Goal: Task Accomplishment & Management: Complete application form

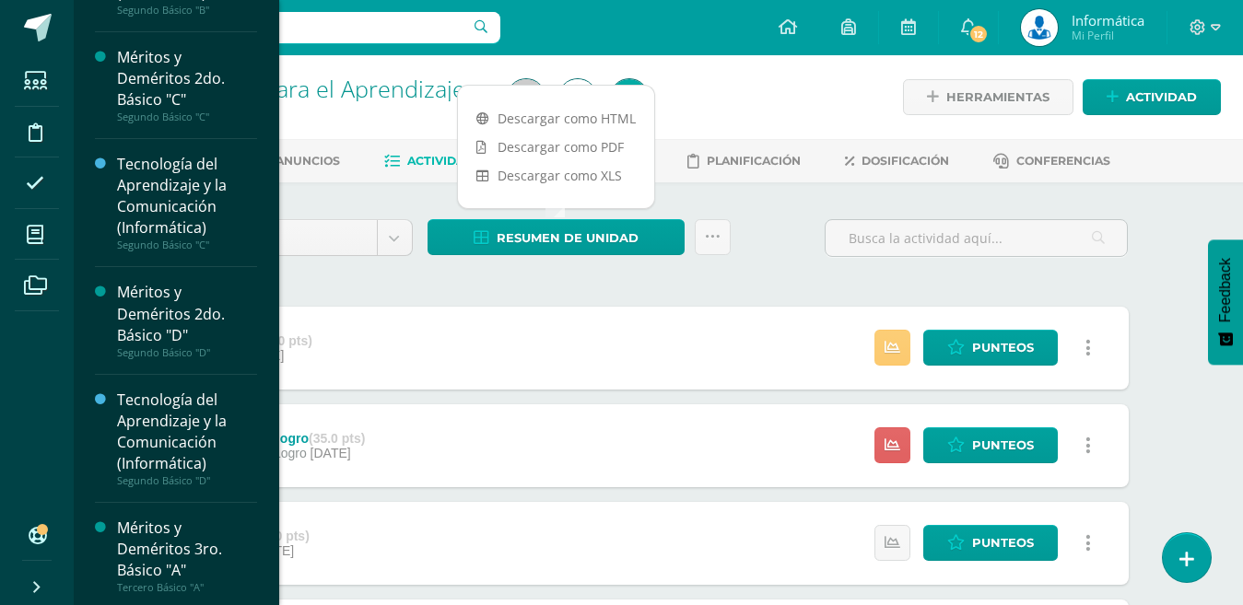
scroll to position [1718, 0]
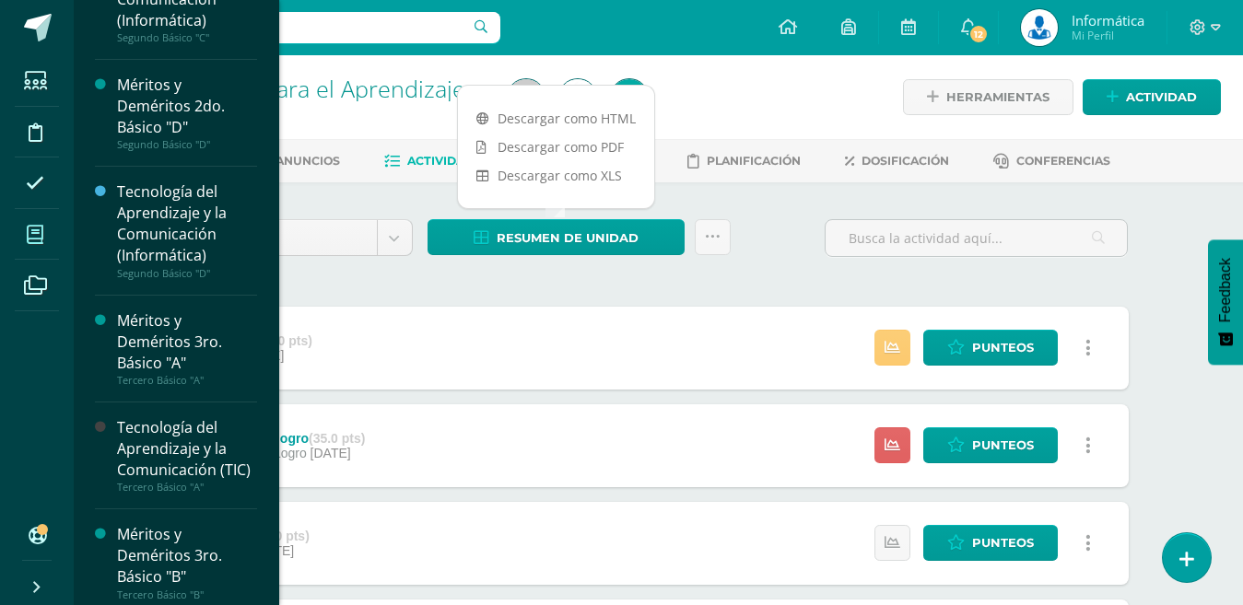
click at [29, 226] on icon at bounding box center [35, 235] width 17 height 18
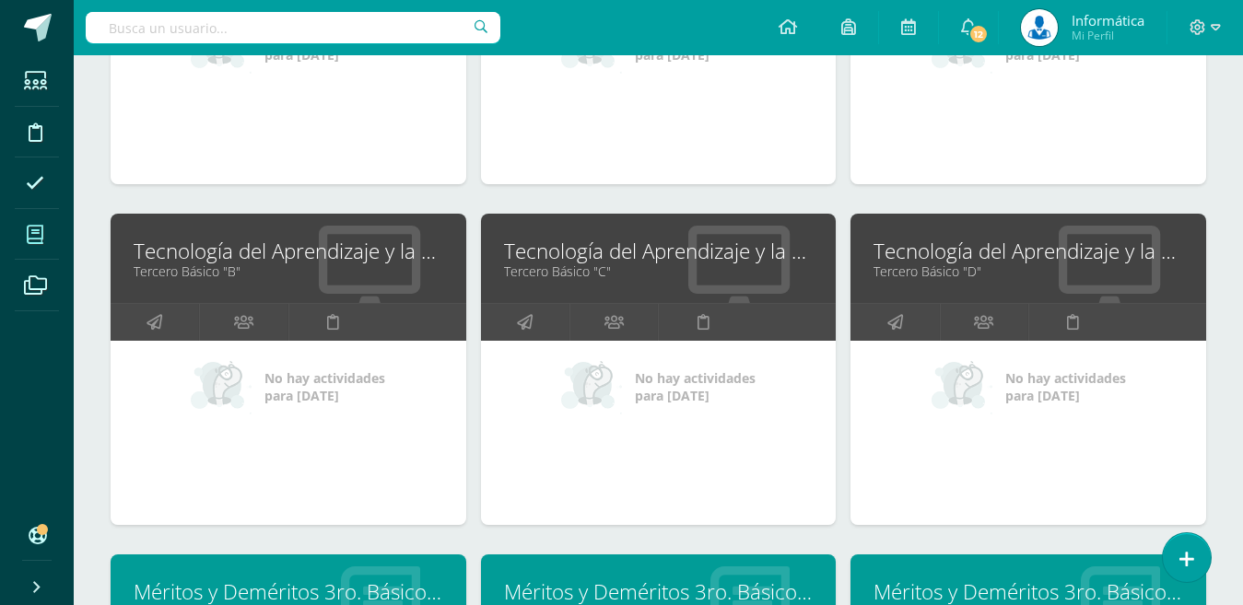
scroll to position [2175, 0]
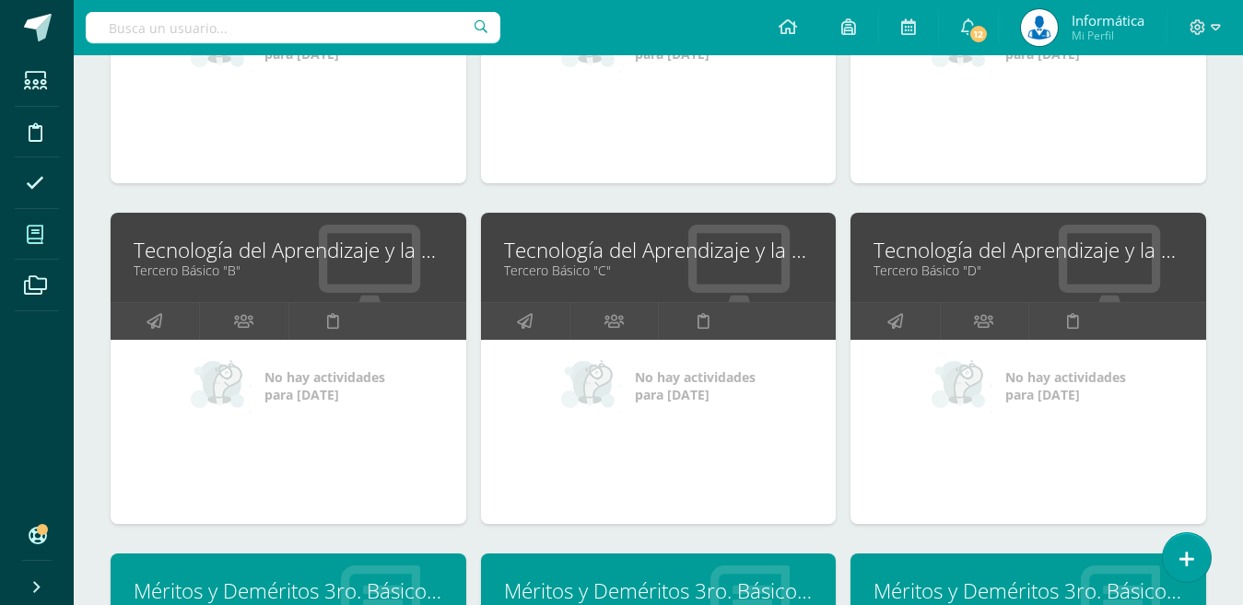
click at [615, 254] on link "Tecnología del Aprendizaje y la Comunicación (TIC)" at bounding box center [659, 250] width 310 height 29
click at [941, 260] on link "Tecnología del Aprendizaje y la Comunicación (TIC)" at bounding box center [1028, 250] width 310 height 29
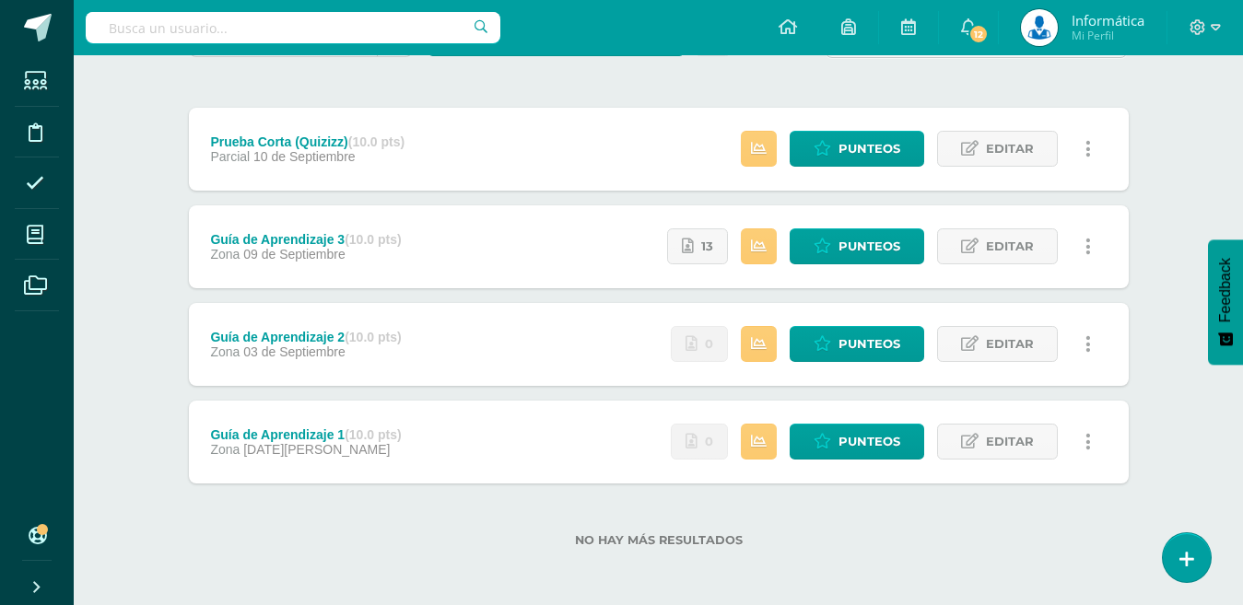
scroll to position [200, 0]
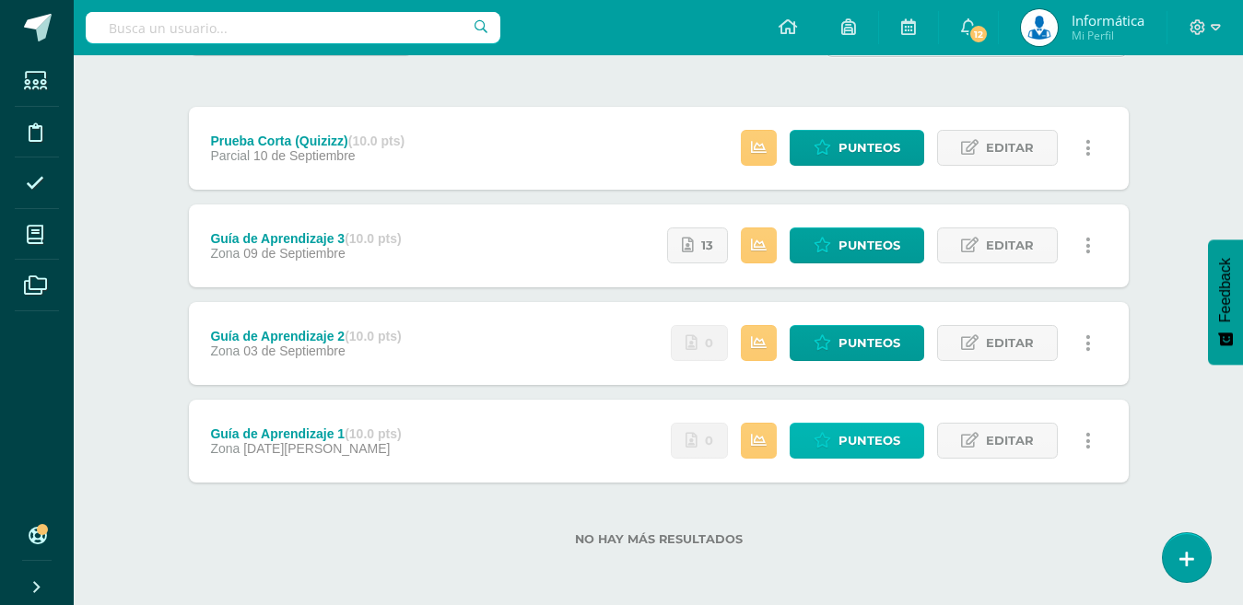
click at [871, 445] on span "Punteos" at bounding box center [869, 441] width 62 height 34
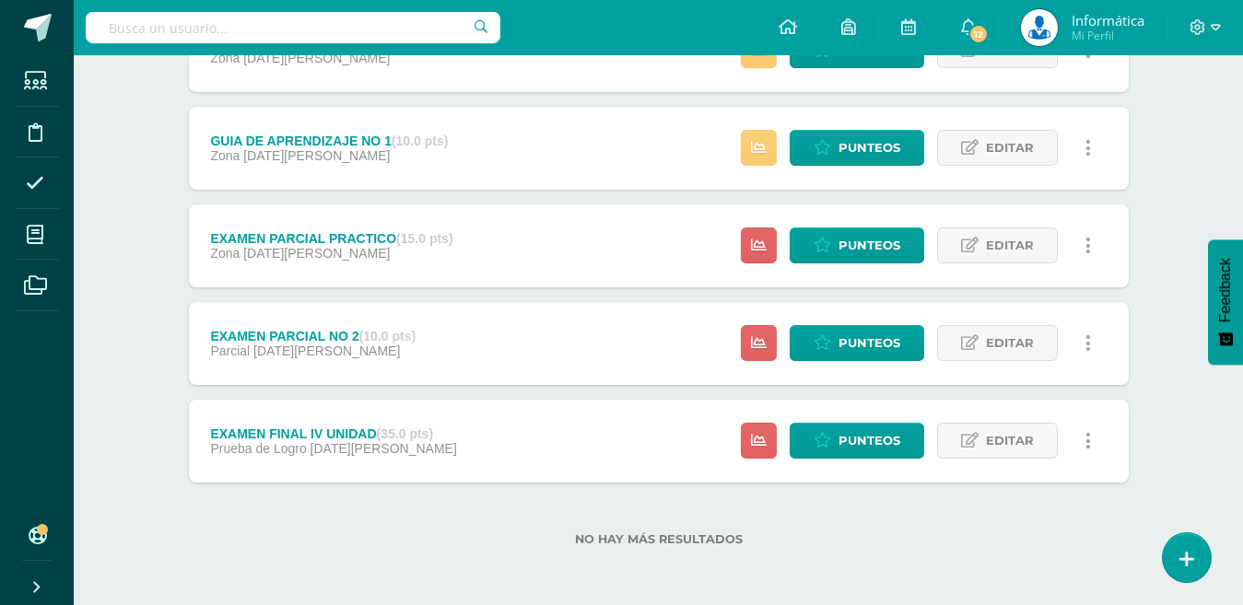
scroll to position [216, 0]
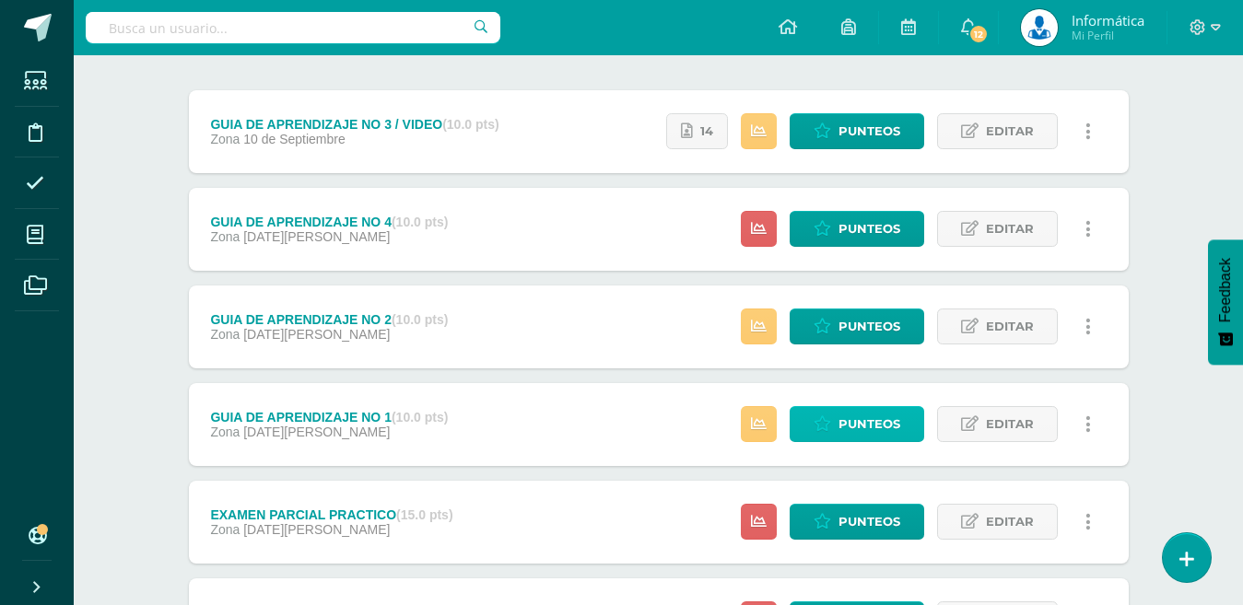
click at [863, 424] on span "Punteos" at bounding box center [869, 424] width 62 height 34
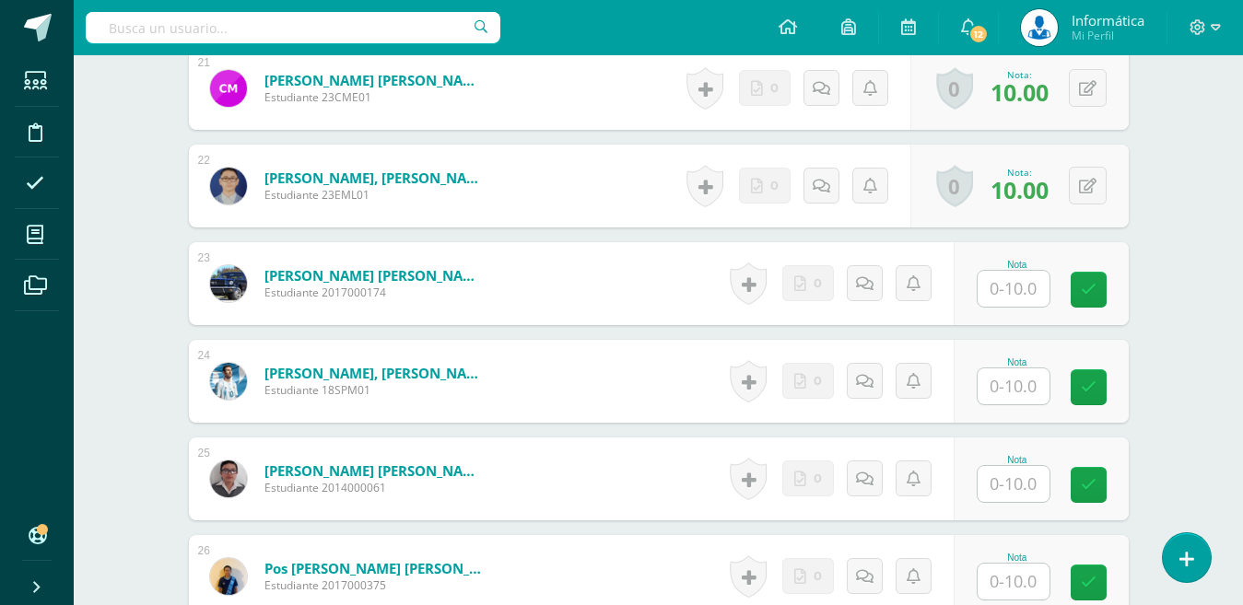
scroll to position [2547, 0]
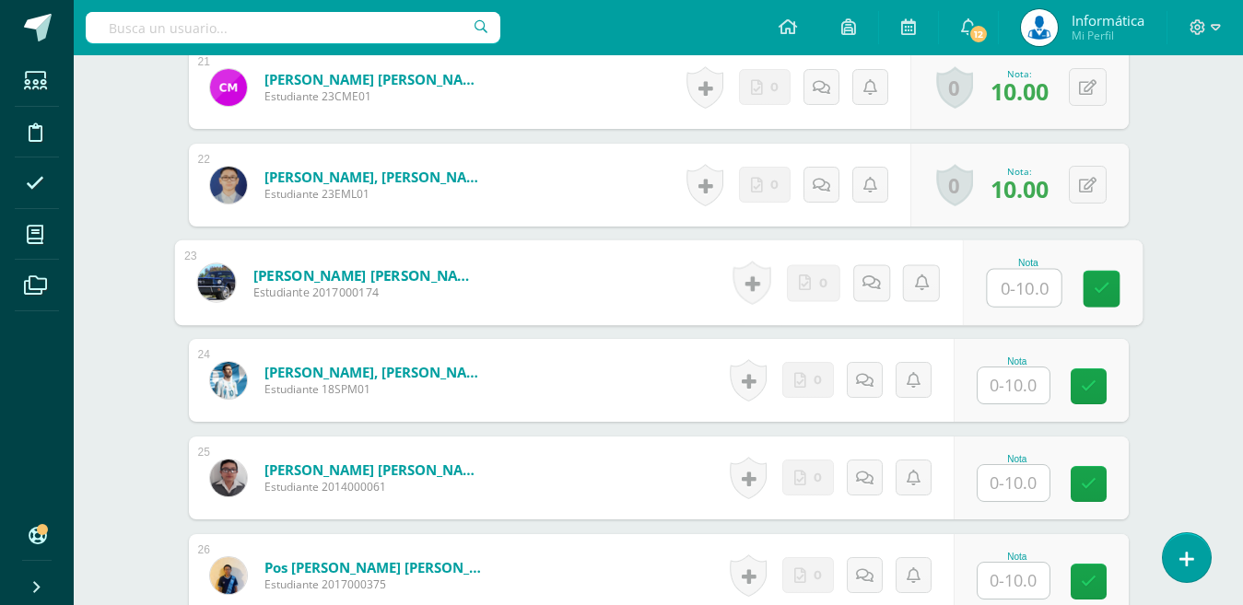
click at [1022, 288] on input "text" at bounding box center [1024, 288] width 74 height 37
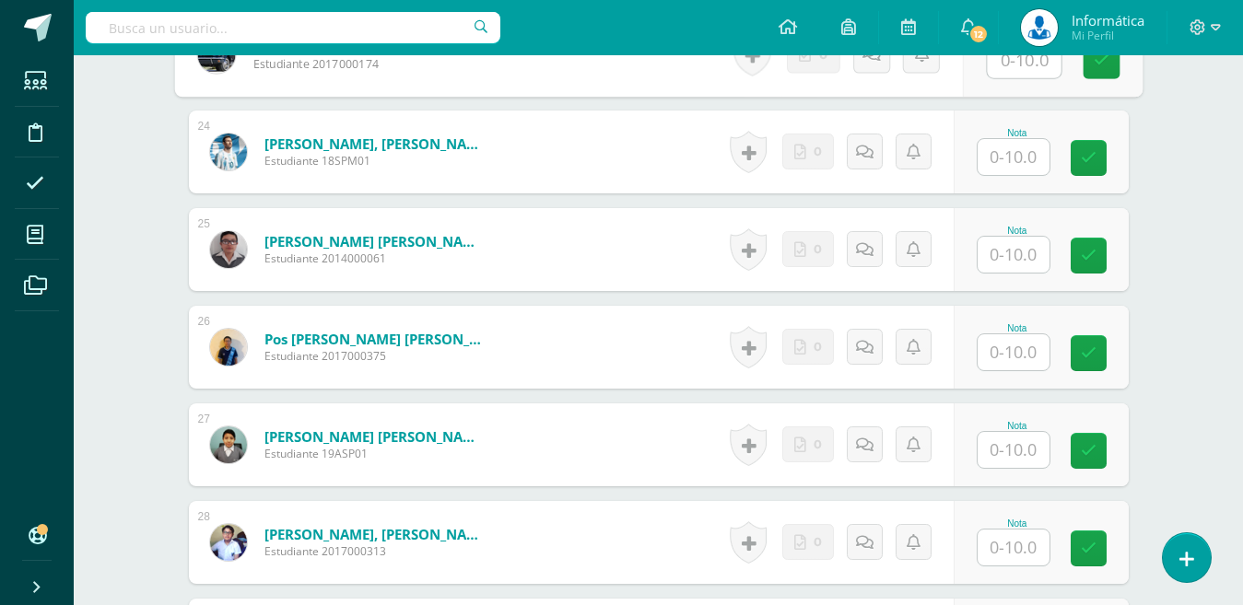
scroll to position [2515, 0]
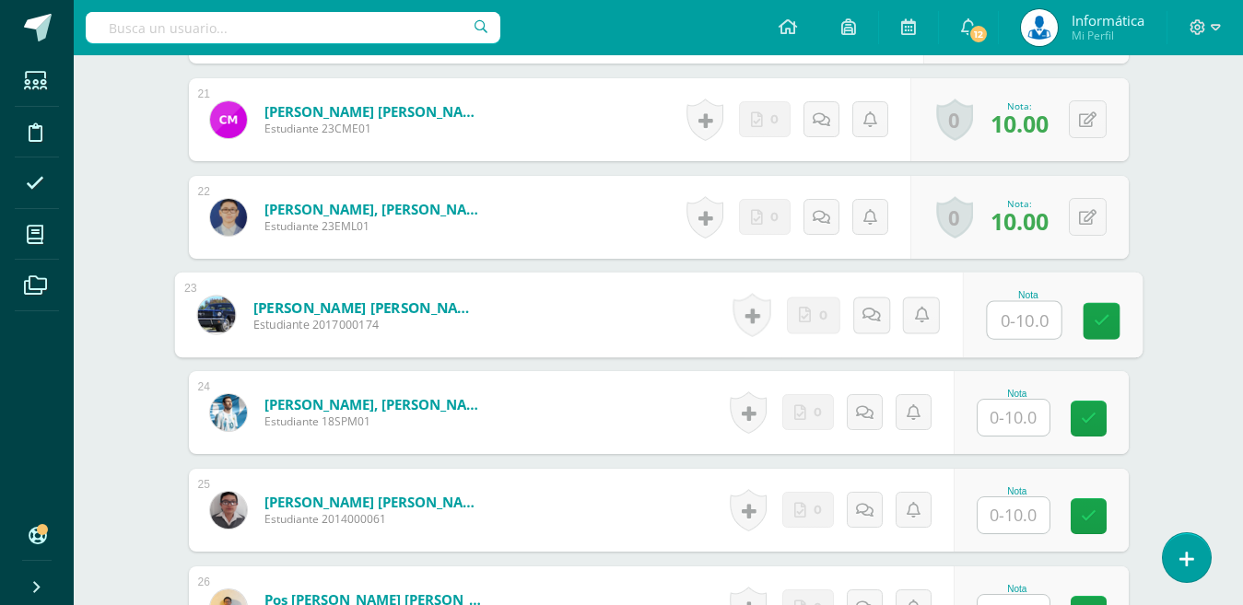
click at [1025, 324] on input "text" at bounding box center [1024, 320] width 74 height 37
type input "10"
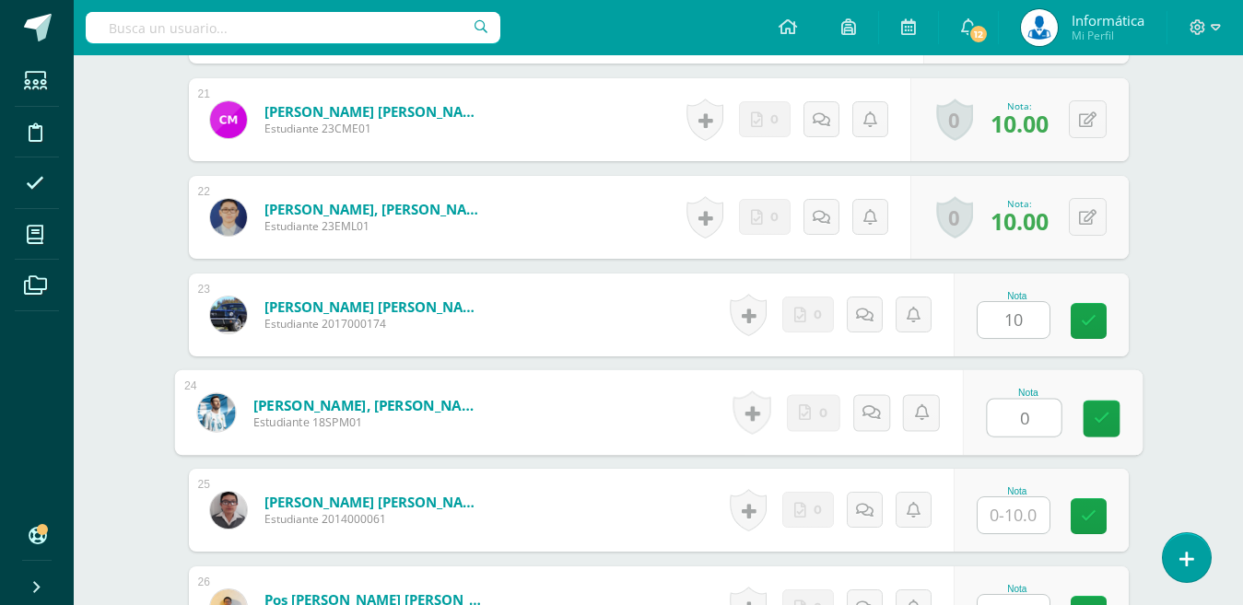
type input "0"
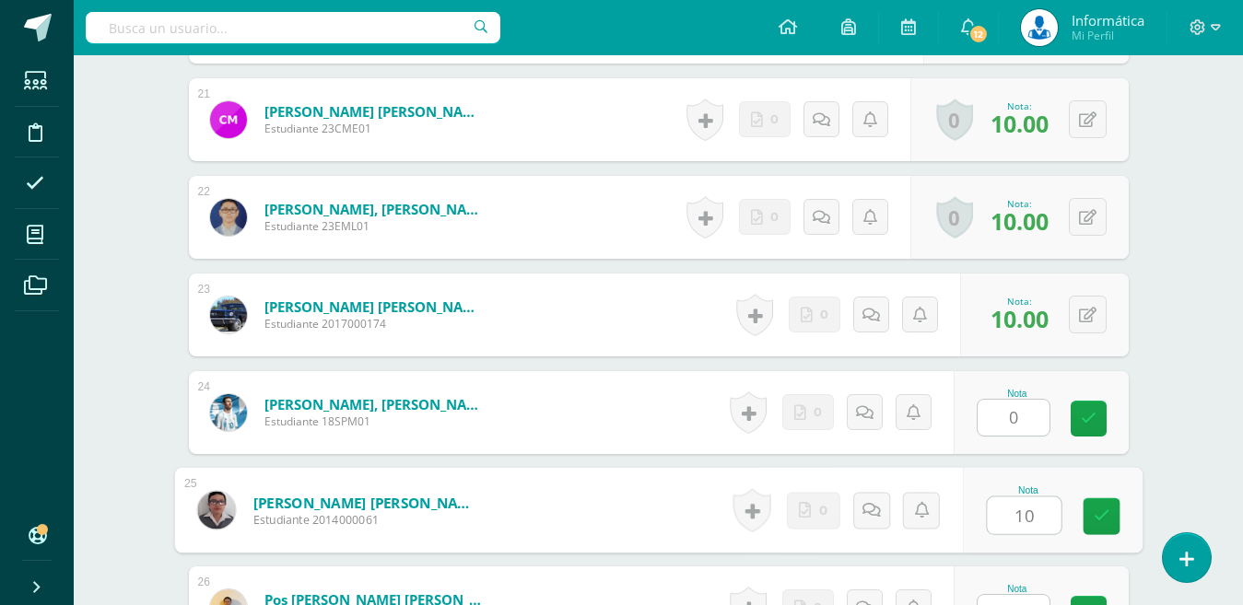
type input "10"
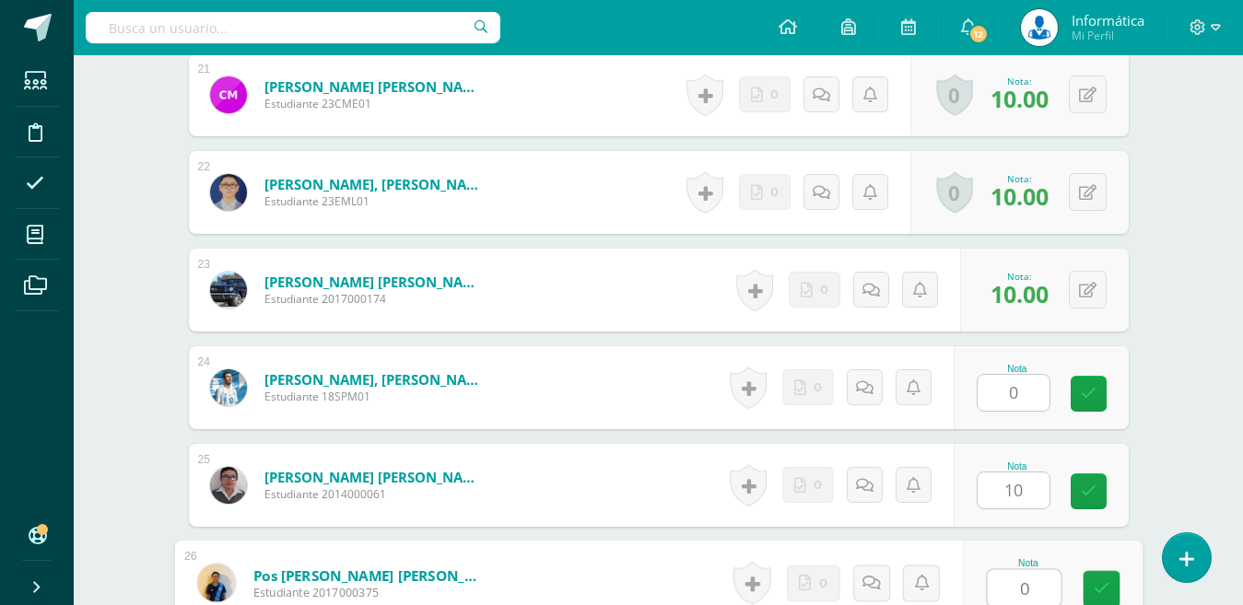
type input "0"
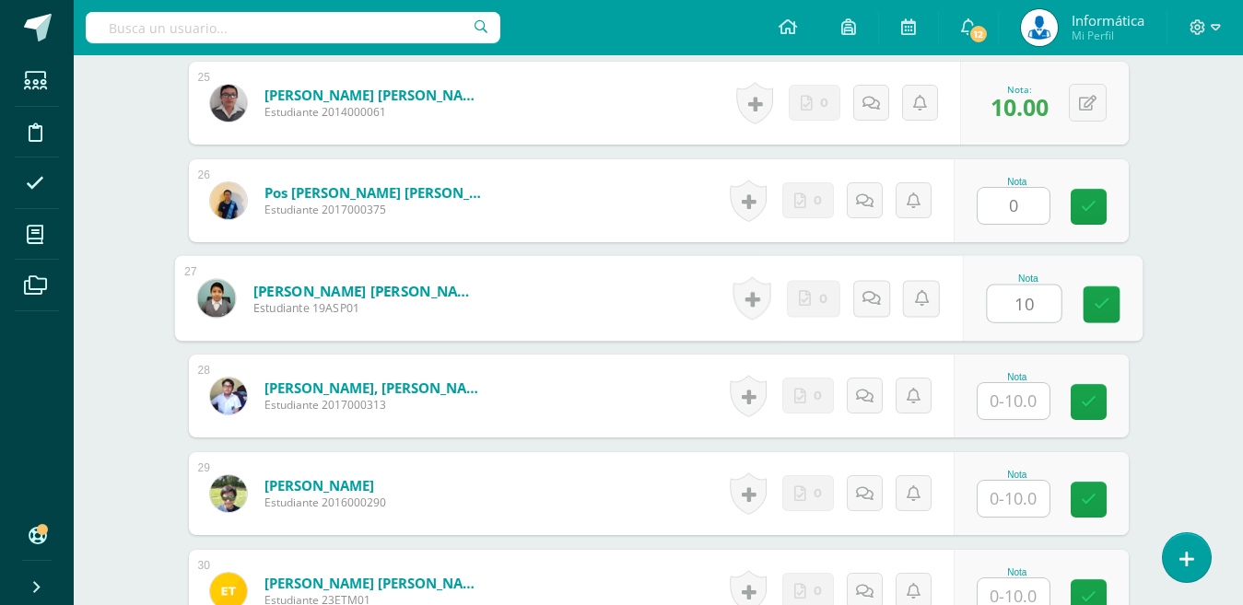
type input "10"
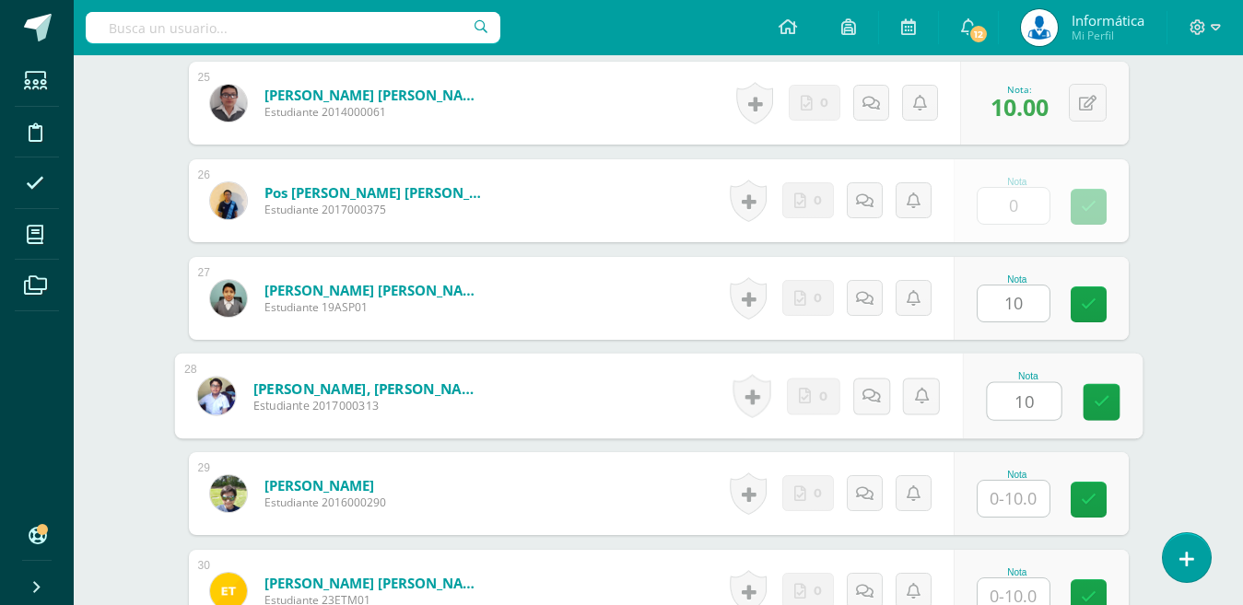
type input "10"
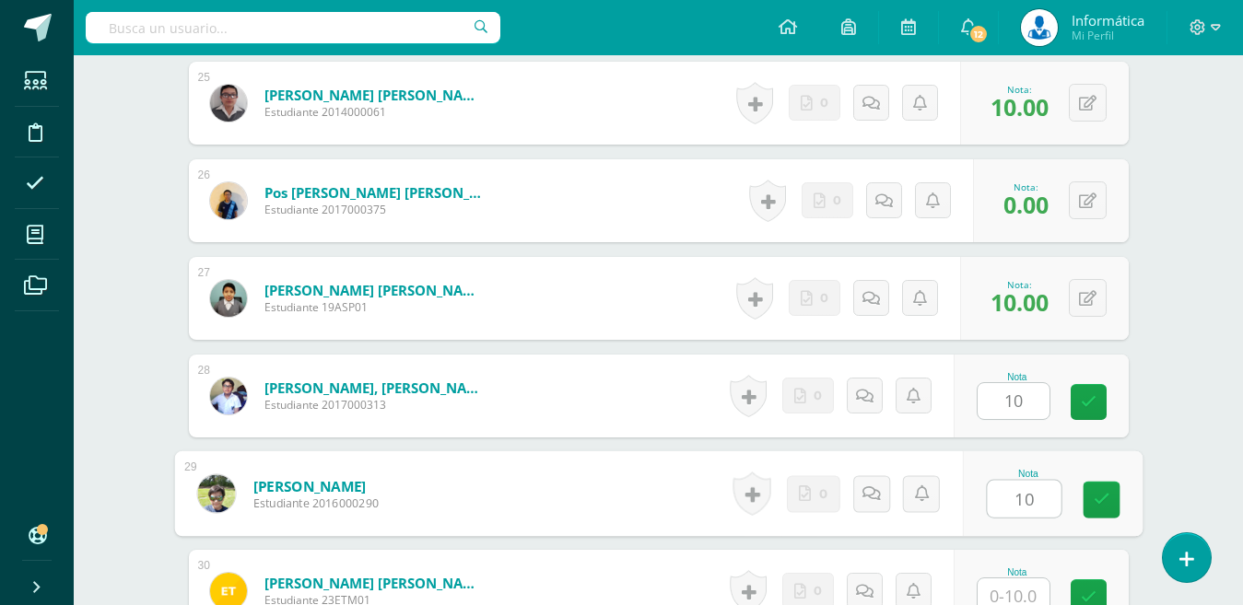
type input "10"
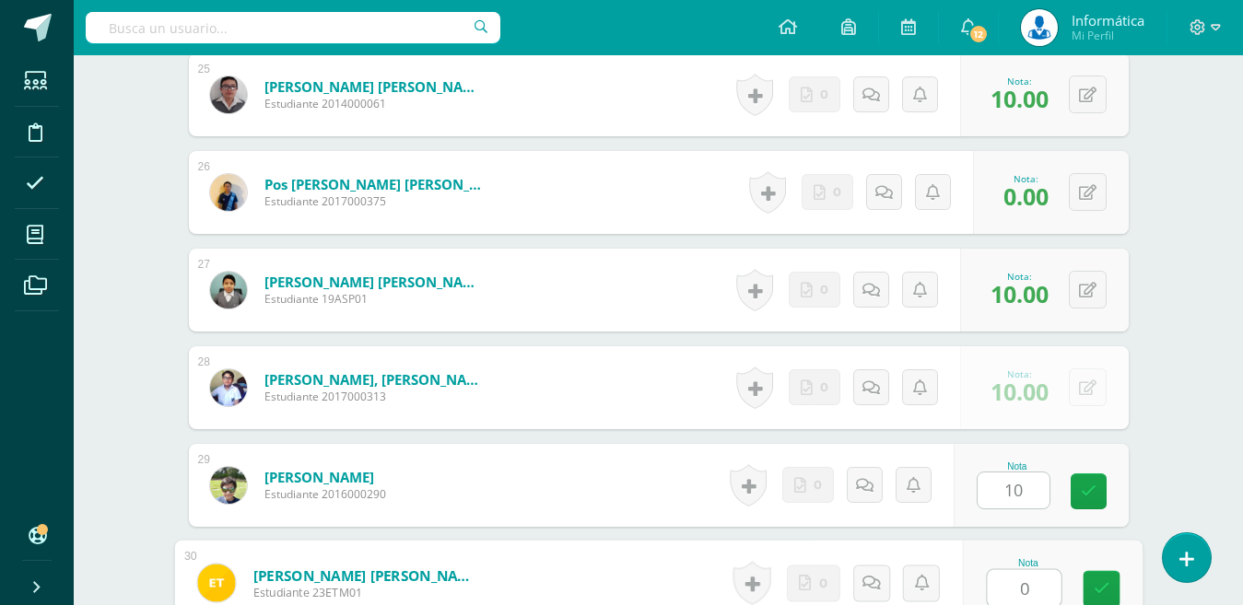
type input "0"
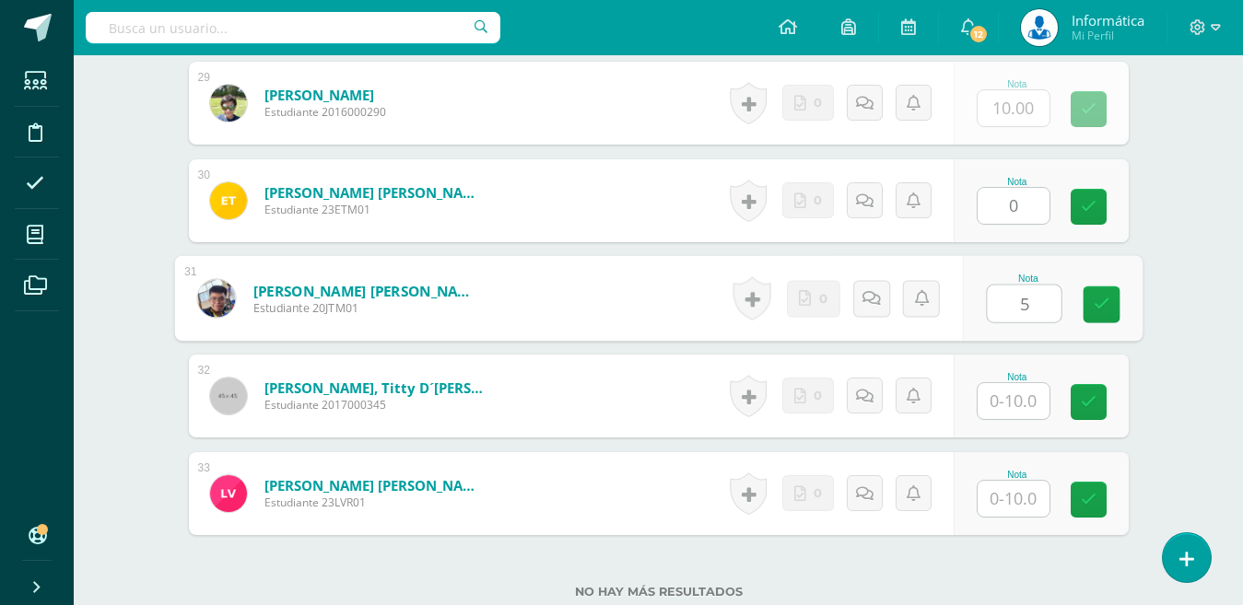
type input "5"
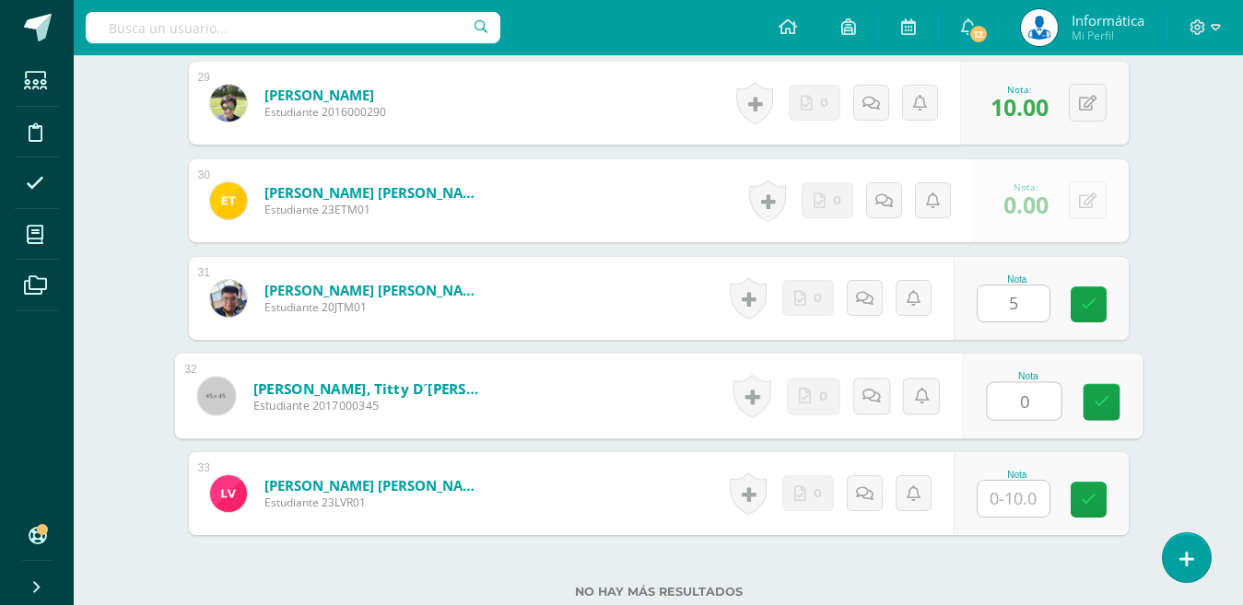
type input "0"
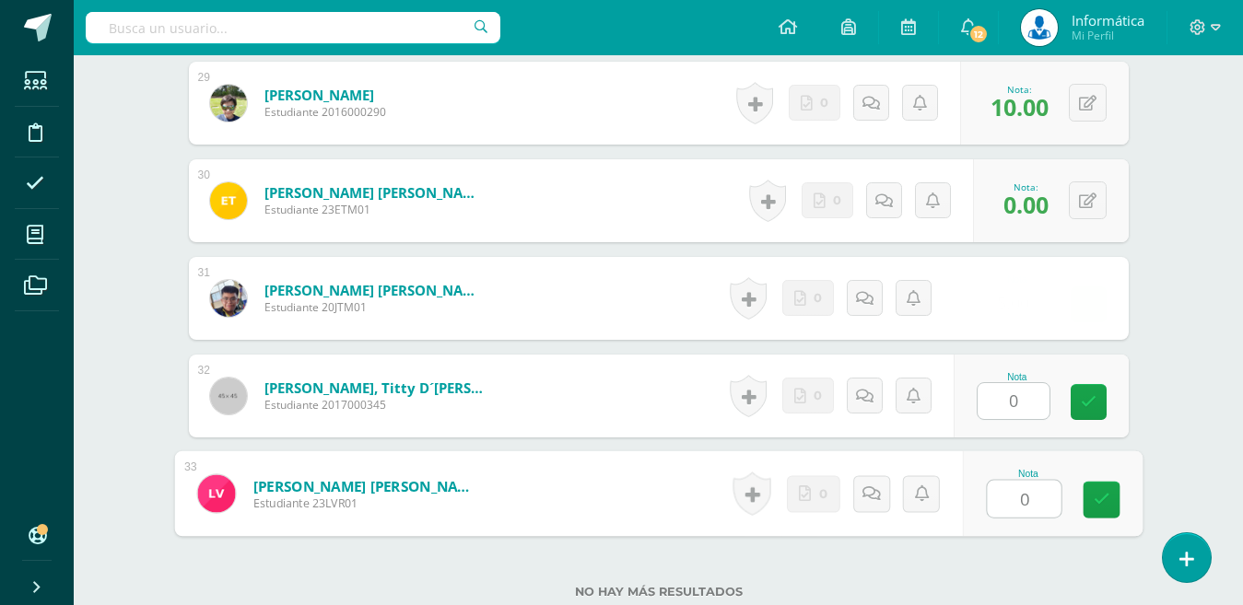
type input "0"
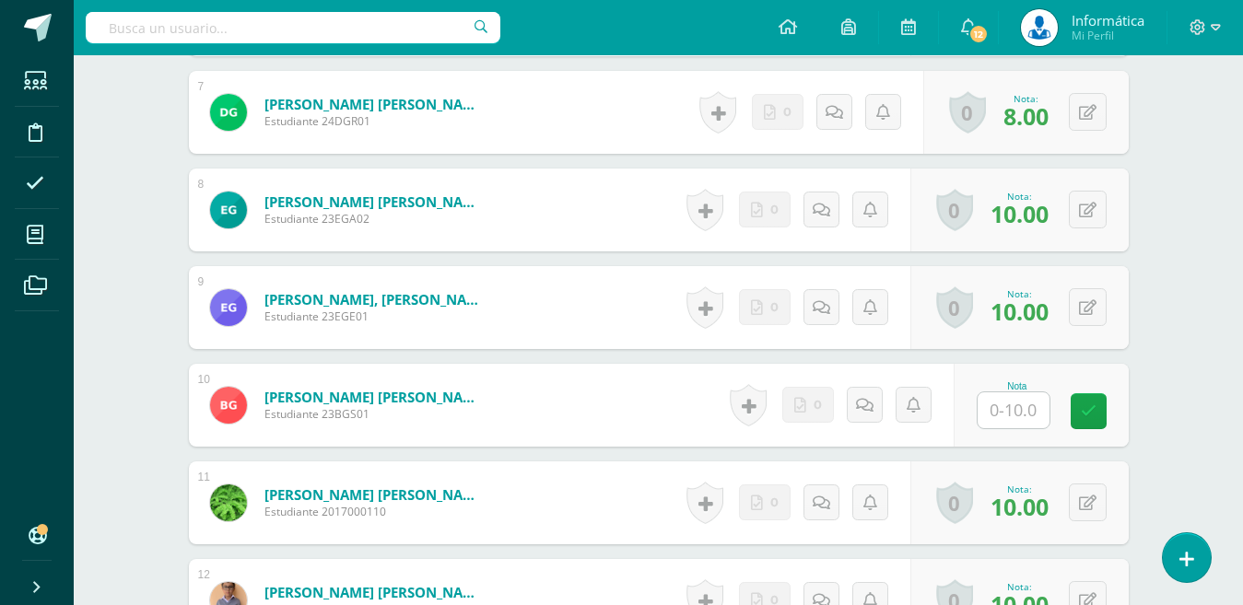
scroll to position [0, 0]
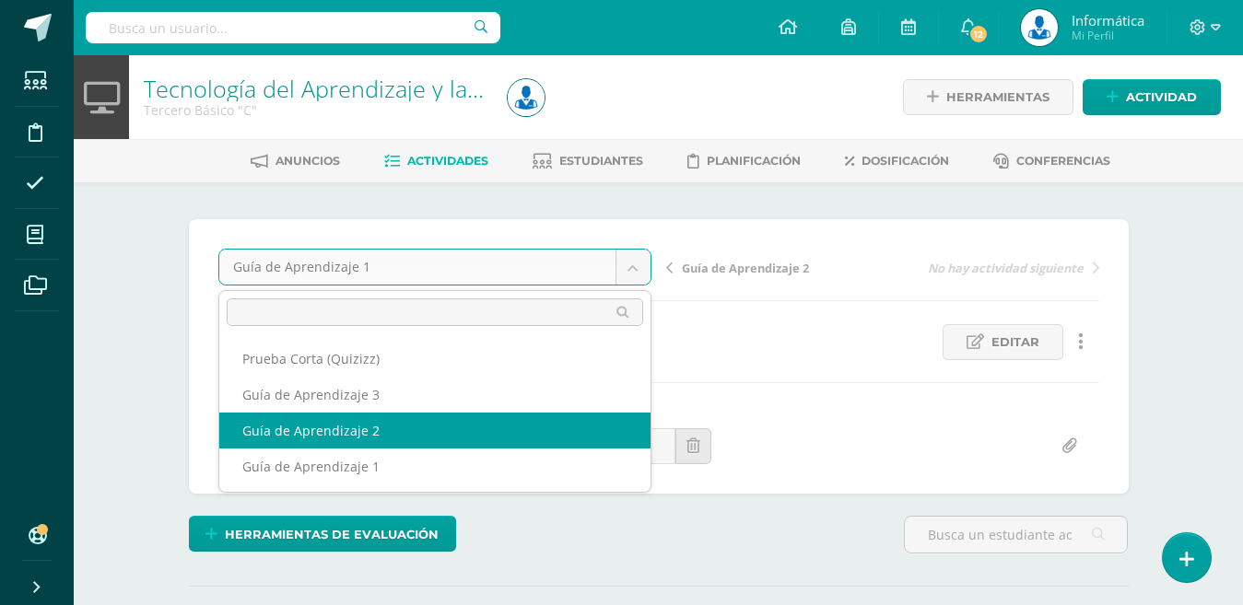
select select "/dashboard/teacher/grade-activity/179541/"
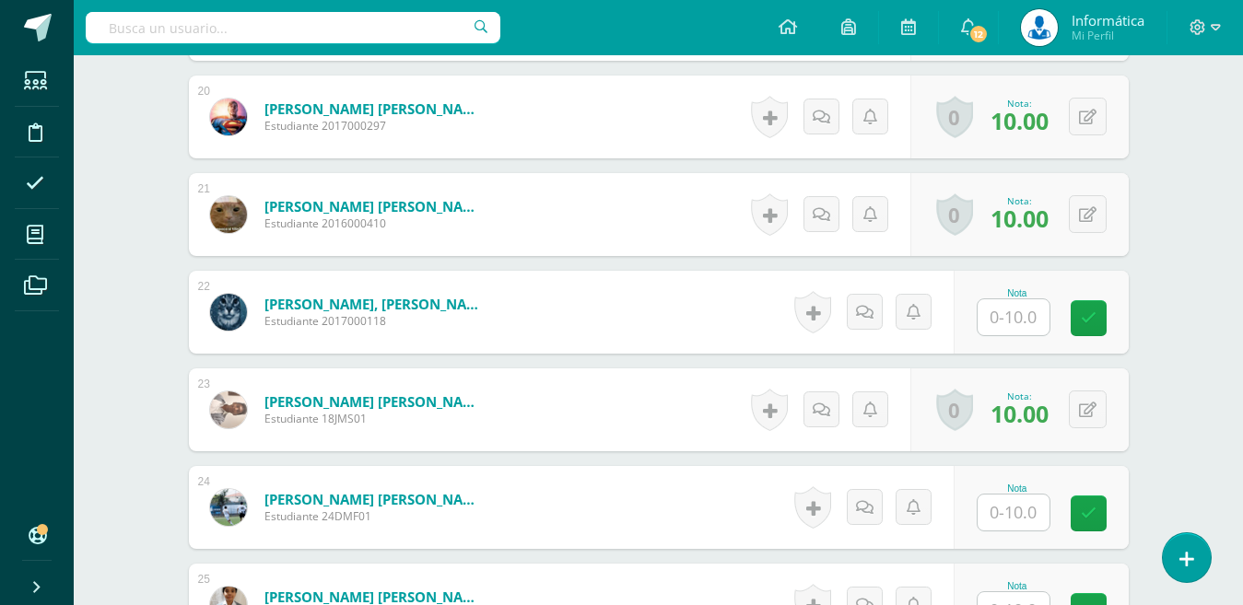
scroll to position [2418, 0]
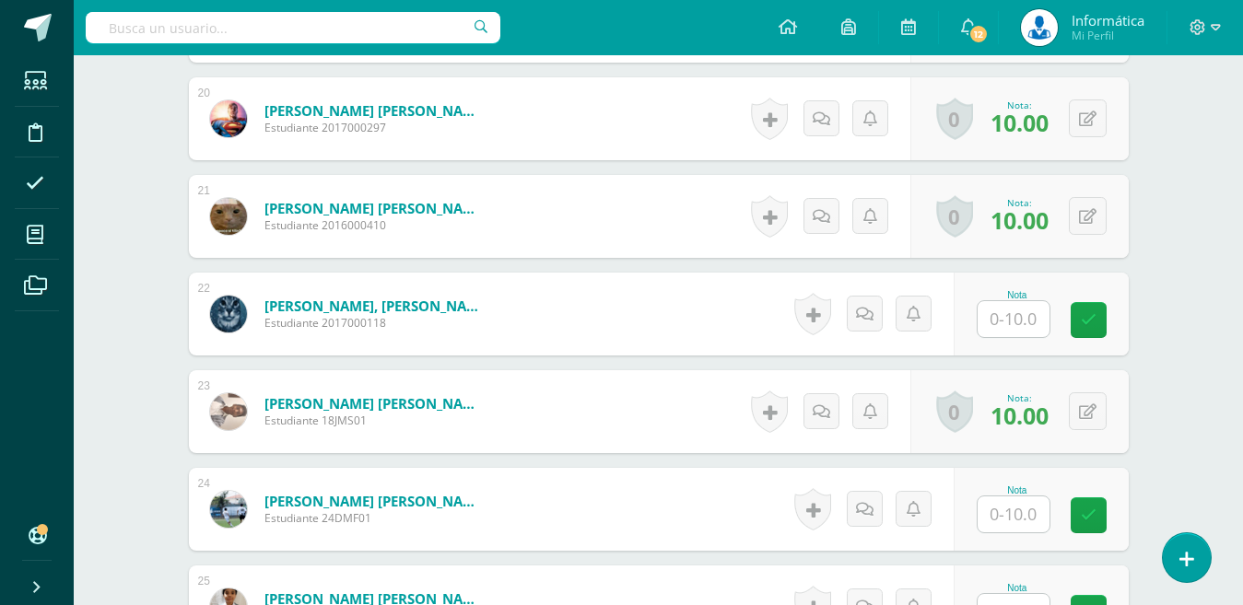
click at [1027, 273] on div "Nota" at bounding box center [1040, 314] width 175 height 83
click at [1008, 314] on input "text" at bounding box center [1013, 319] width 72 height 36
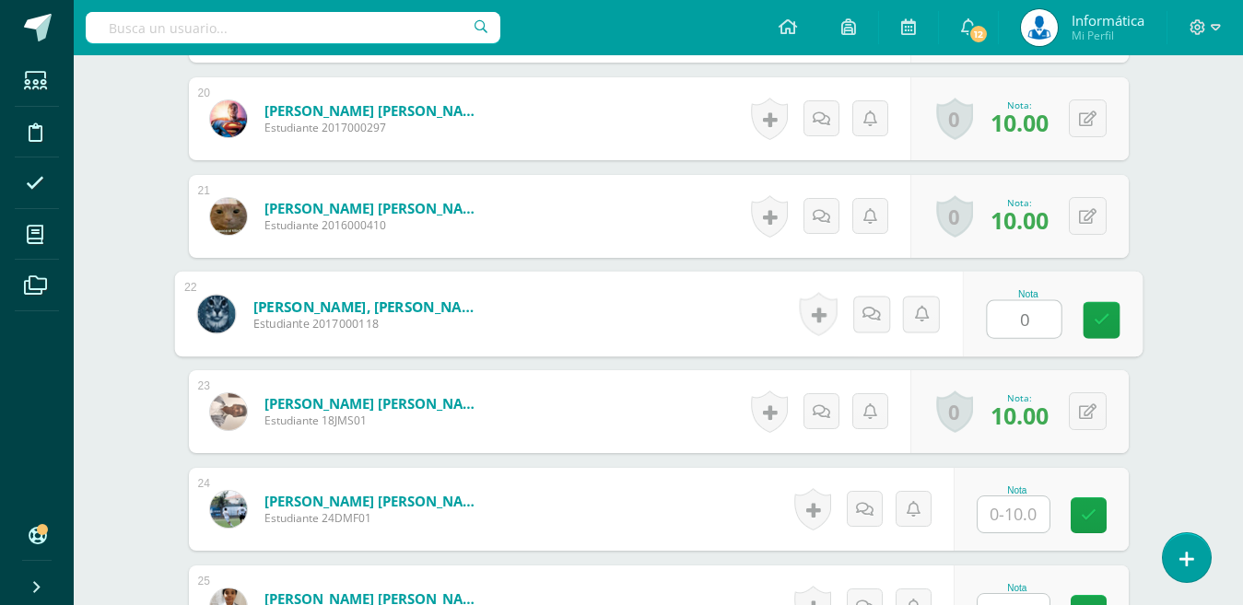
type input "0"
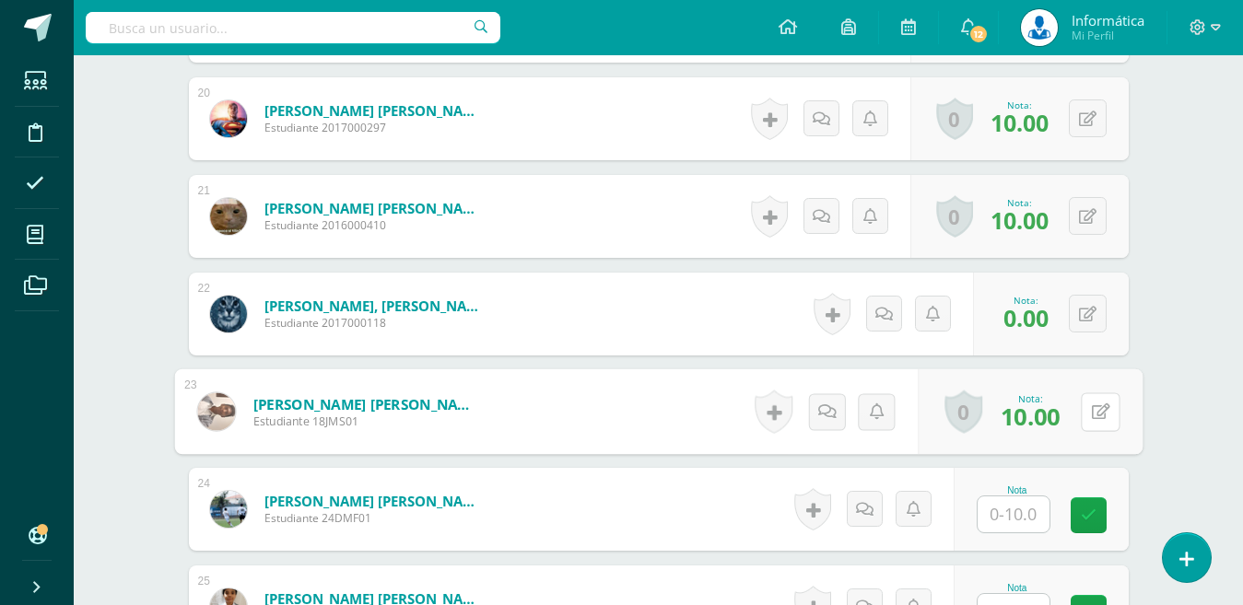
scroll to position [2602, 0]
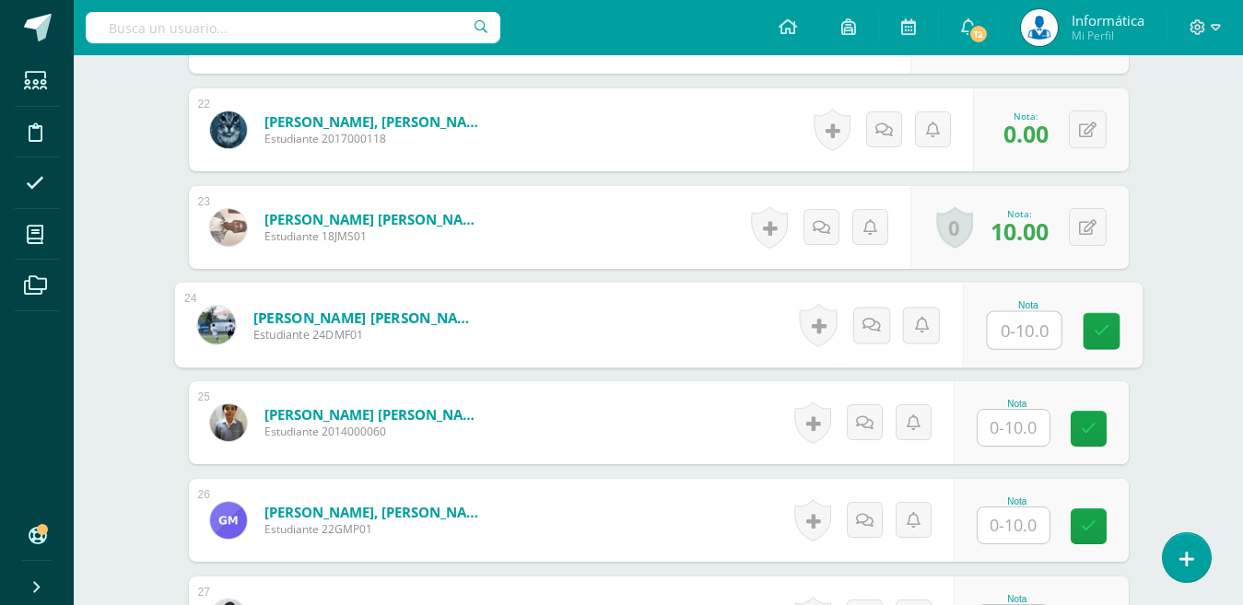
click at [1024, 319] on input "text" at bounding box center [1024, 330] width 74 height 37
type input "10"
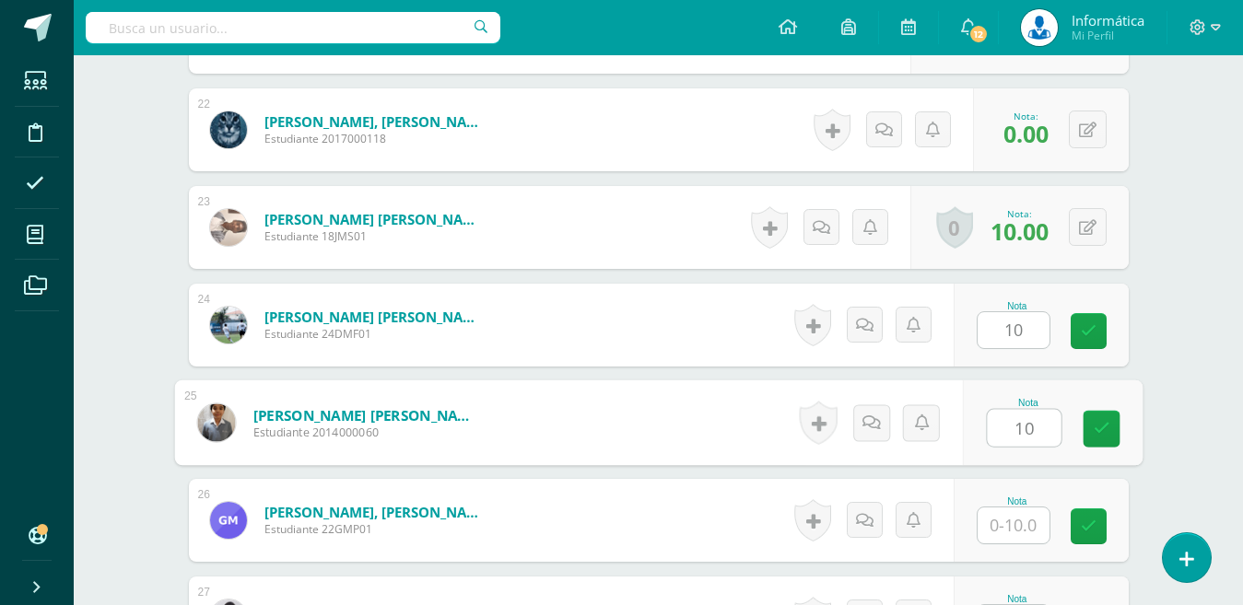
type input "10"
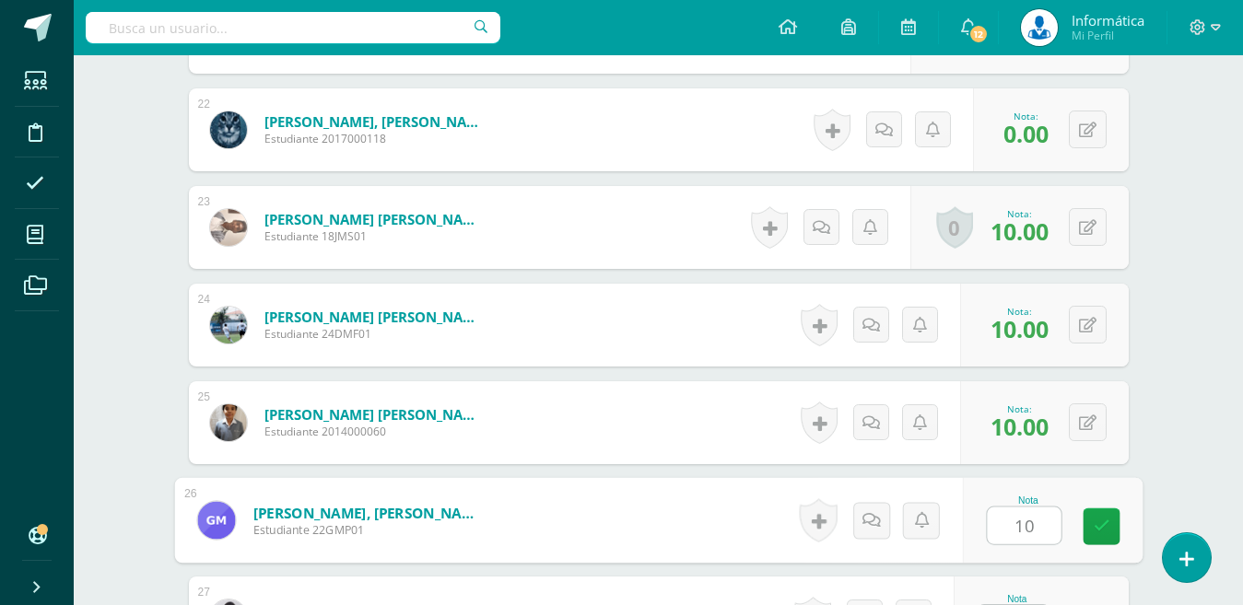
type input "10"
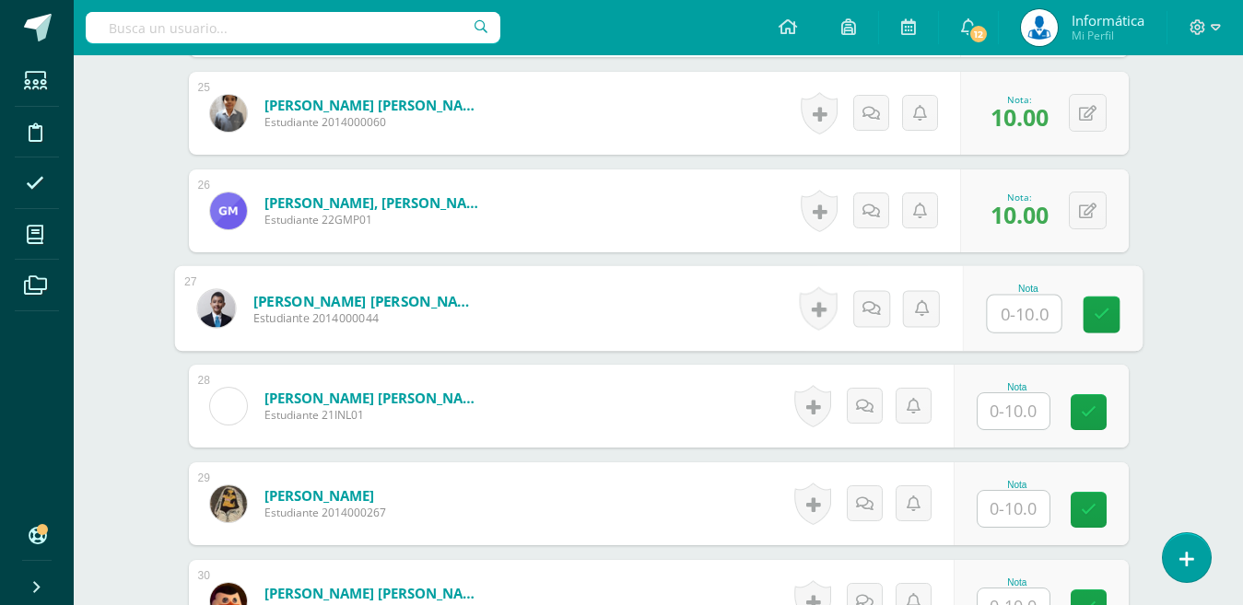
scroll to position [2914, 0]
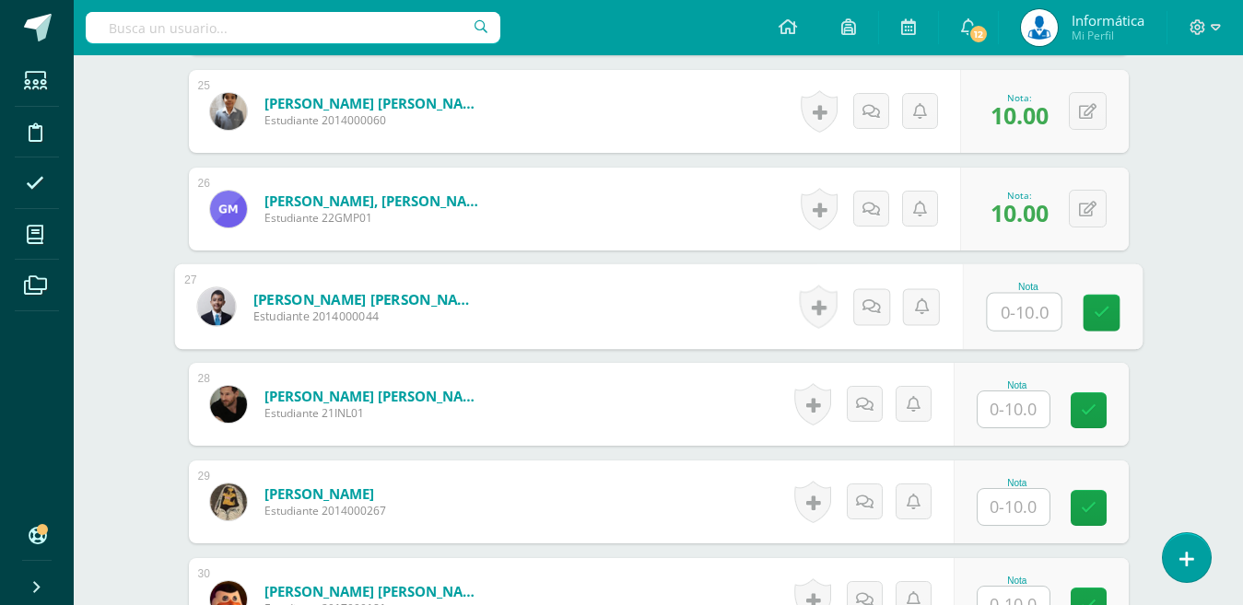
click at [1024, 319] on input "text" at bounding box center [1024, 312] width 74 height 37
type input "10"
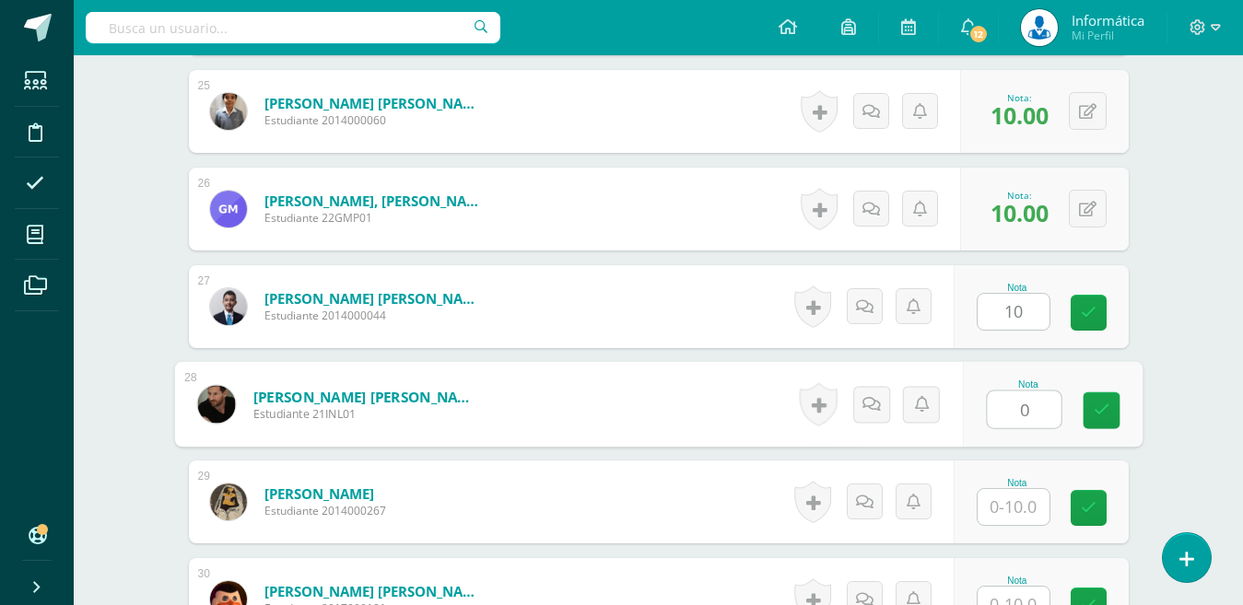
type input "0"
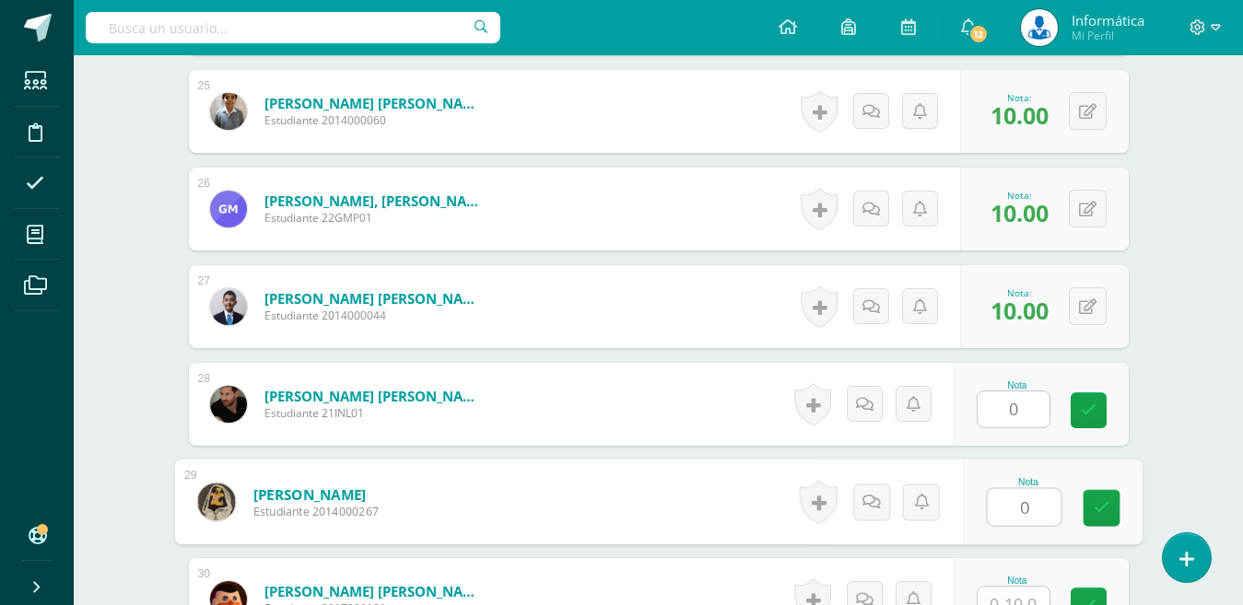
type input "0"
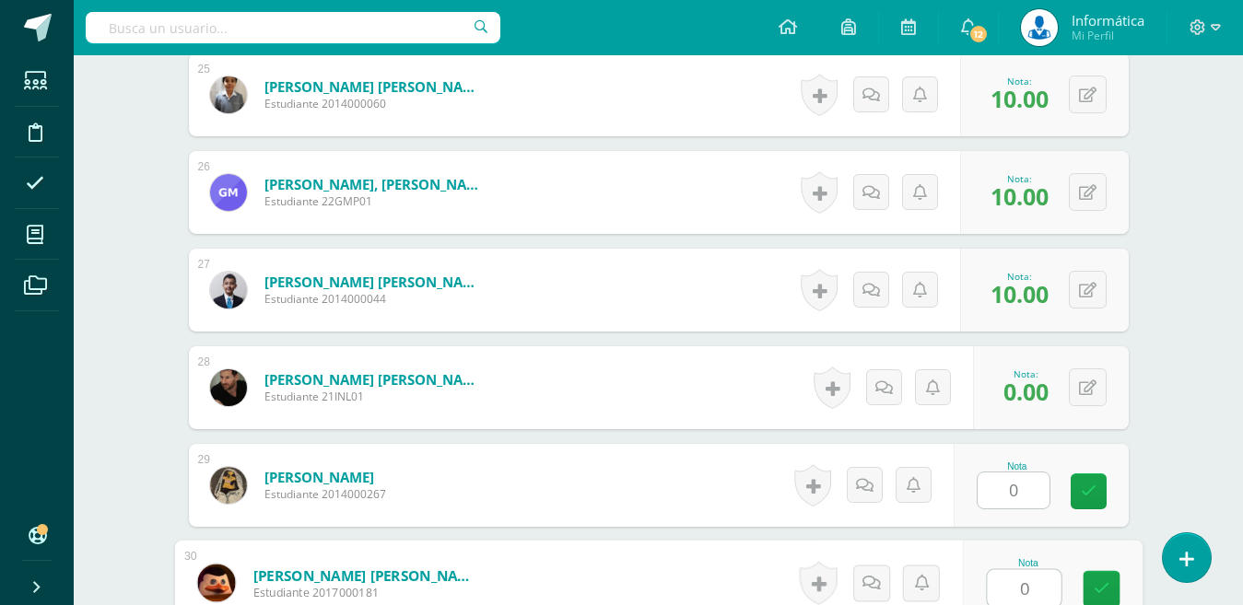
type input "0"
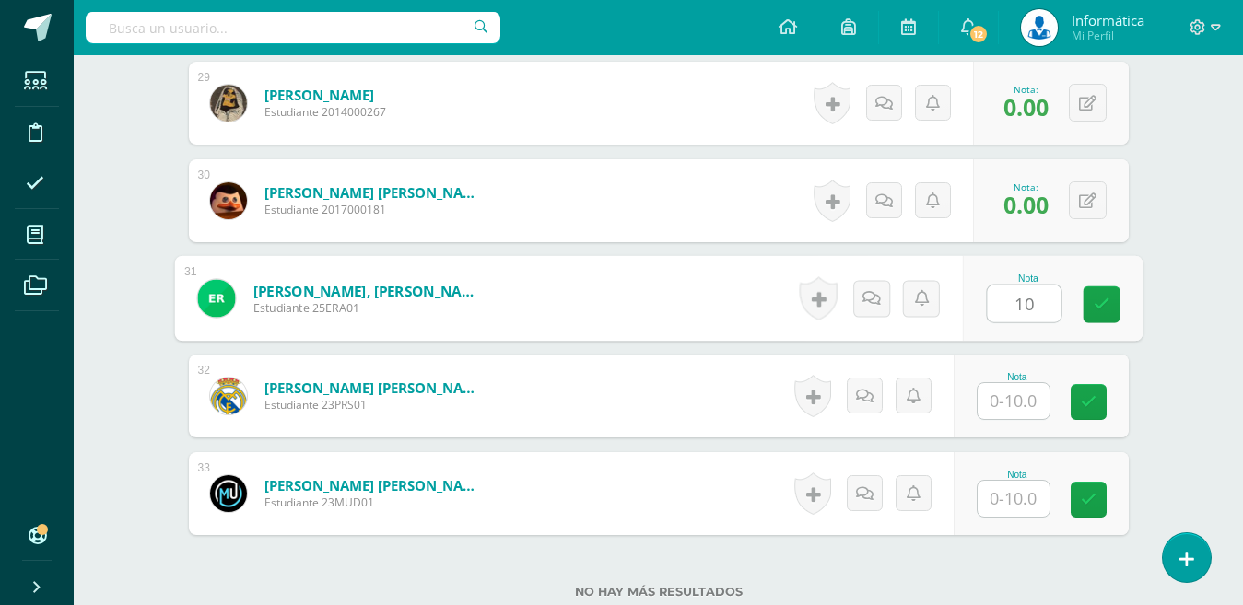
type input "10"
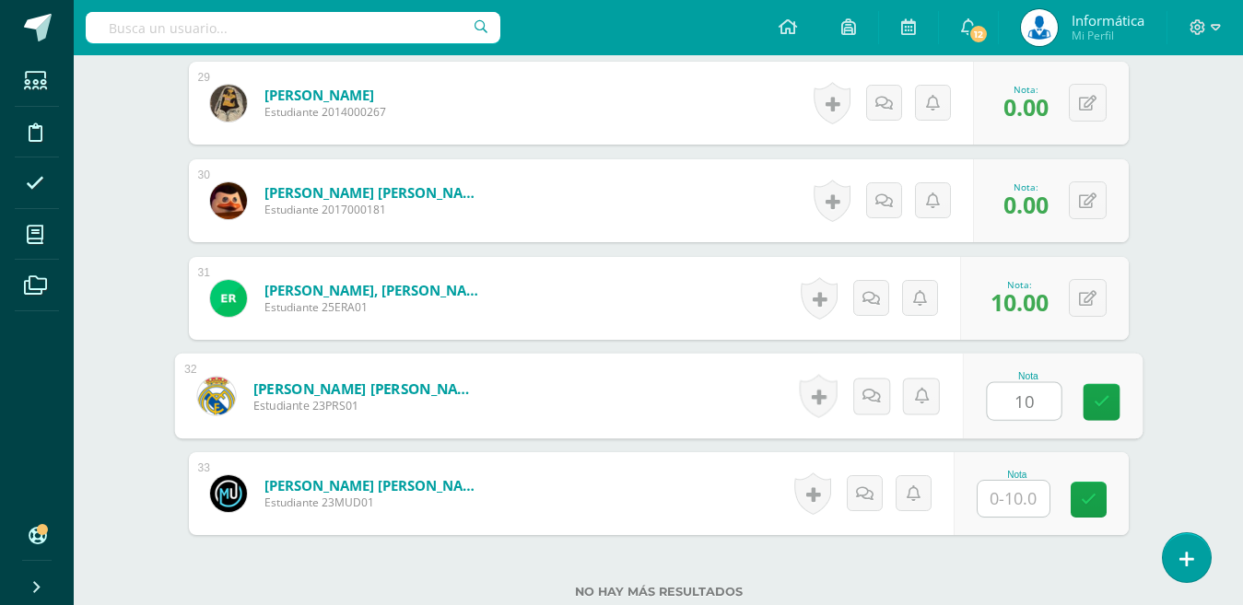
type input "10"
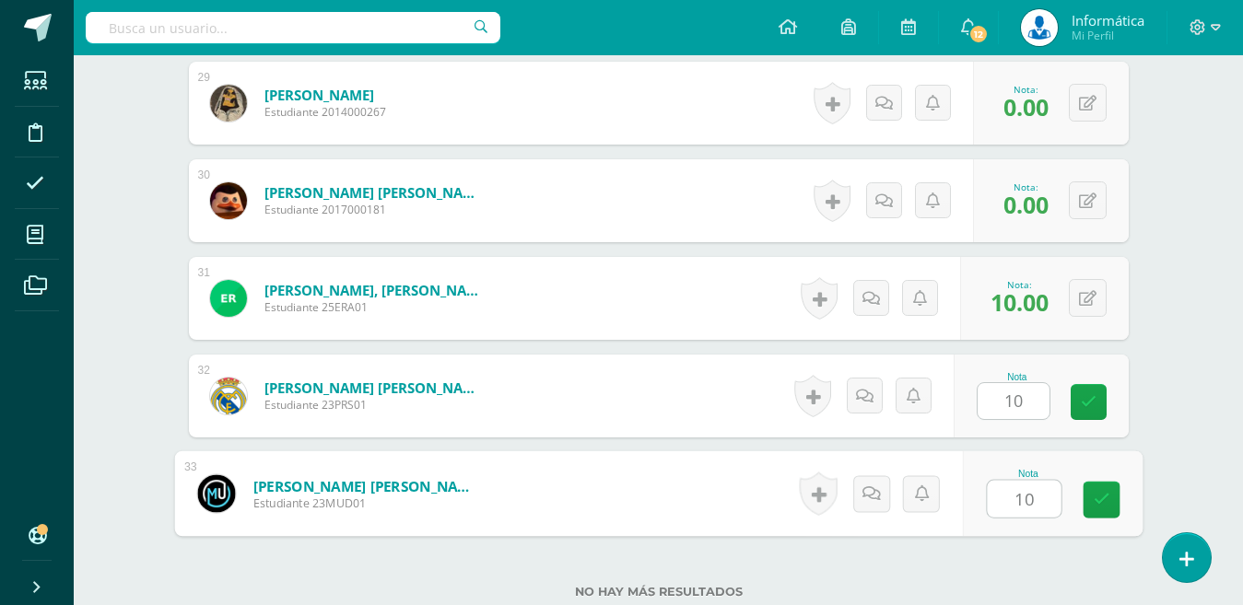
type input "10"
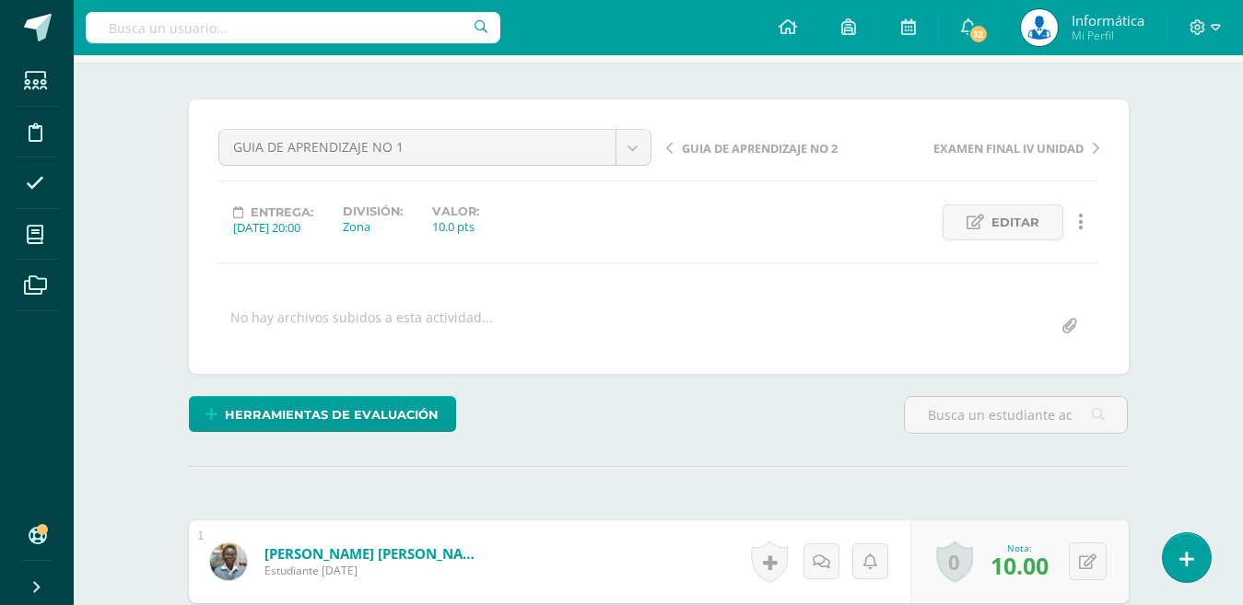
scroll to position [0, 0]
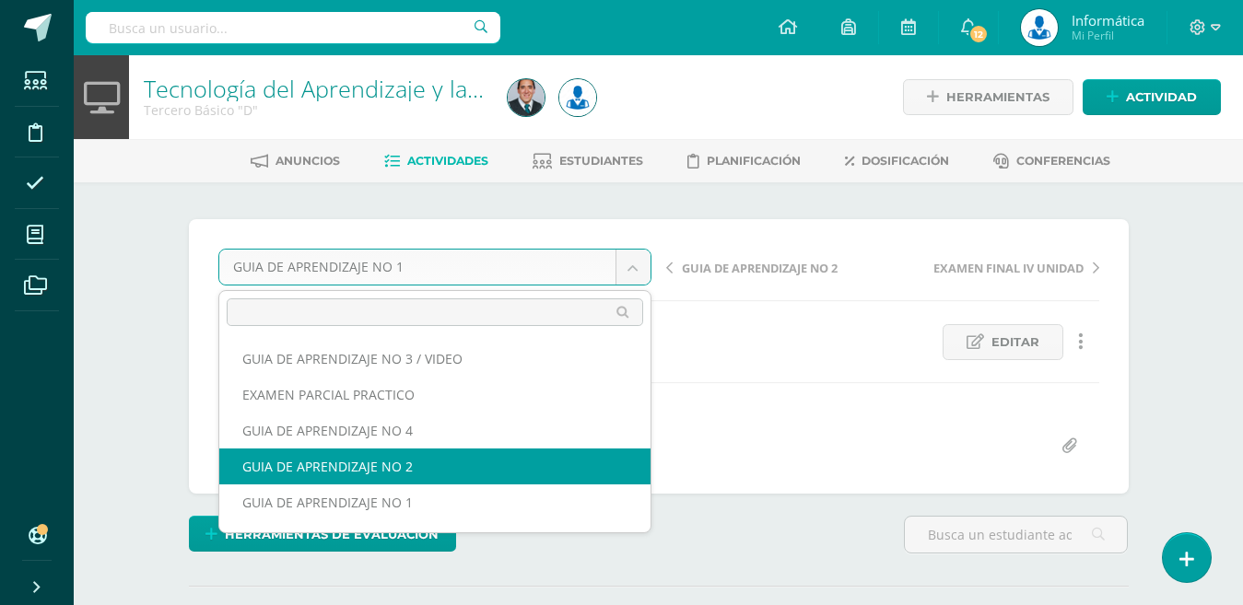
select select "/dashboard/teacher/grade-activity/179199/"
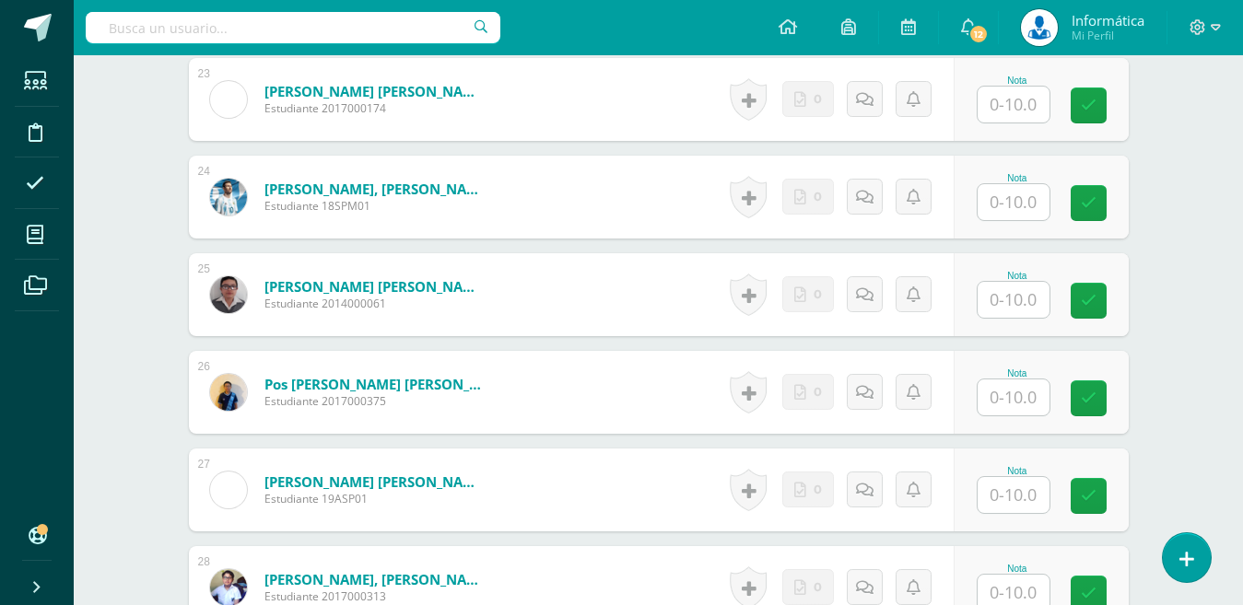
scroll to position [2546, 0]
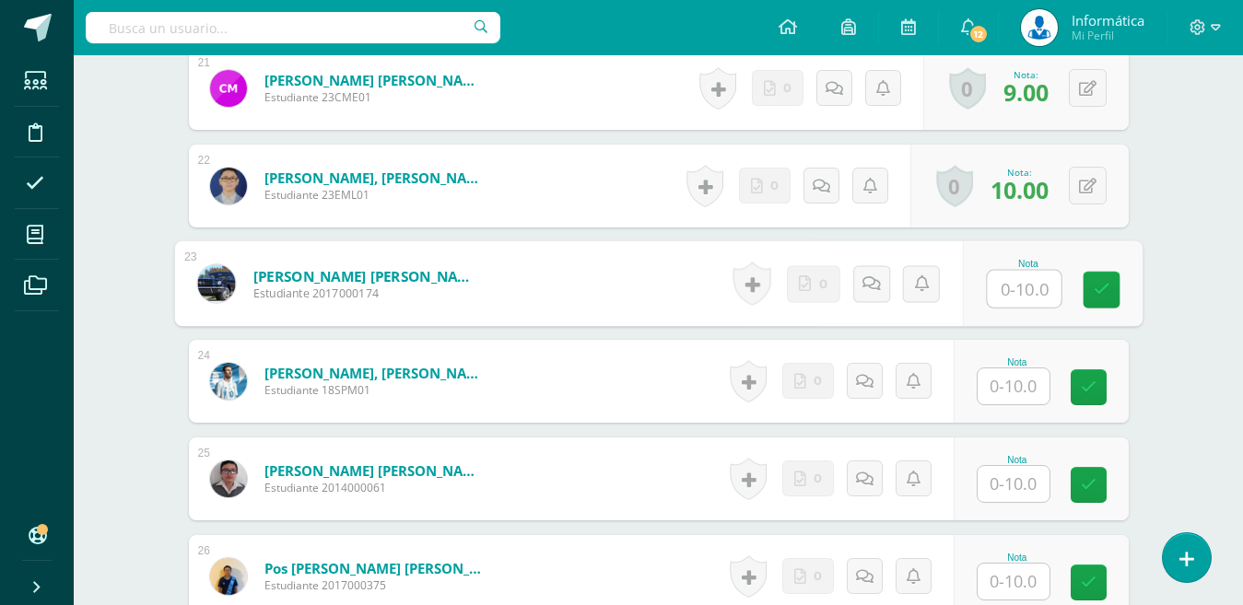
click at [1014, 292] on input "text" at bounding box center [1024, 289] width 74 height 37
type input "10"
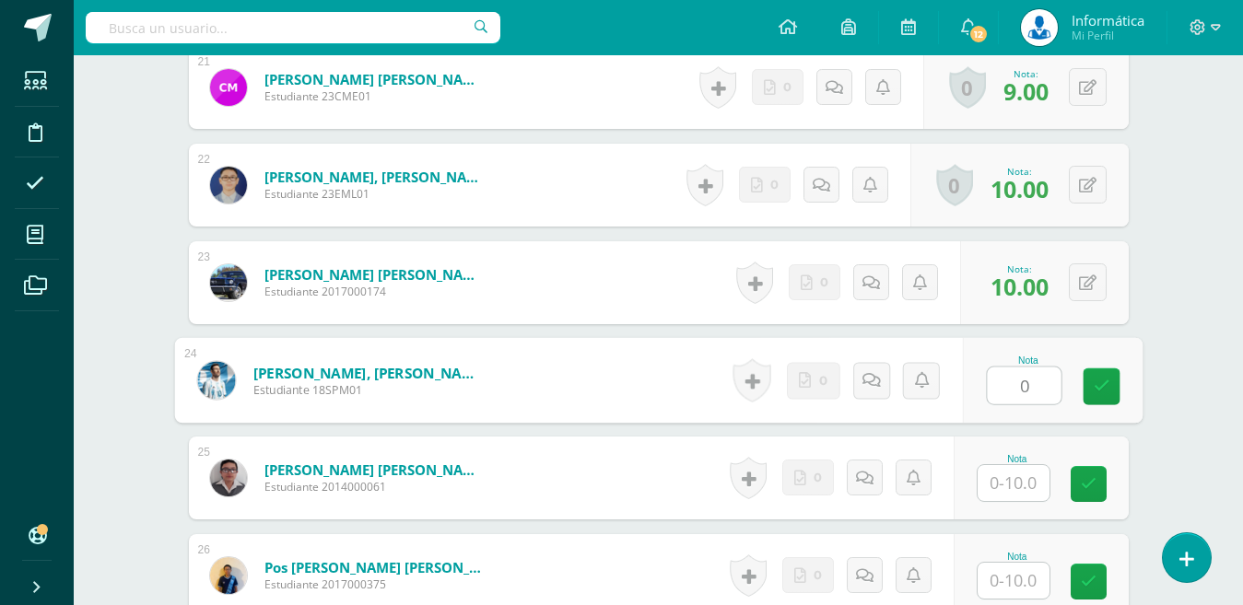
type input "0"
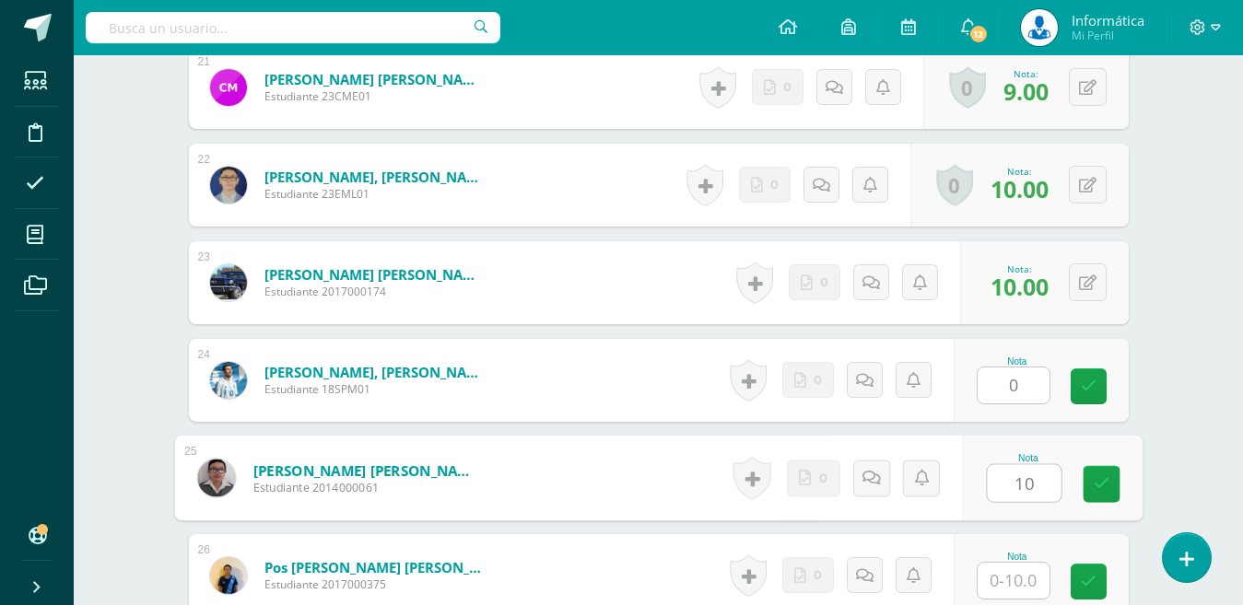
type input "10"
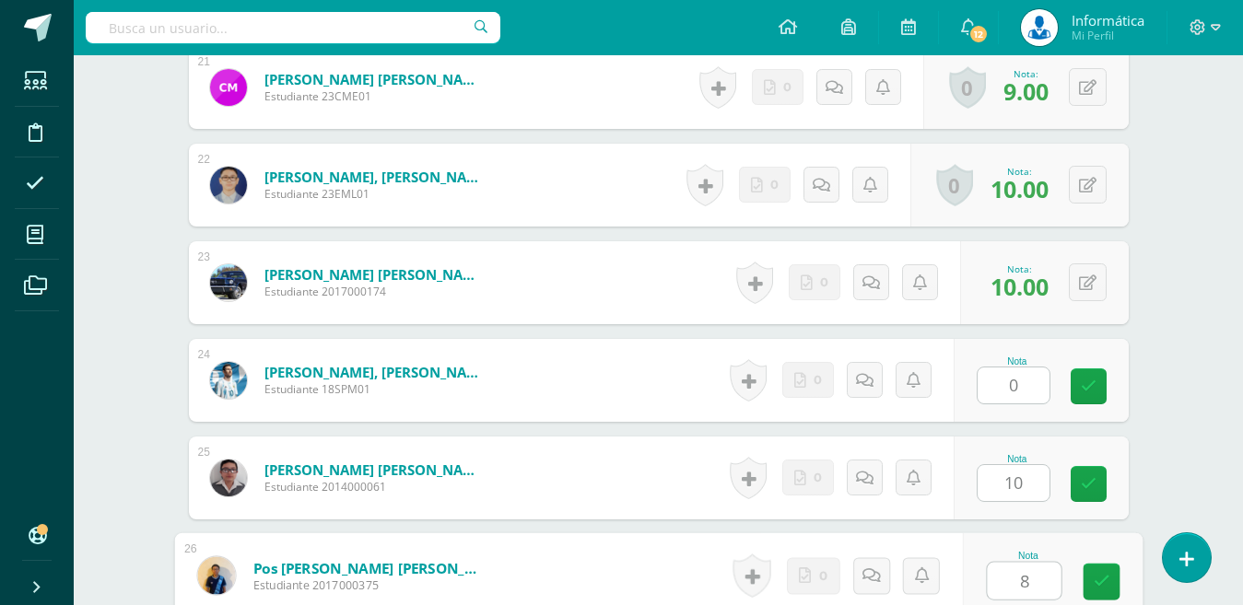
type input "8"
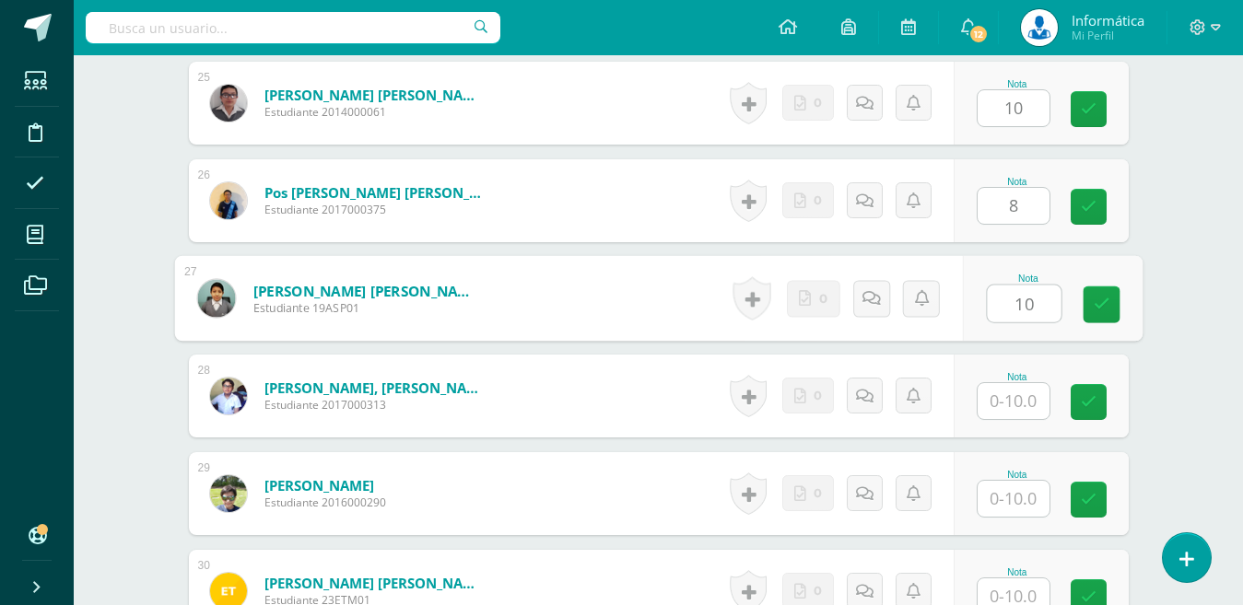
type input "10"
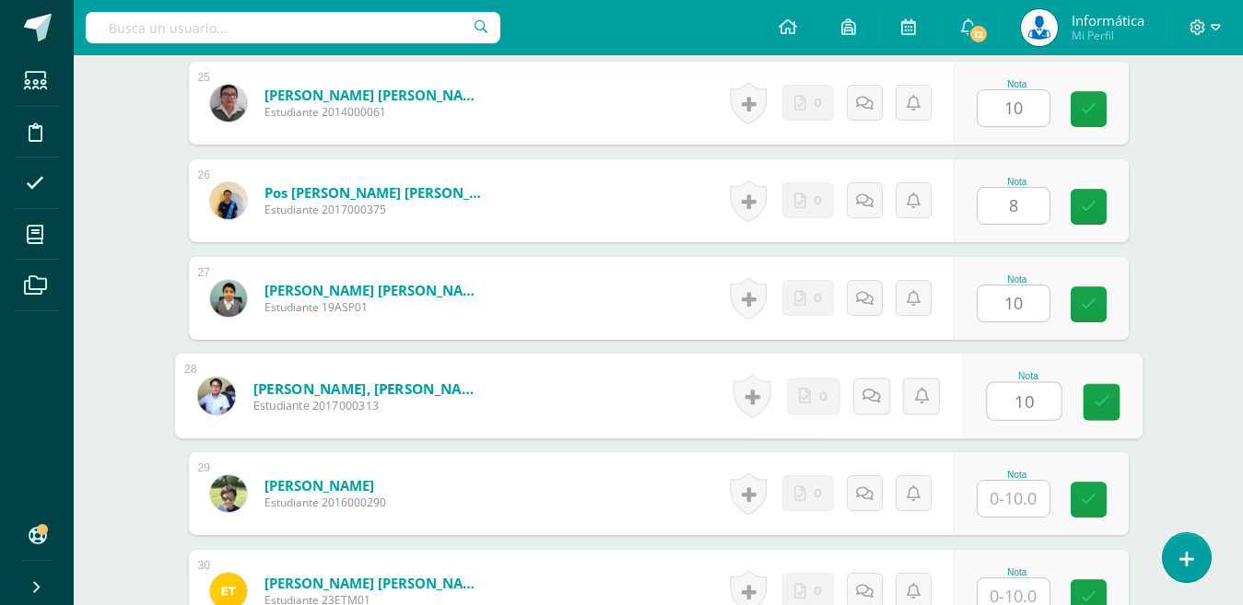
type input "10"
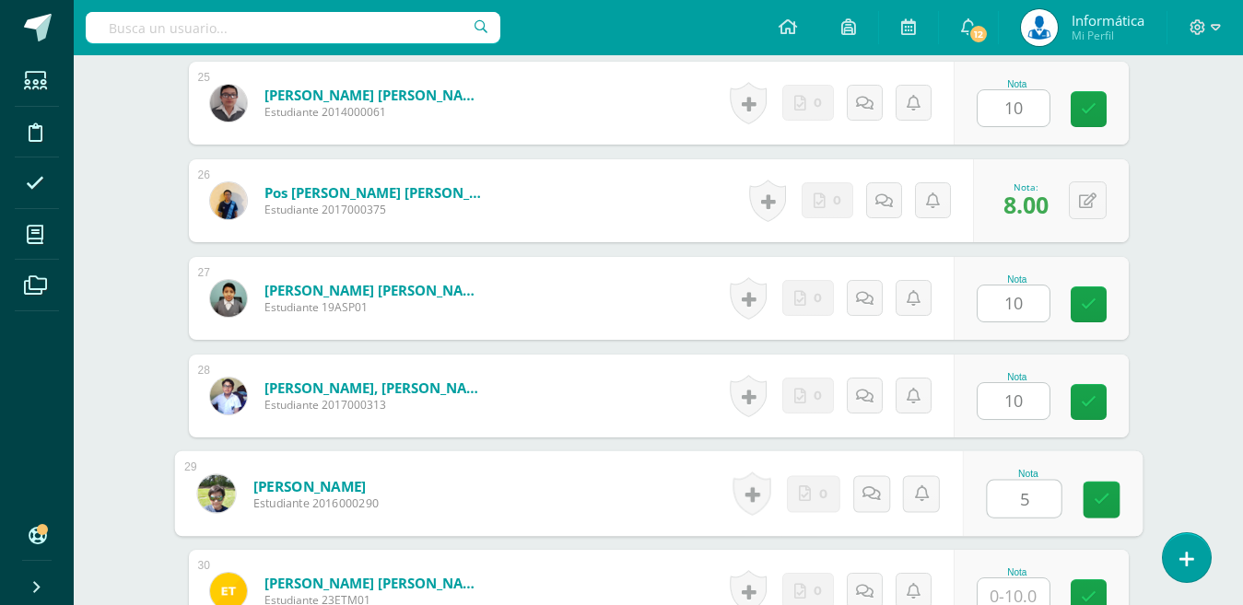
type input "5"
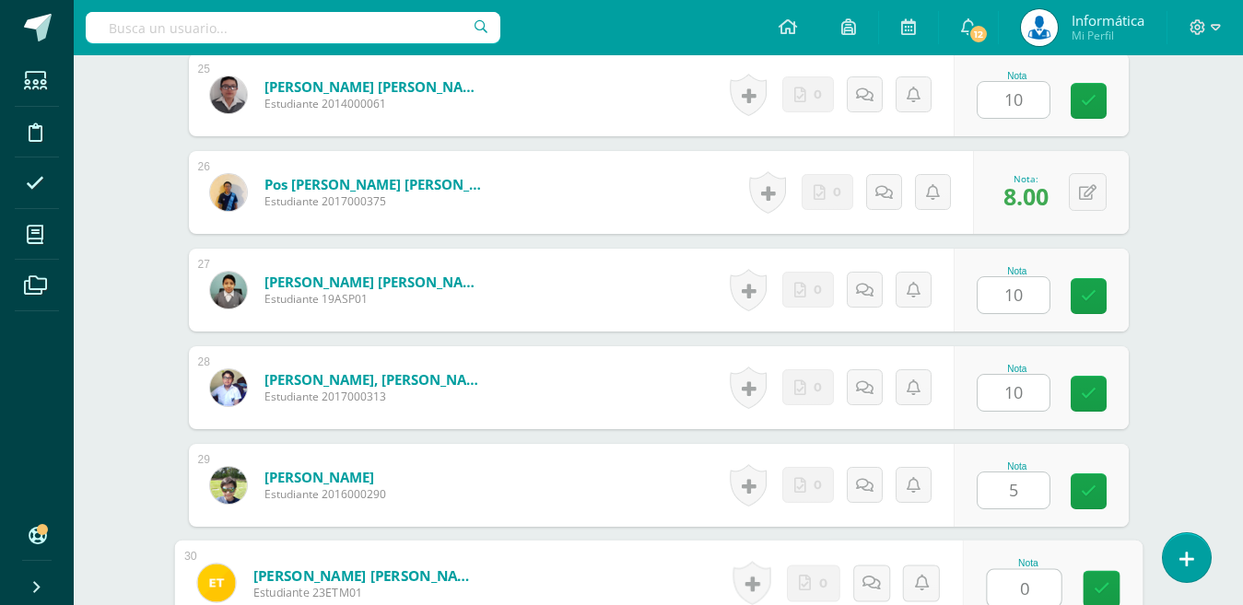
type input "0"
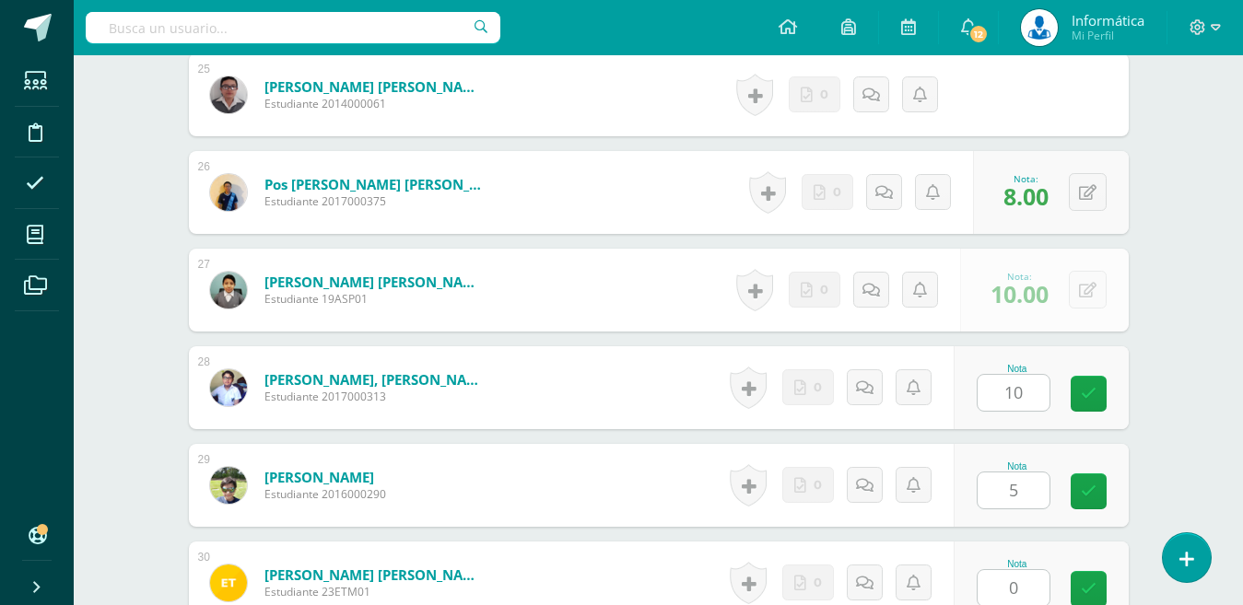
scroll to position [3313, 0]
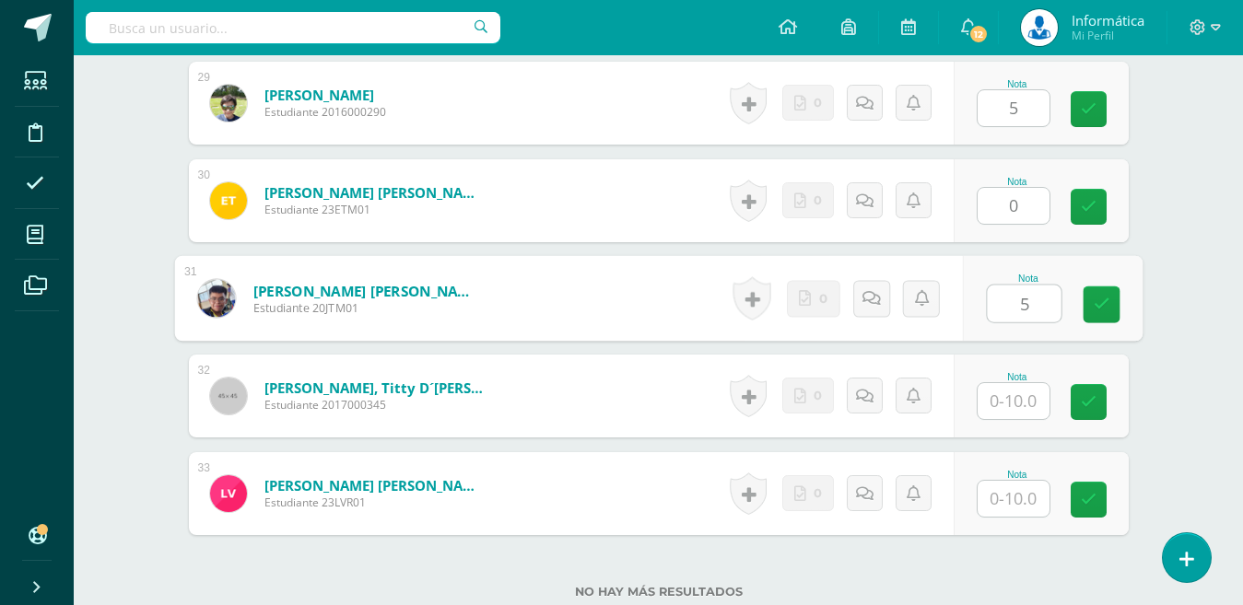
type input "5"
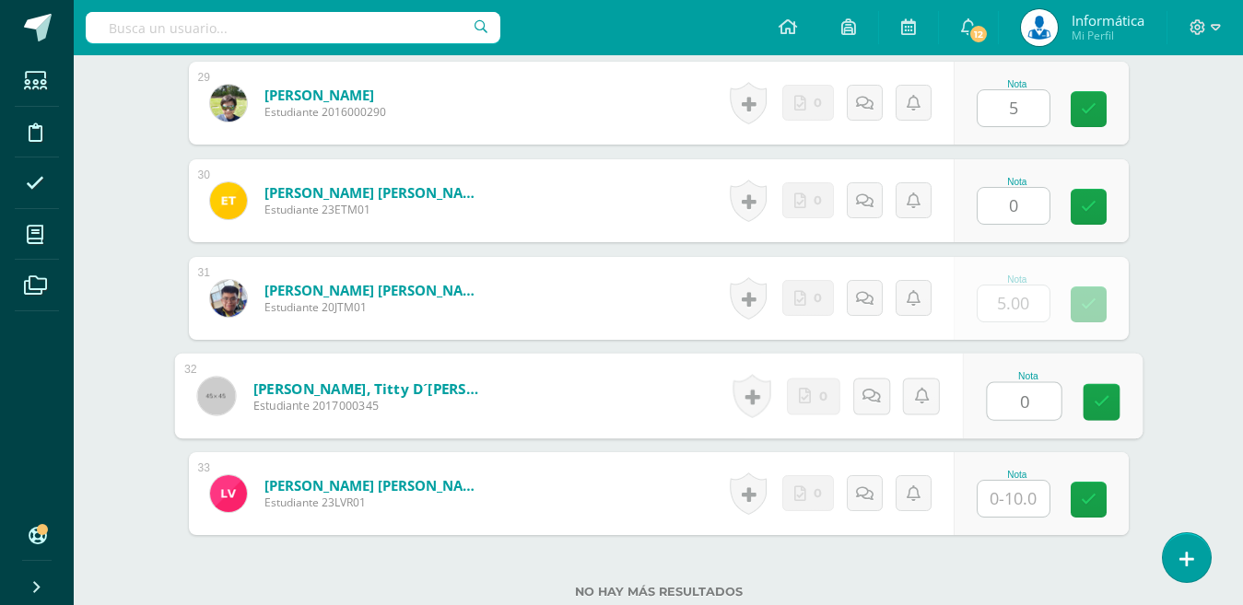
type input "0"
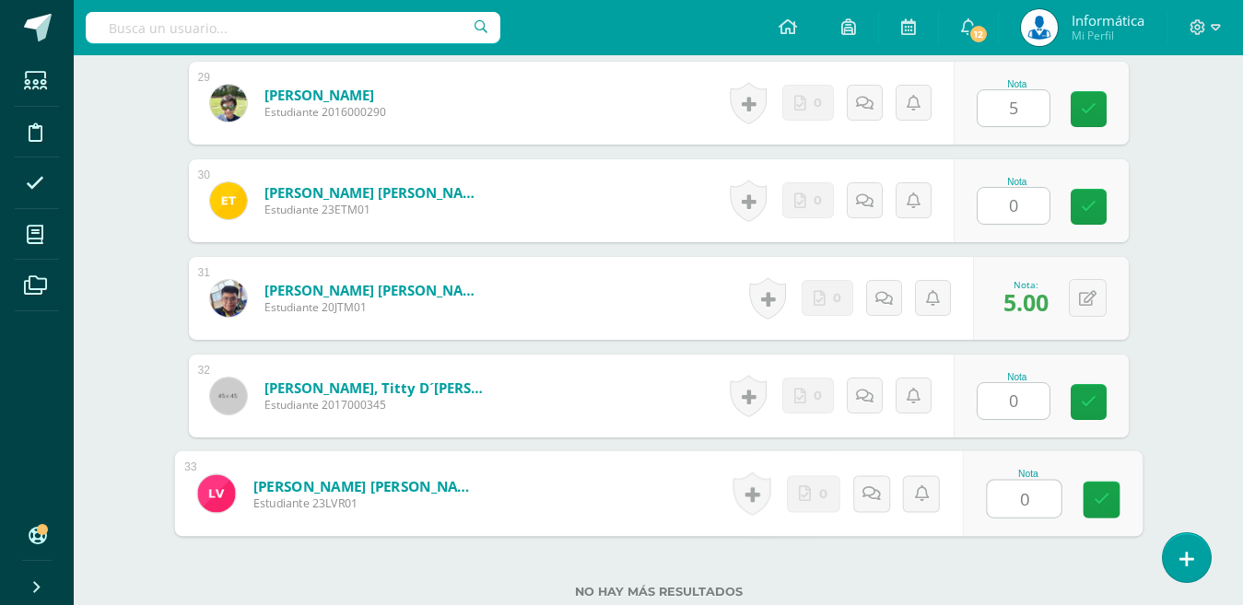
type input "0"
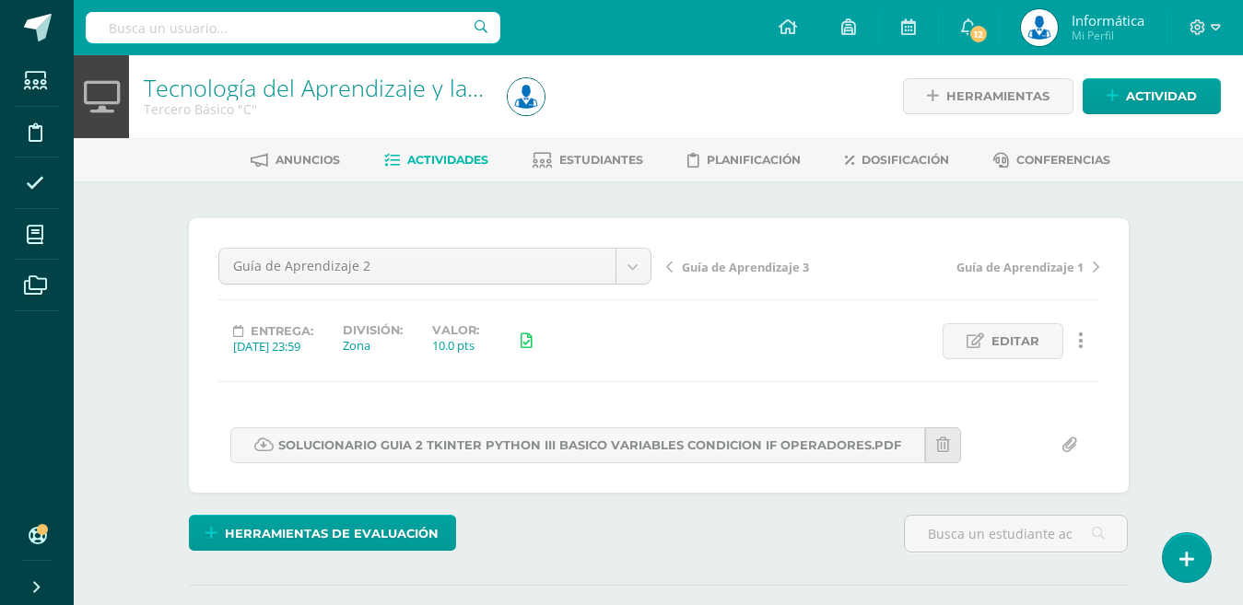
scroll to position [0, 0]
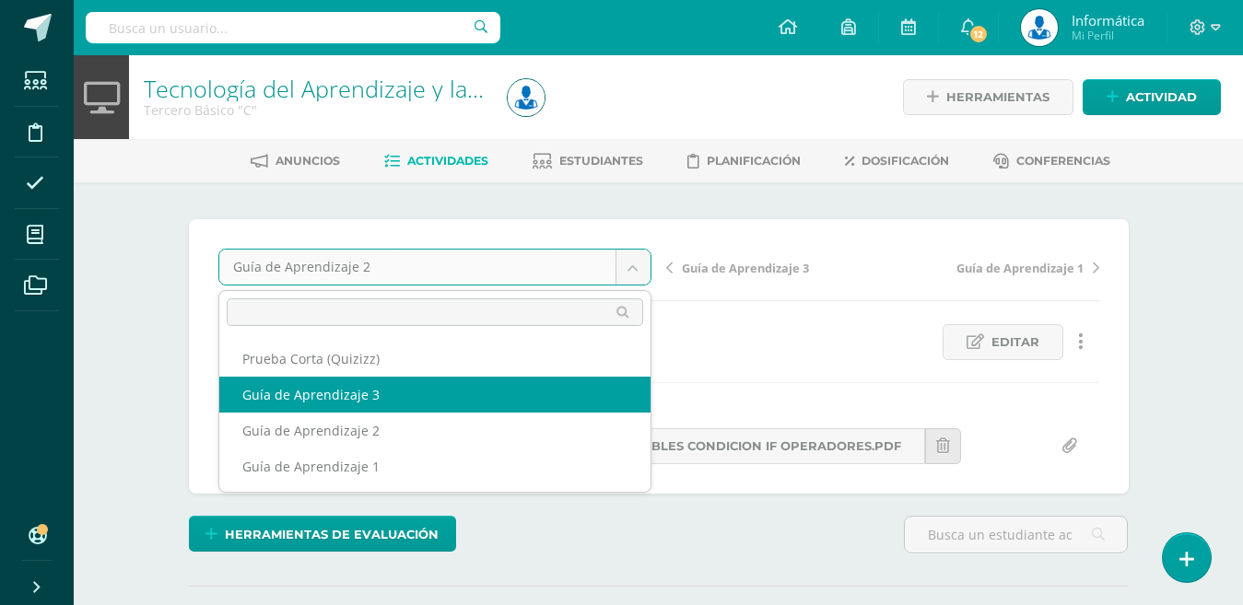
select select "/dashboard/teacher/grade-activity/179542/"
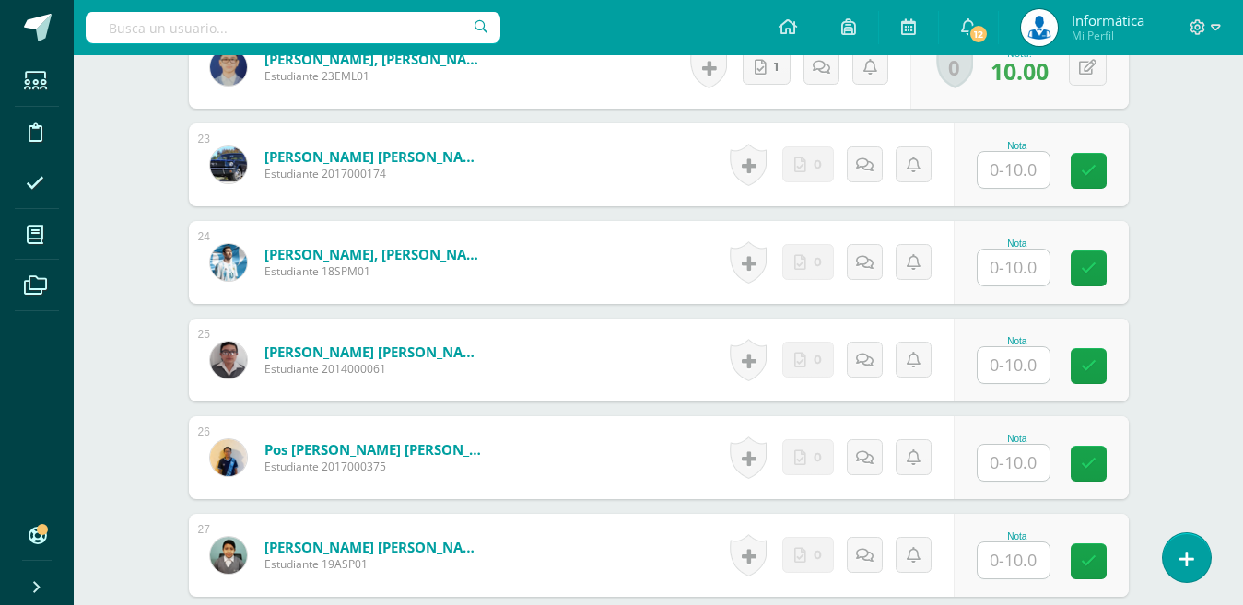
scroll to position [2586, 0]
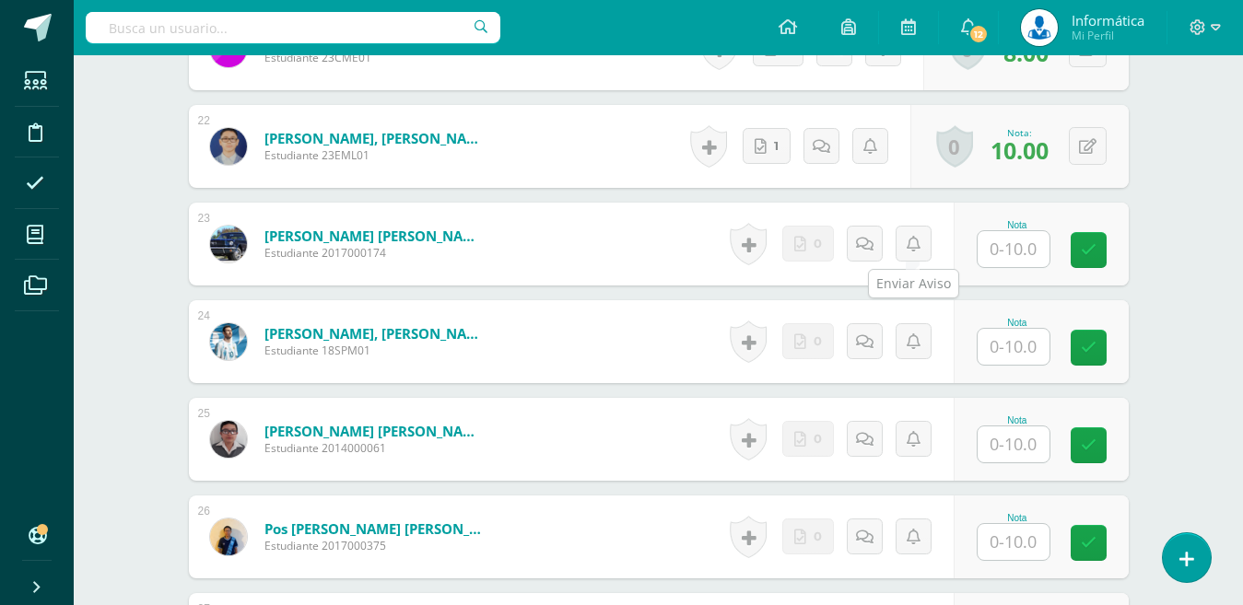
click at [987, 244] on input "text" at bounding box center [1013, 249] width 72 height 36
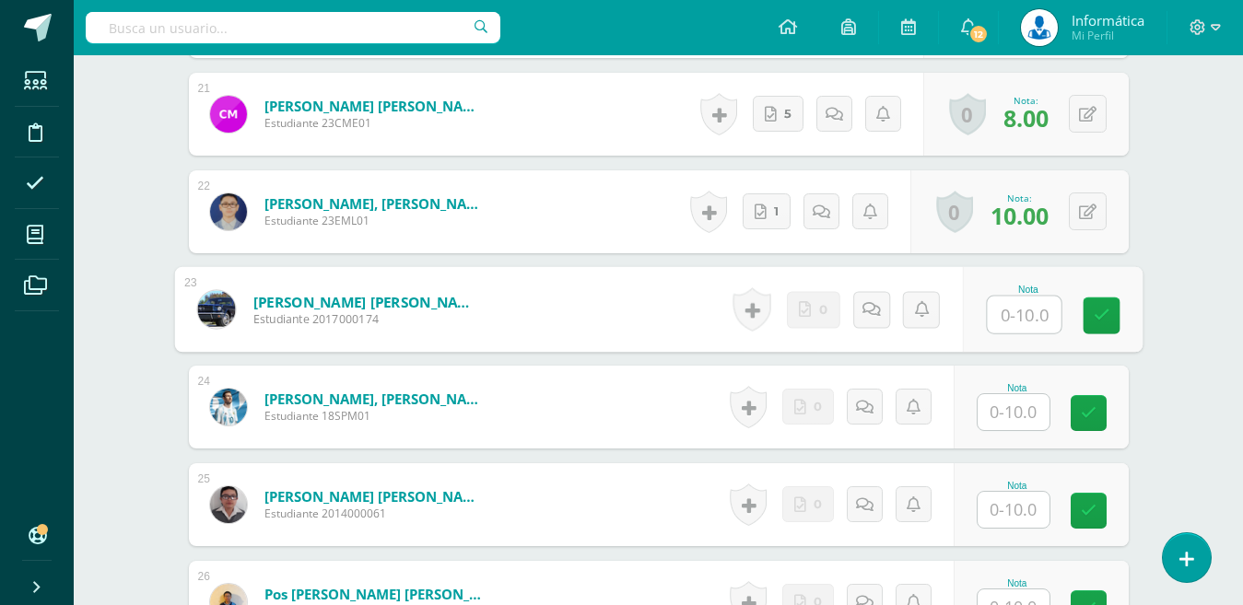
scroll to position [2605, 0]
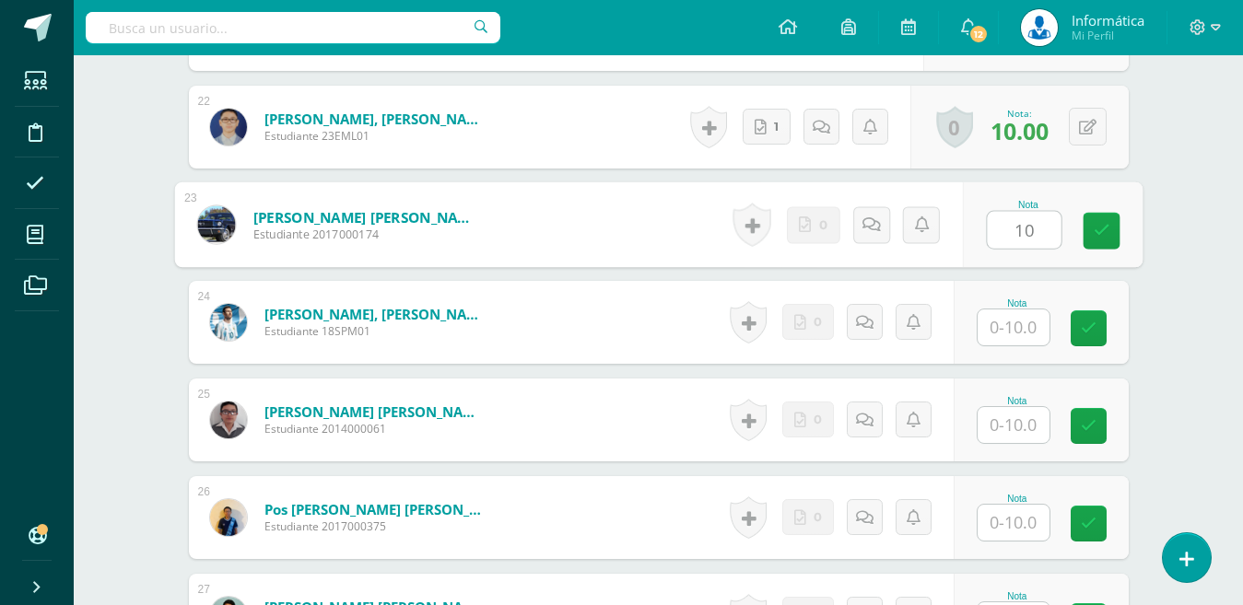
type input "10"
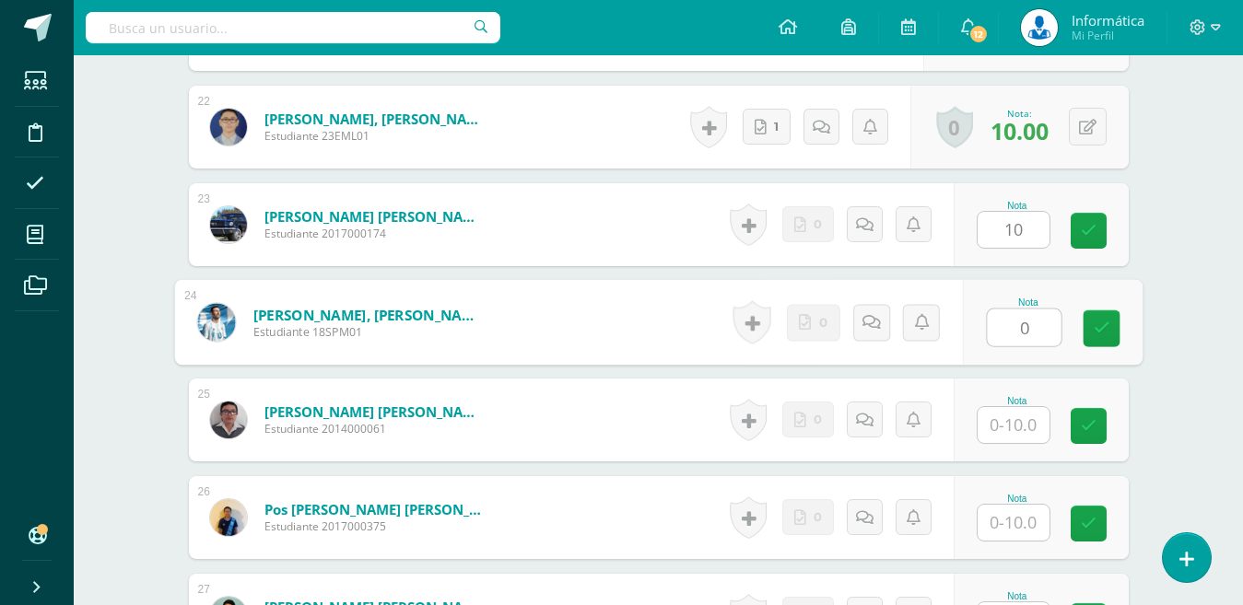
type input "0"
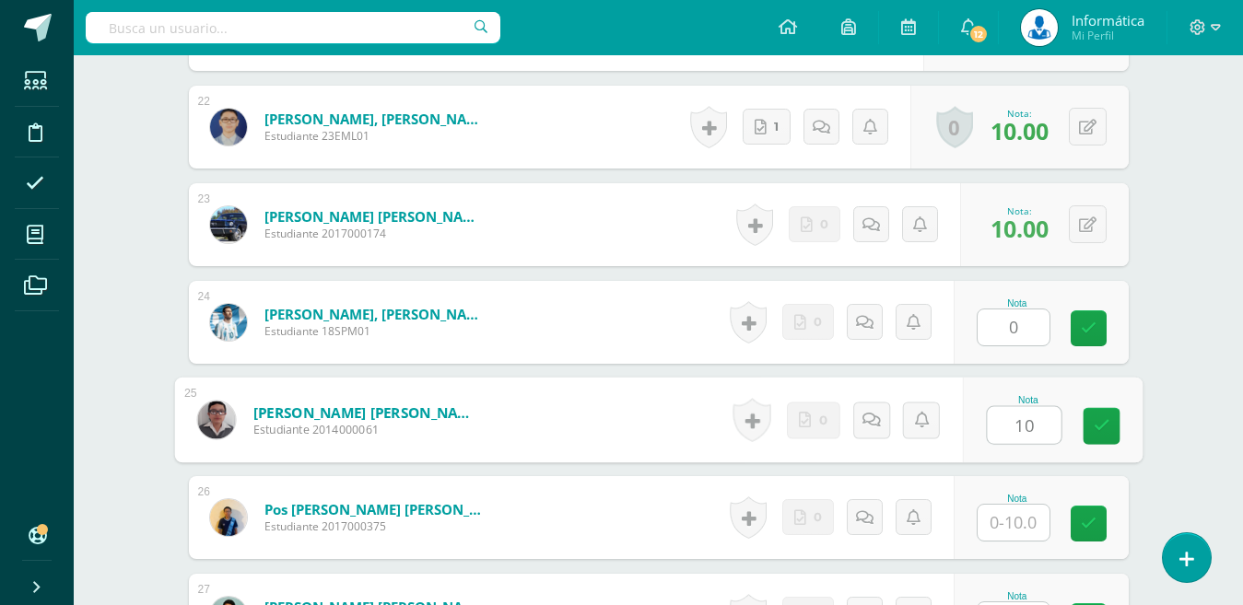
type input "10"
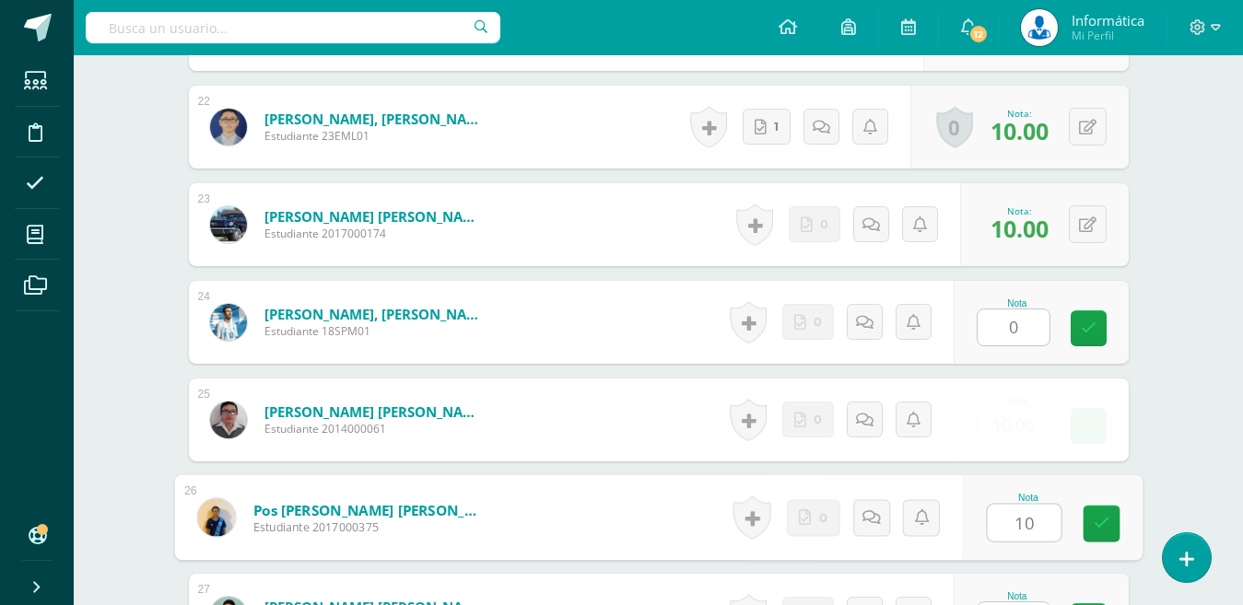
type input "10"
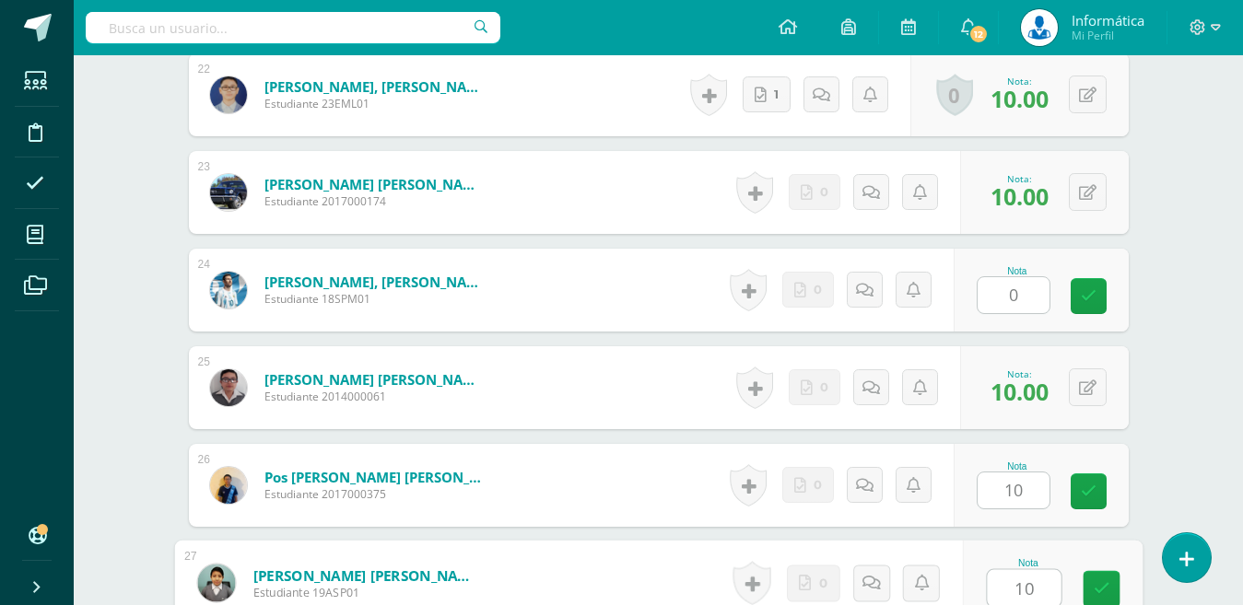
type input "10"
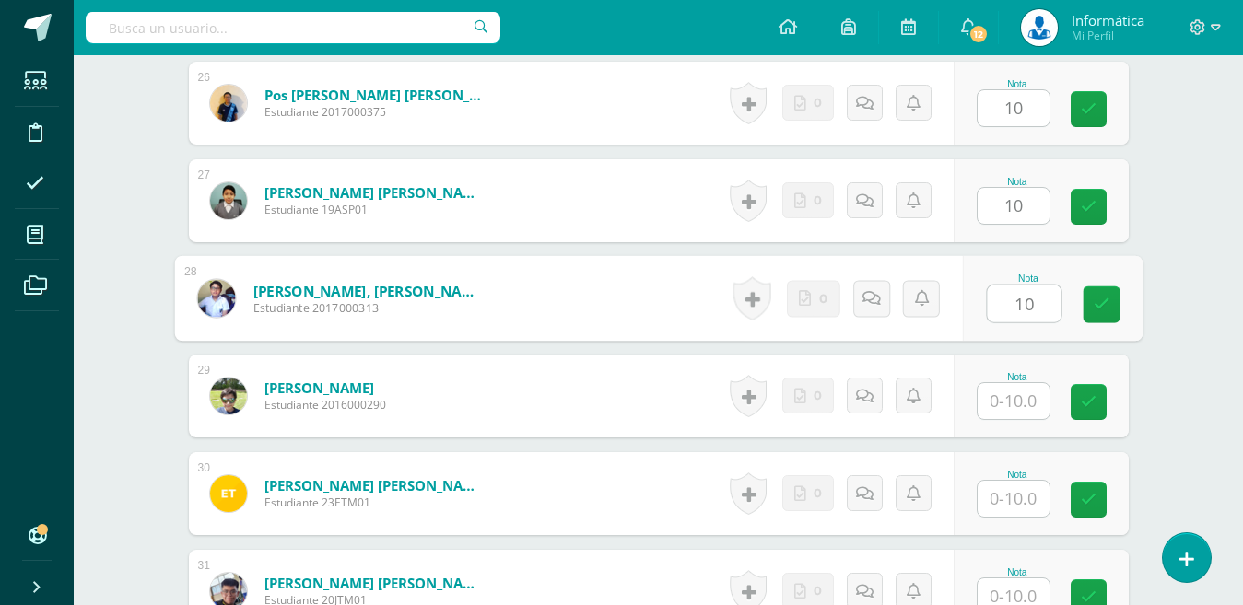
type input "10"
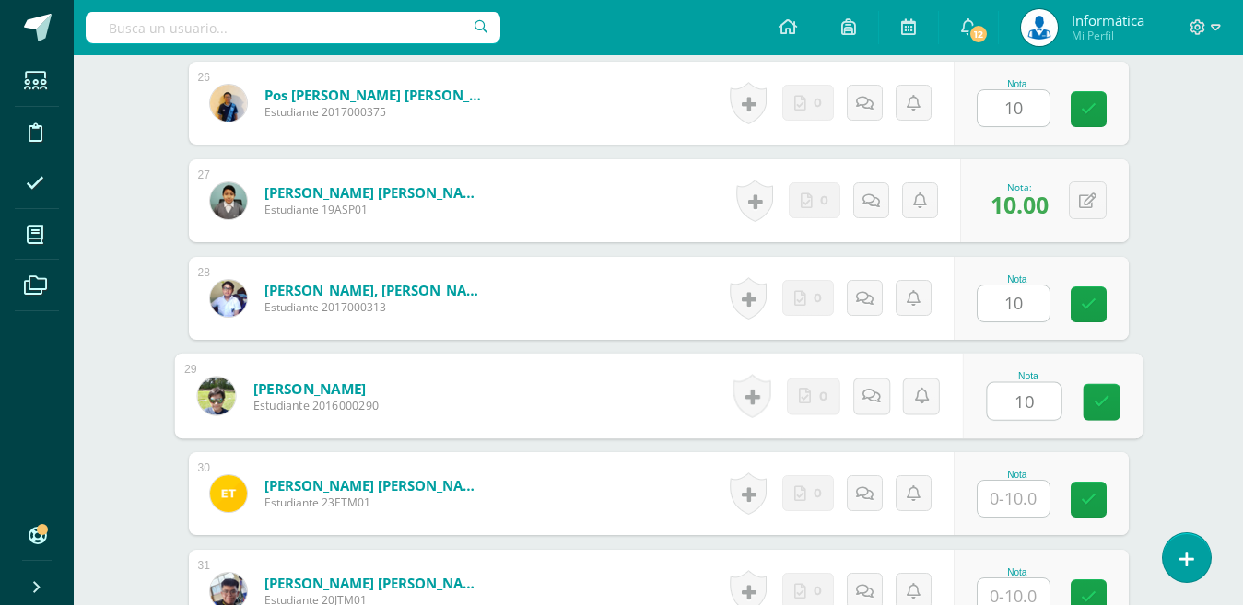
type input "10"
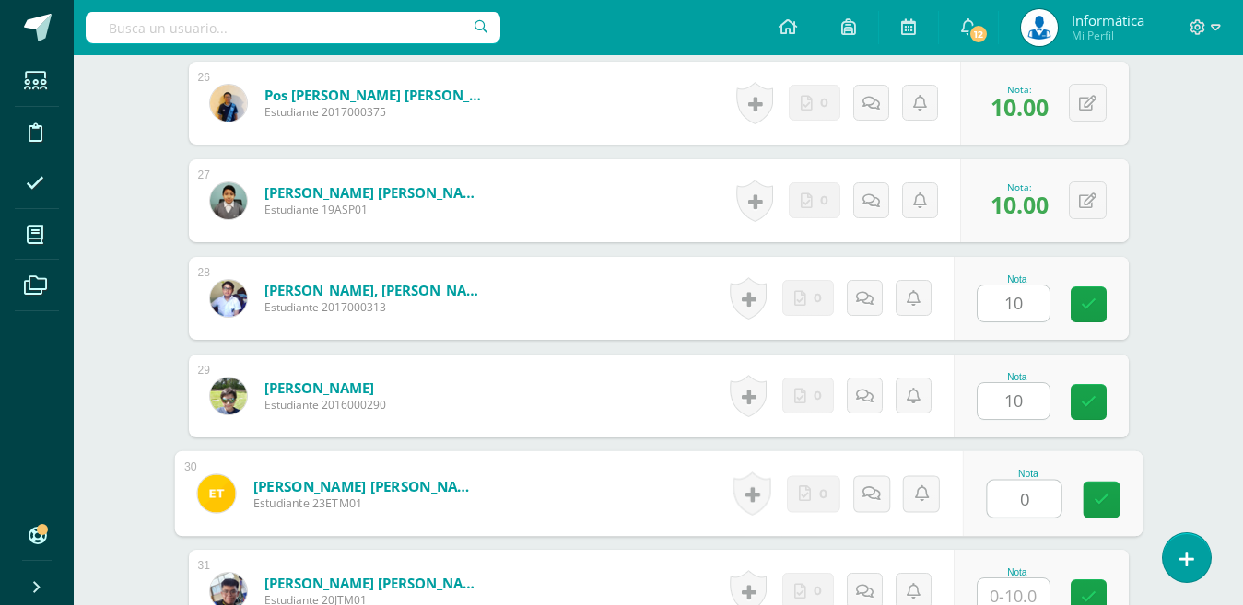
type input "0"
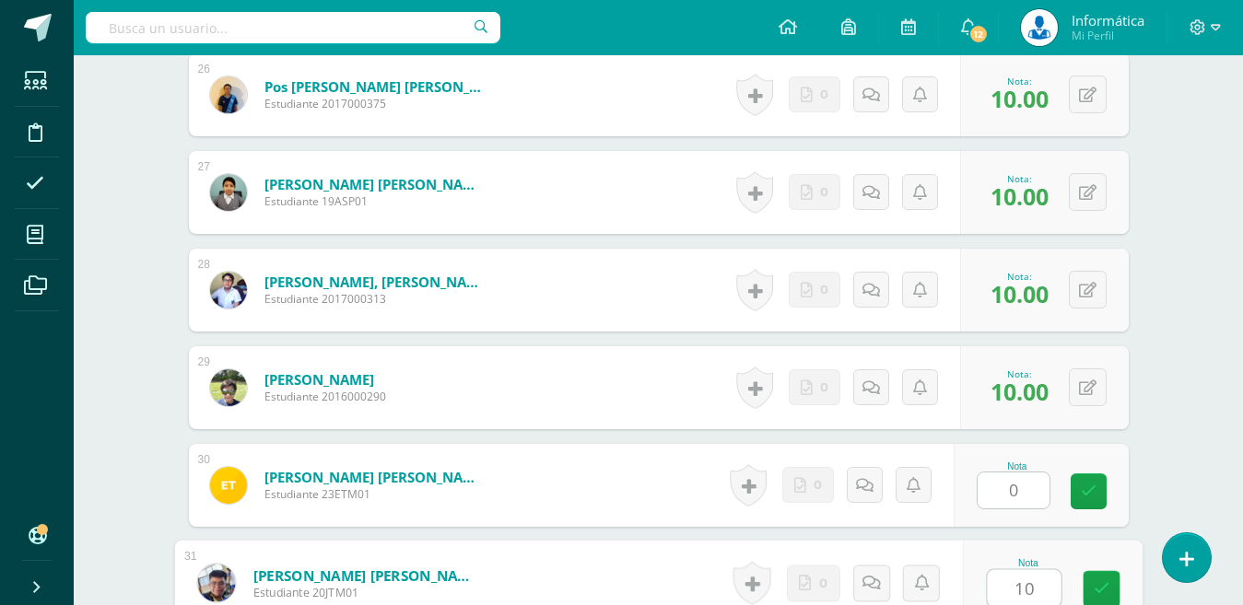
type input "10"
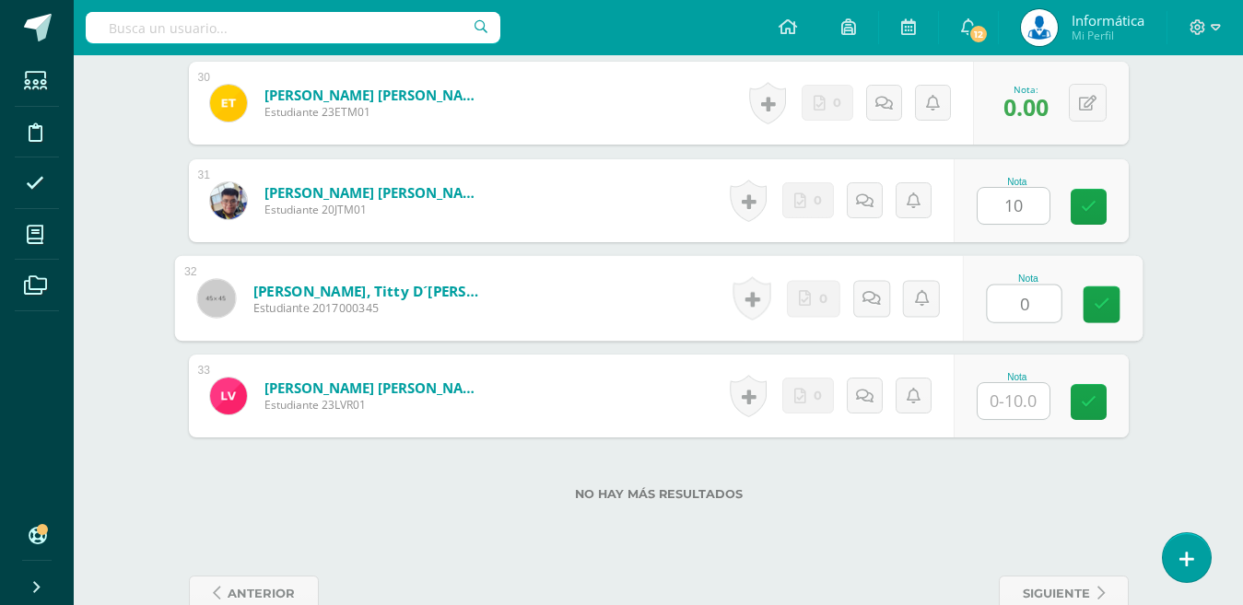
type input "0"
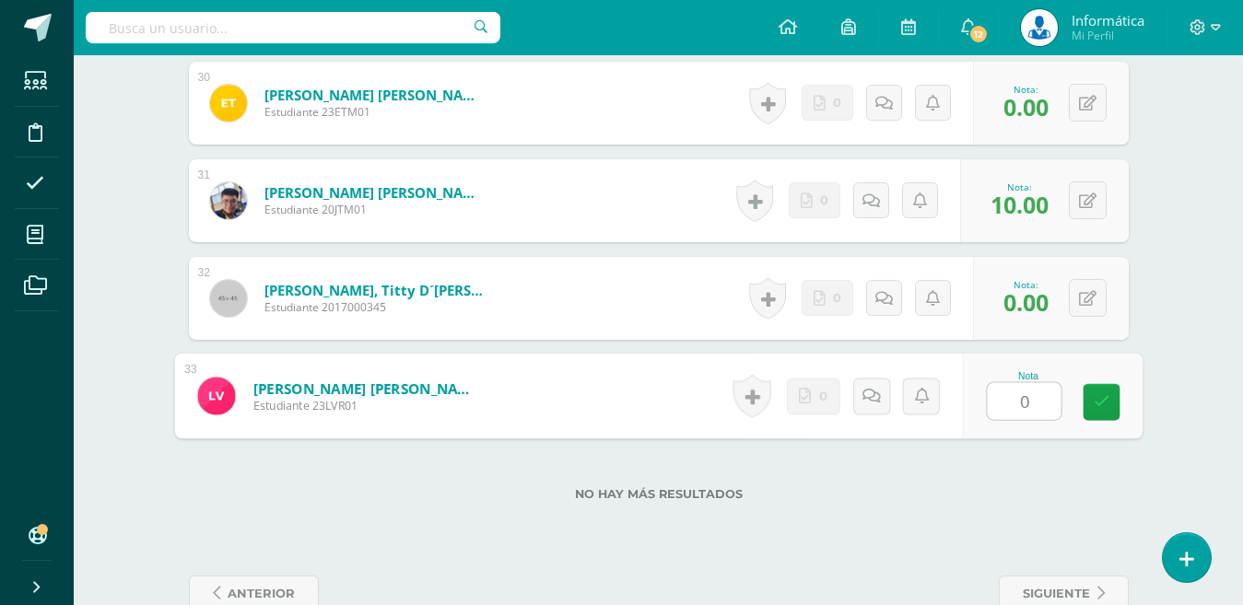
type input "0"
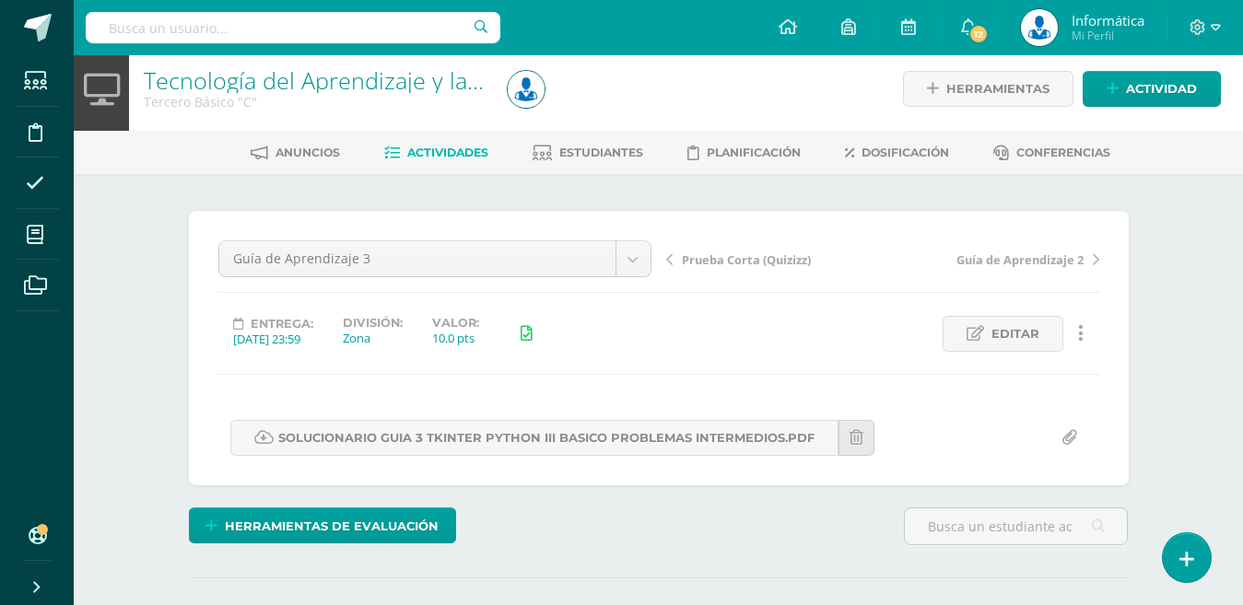
scroll to position [0, 0]
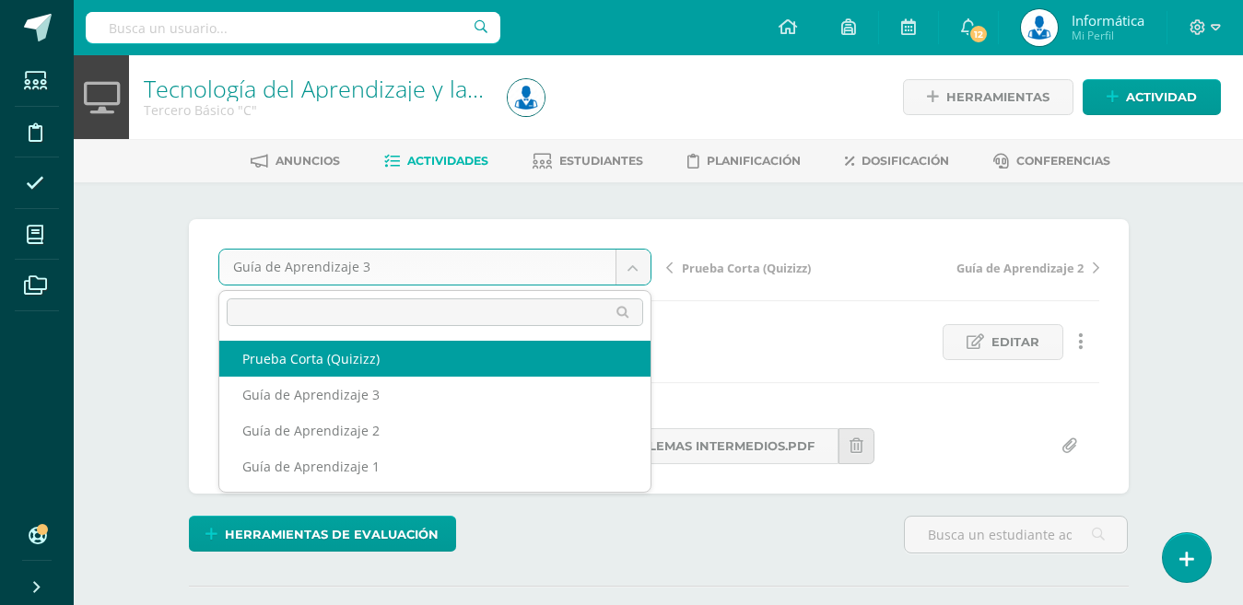
select select "/dashboard/teacher/grade-activity/180099/"
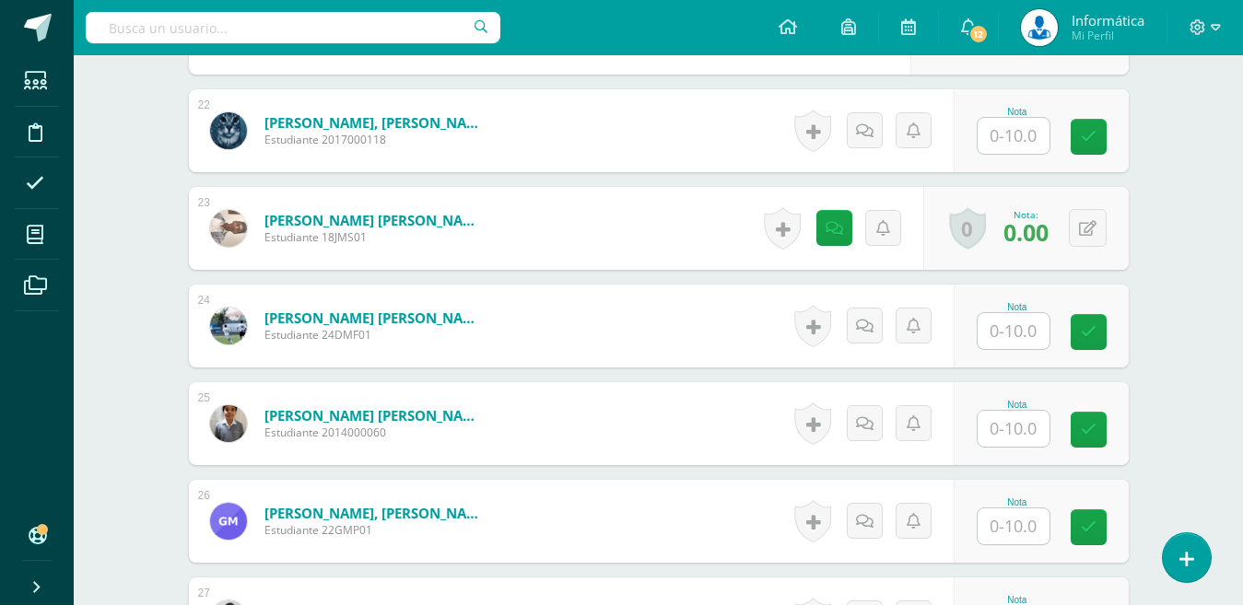
scroll to position [2602, 0]
click at [1028, 328] on input "text" at bounding box center [1013, 330] width 72 height 36
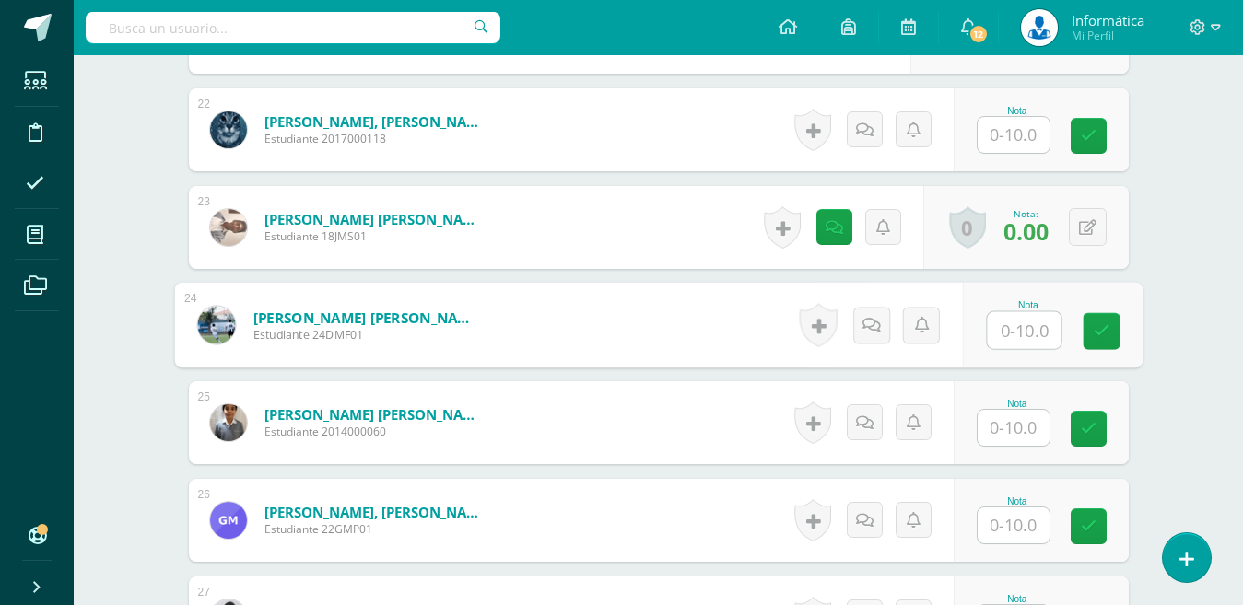
scroll to position [2418, 0]
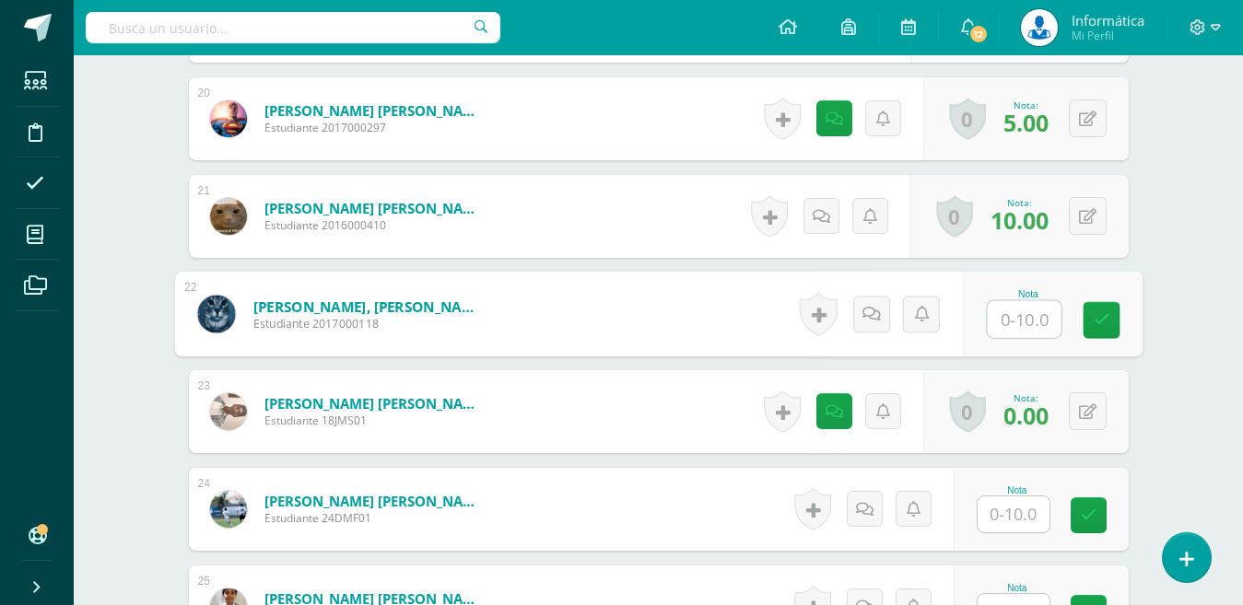
click at [1014, 326] on input "text" at bounding box center [1024, 319] width 74 height 37
type input "0"
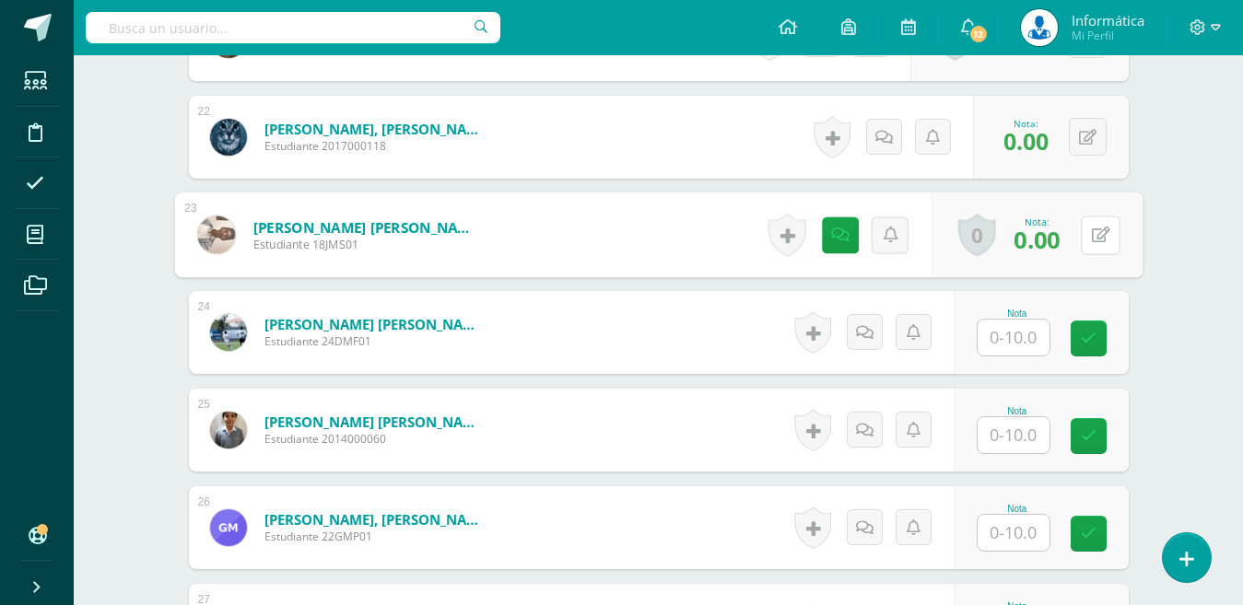
scroll to position [2602, 0]
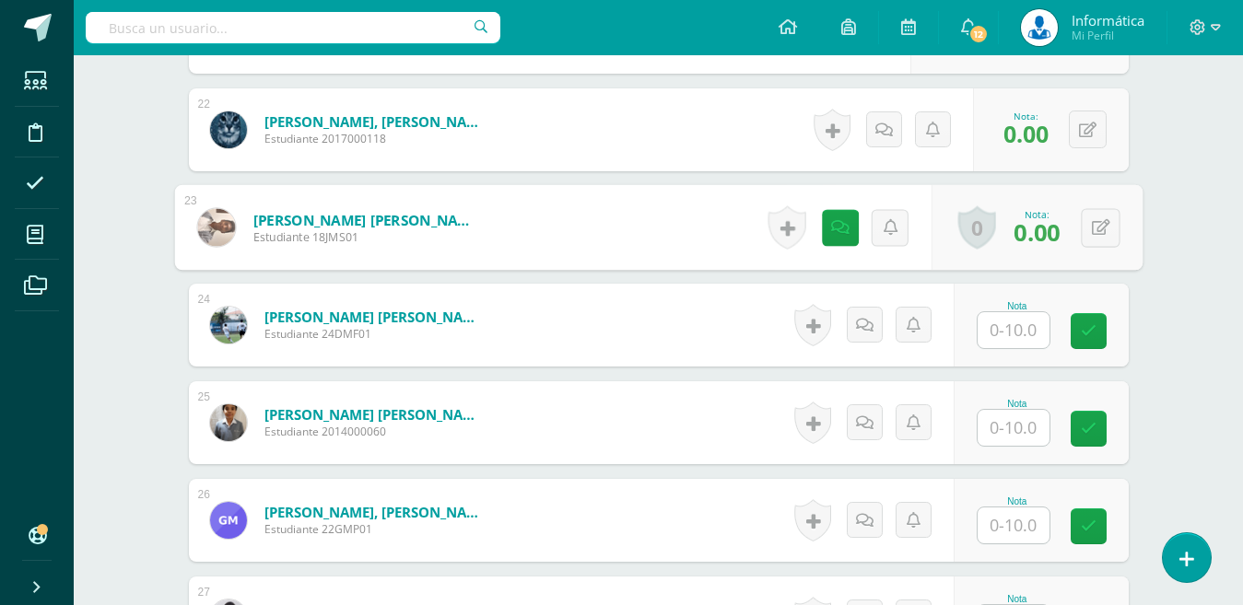
click at [1036, 345] on input "text" at bounding box center [1013, 330] width 72 height 36
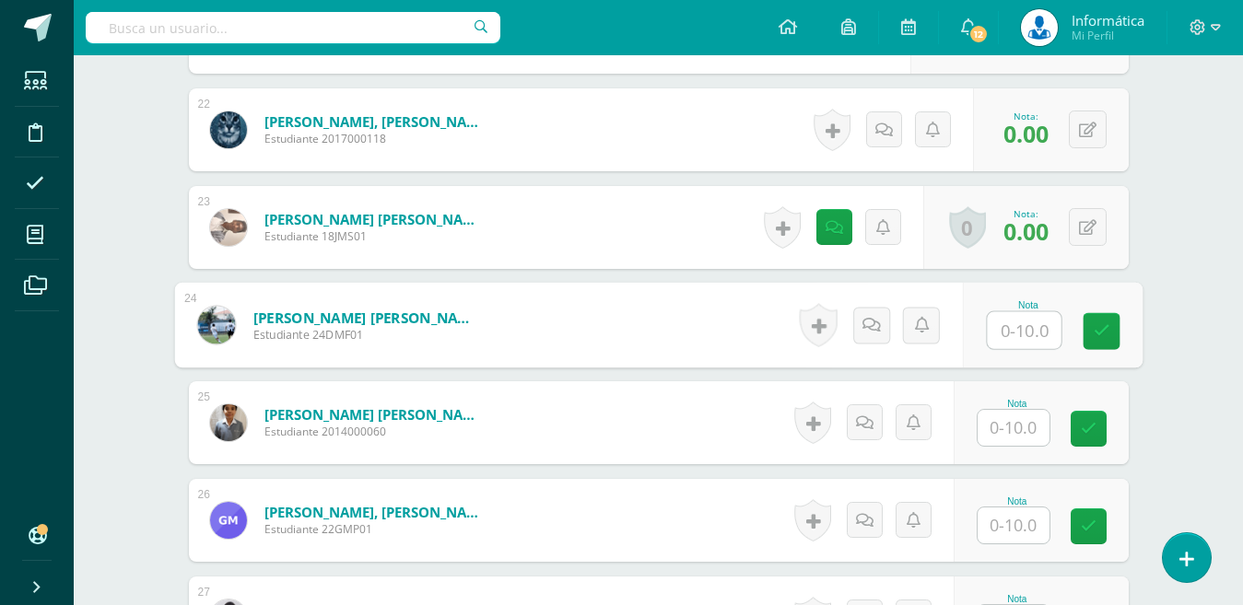
click at [1022, 335] on input "text" at bounding box center [1024, 330] width 74 height 37
type input "8"
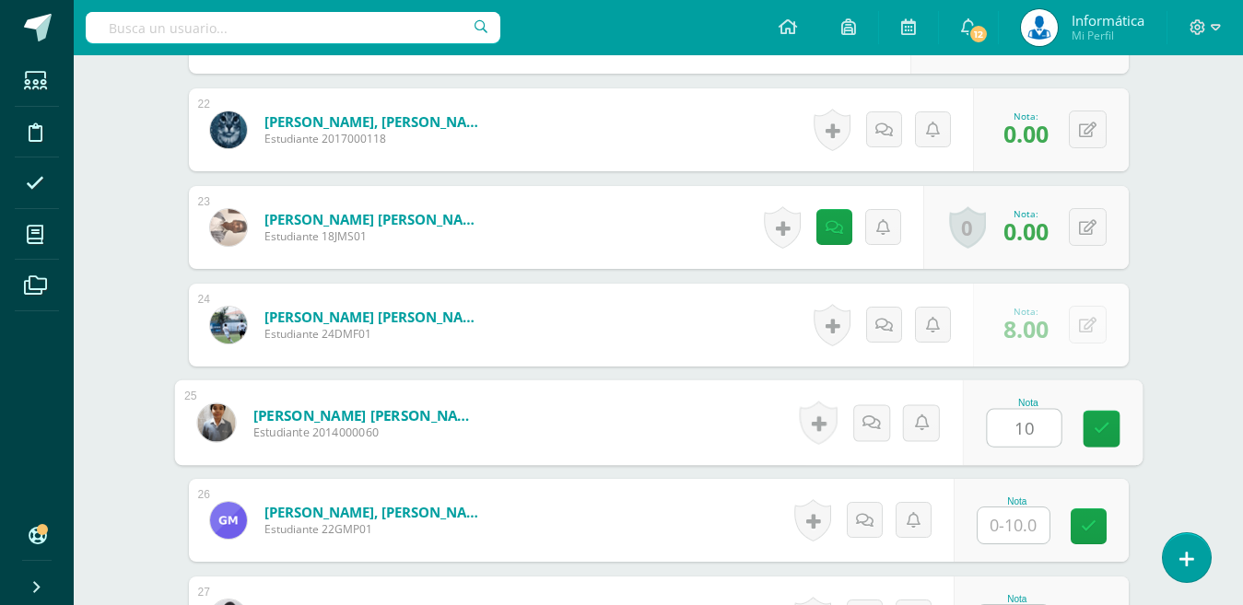
type input "10"
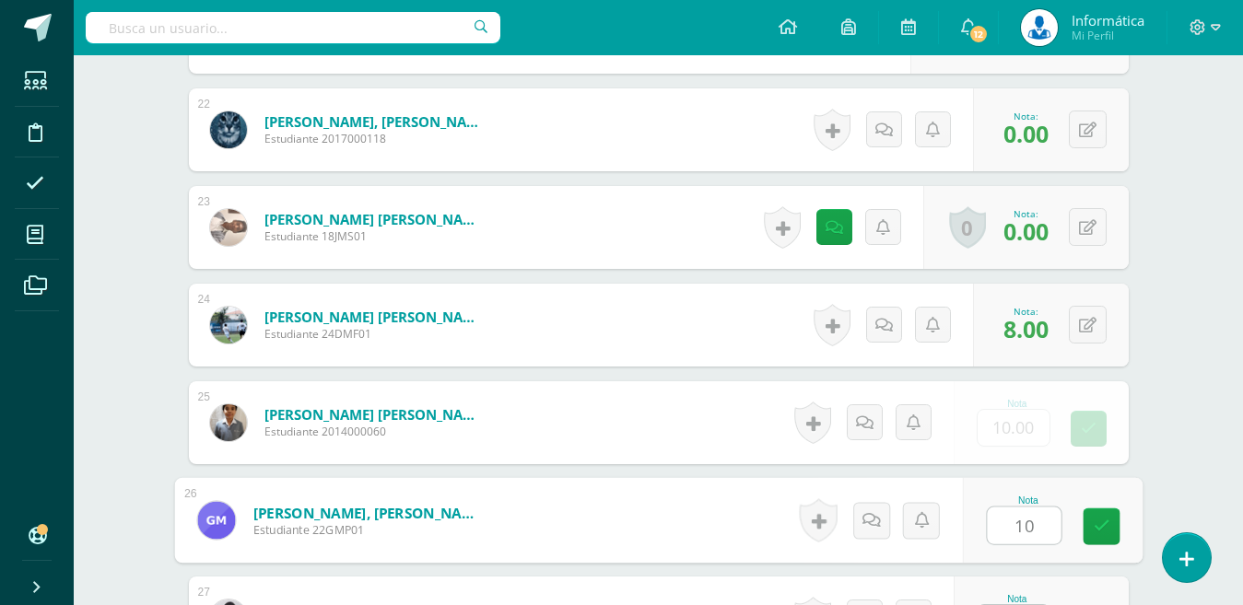
type input "10"
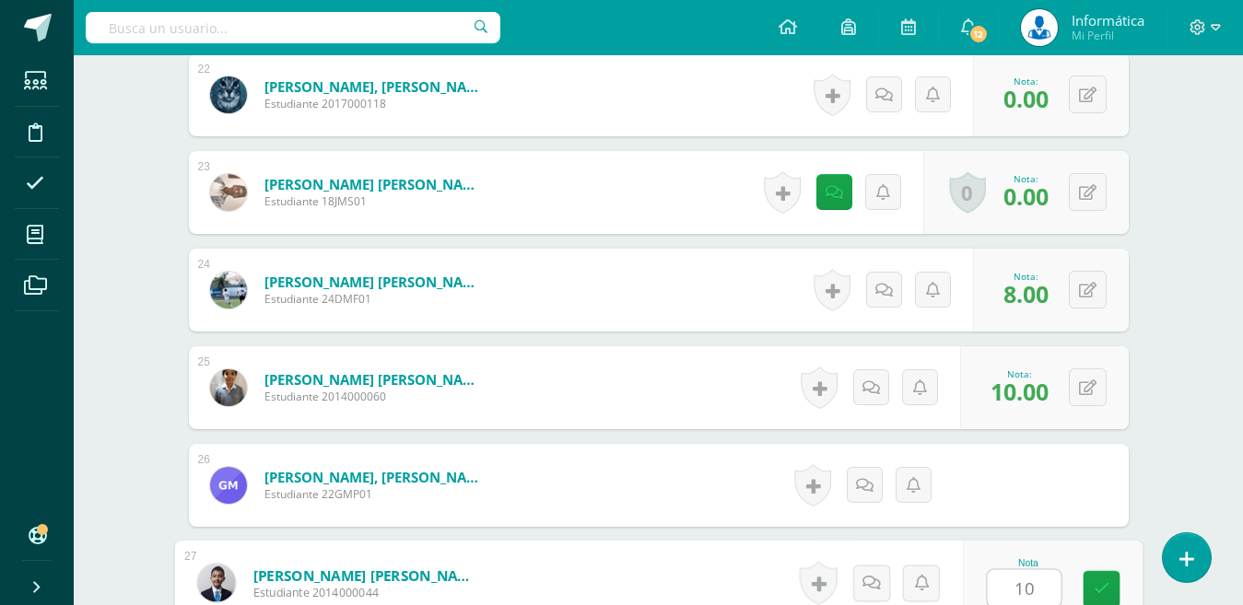
type input "10"
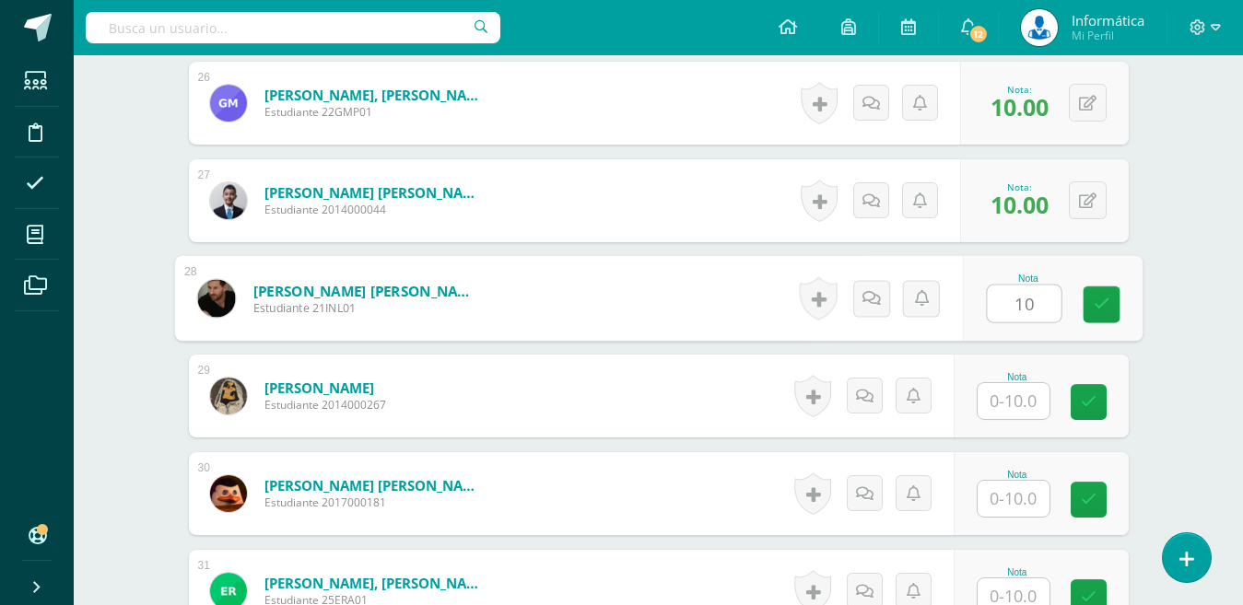
type input "10"
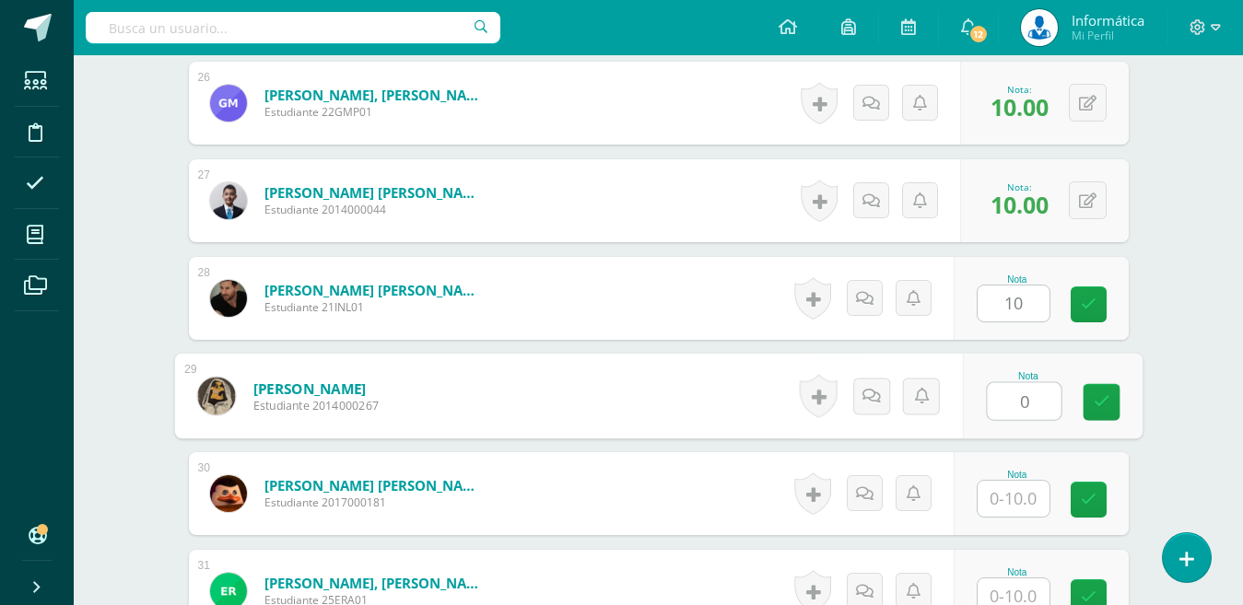
type input "0"
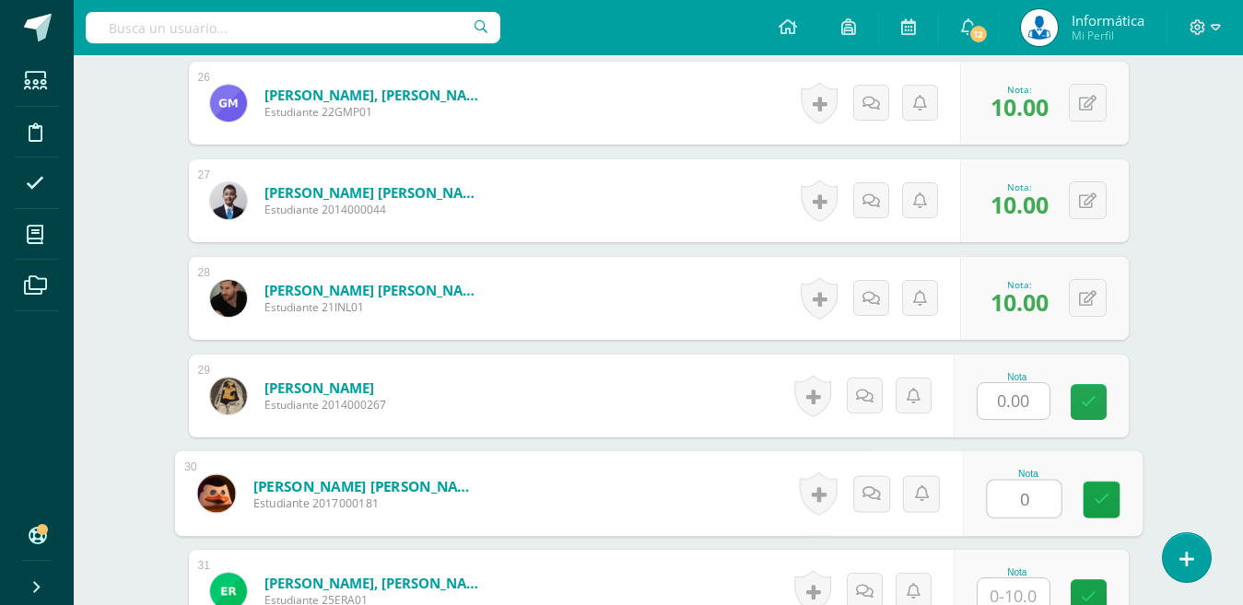
type input "0"
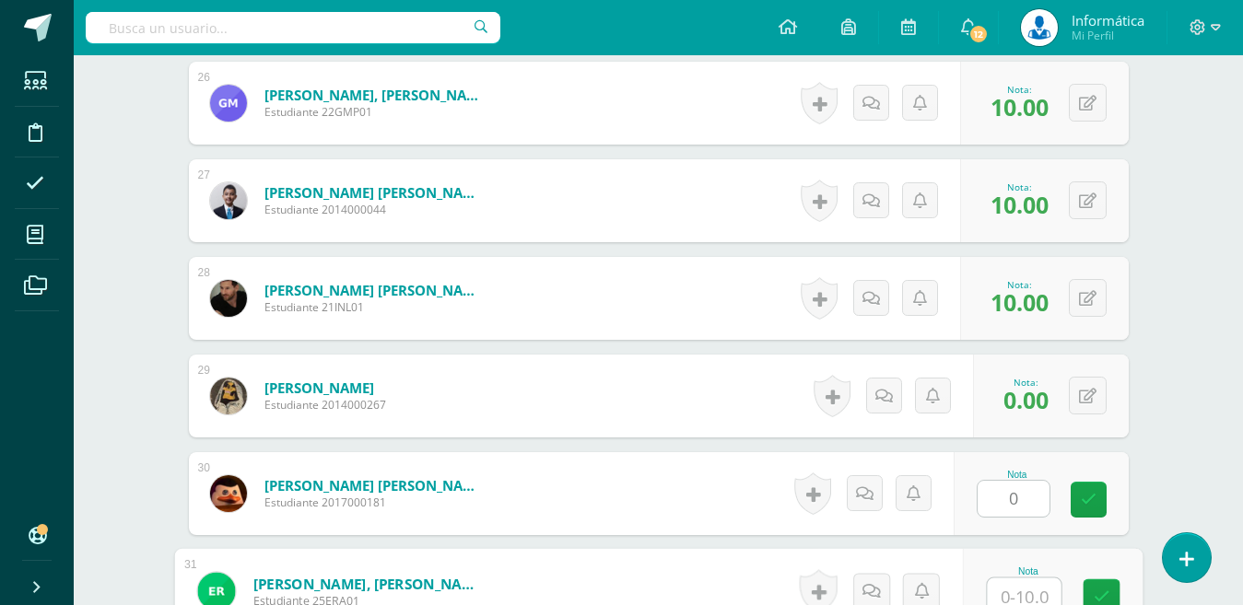
scroll to position [3028, 0]
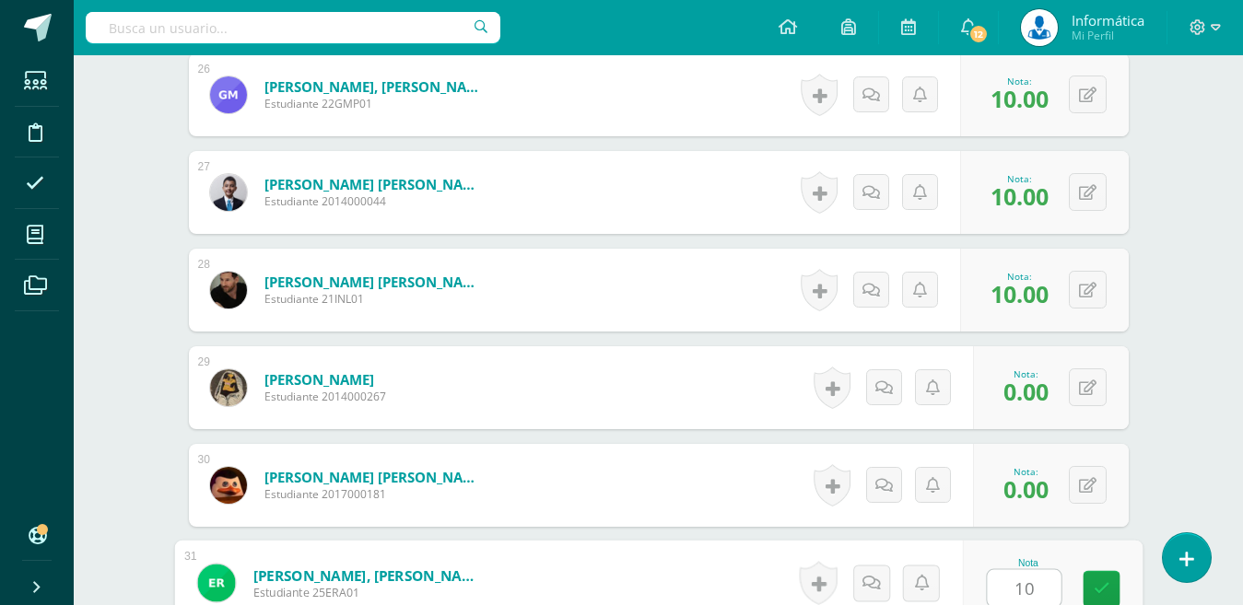
type input "10"
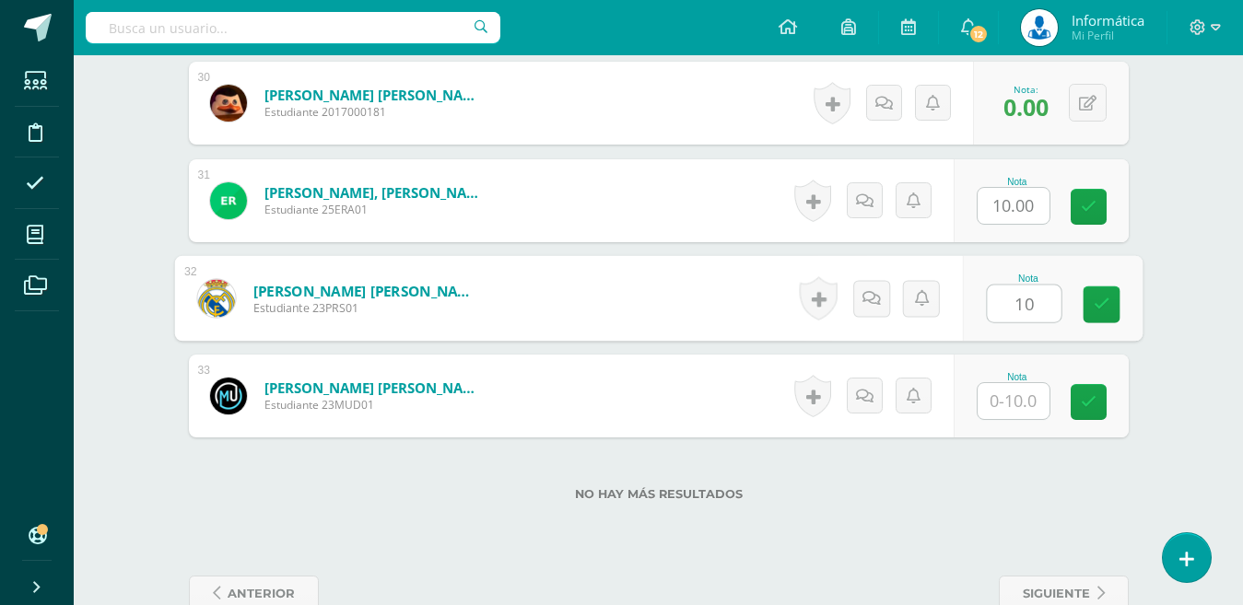
type input "10"
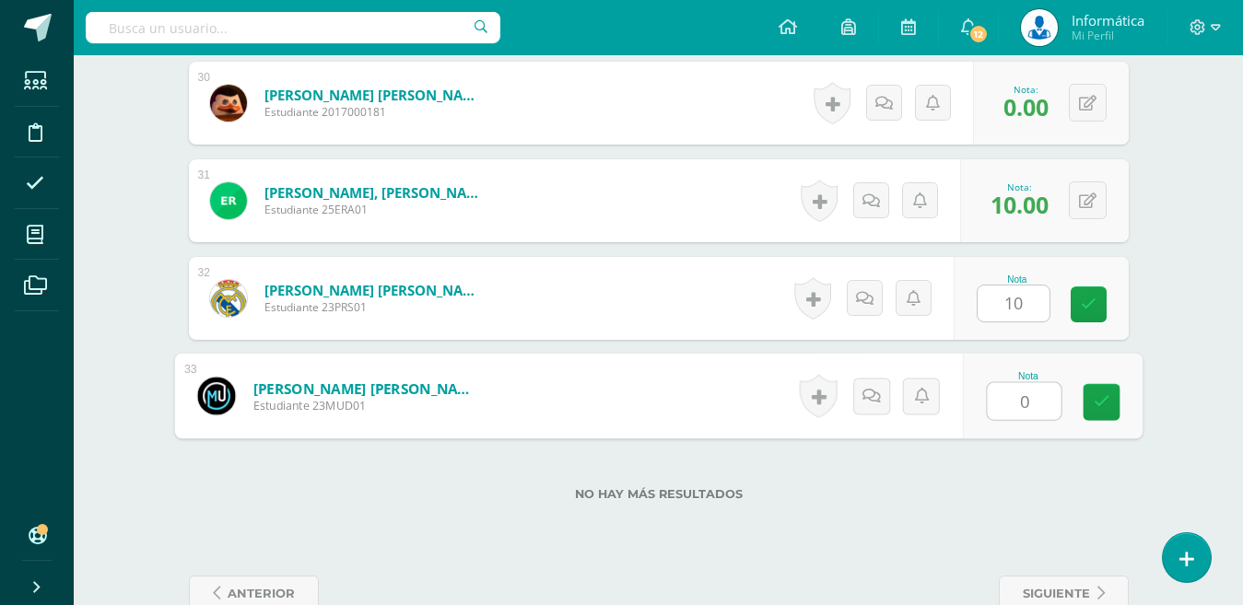
type input "0"
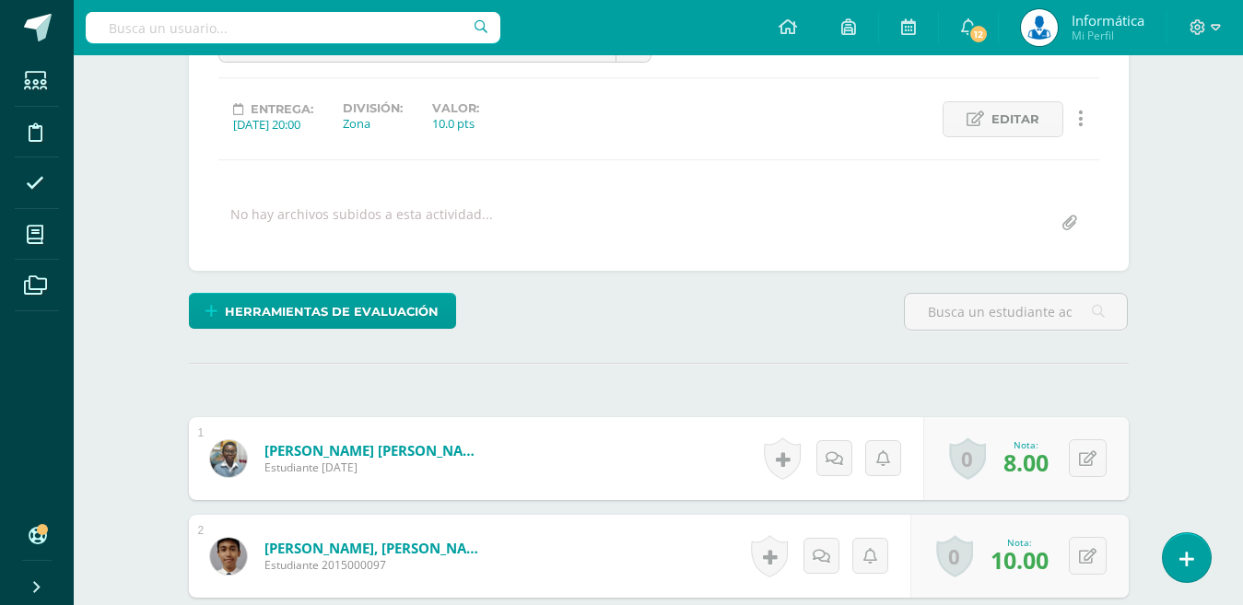
scroll to position [0, 0]
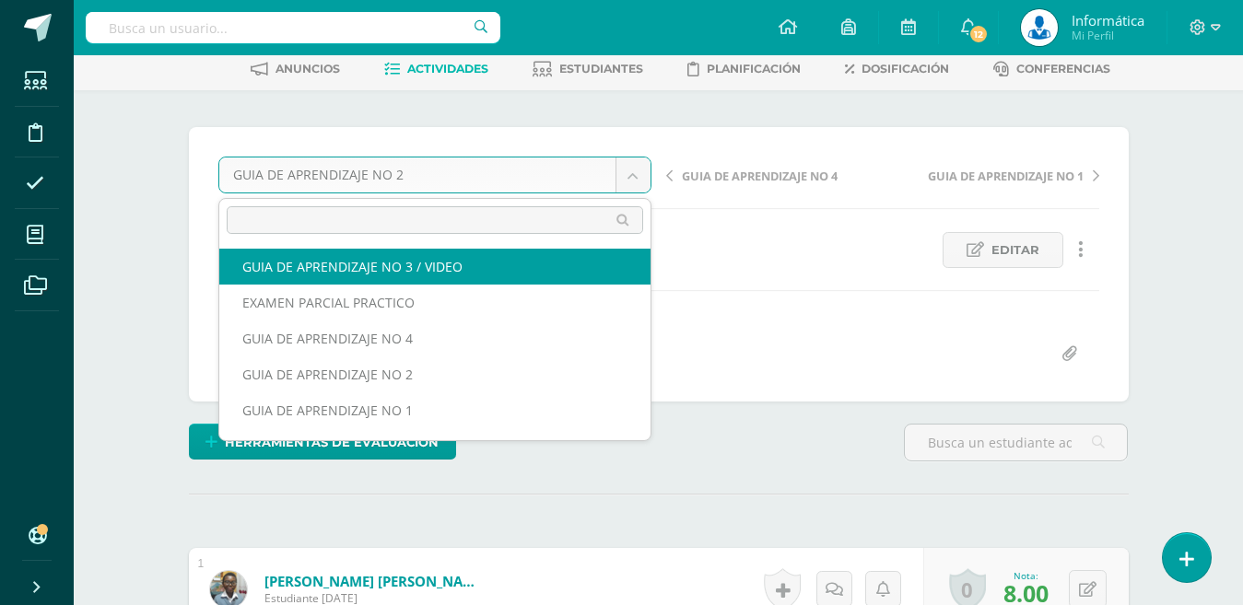
select select "/dashboard/teacher/grade-activity/179208/"
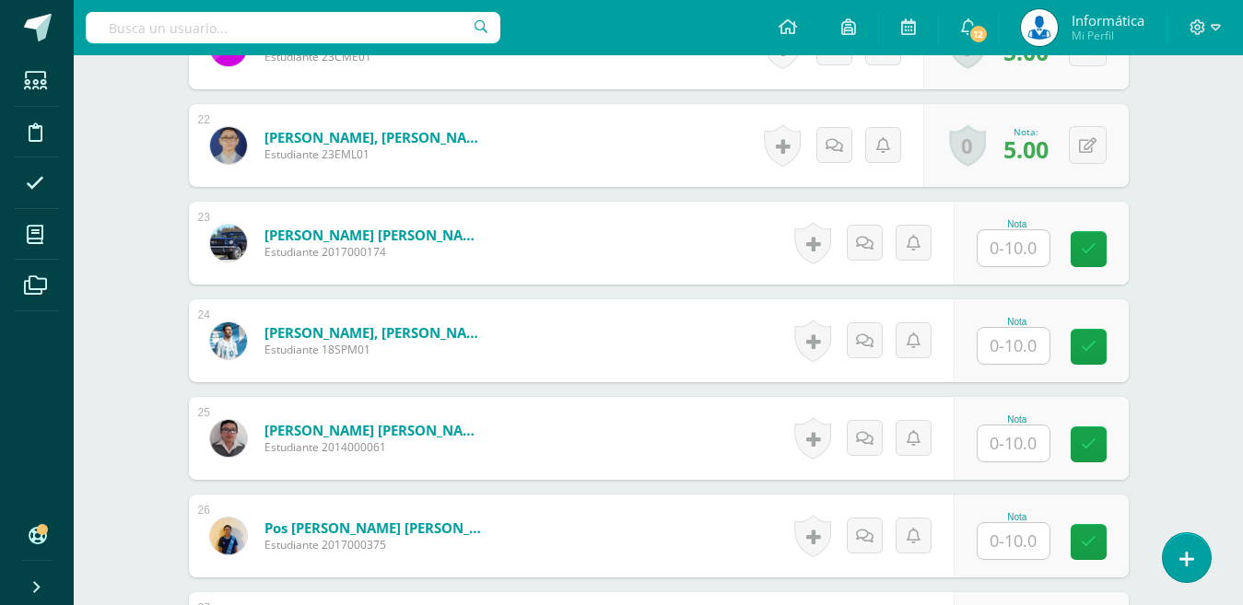
scroll to position [2598, 0]
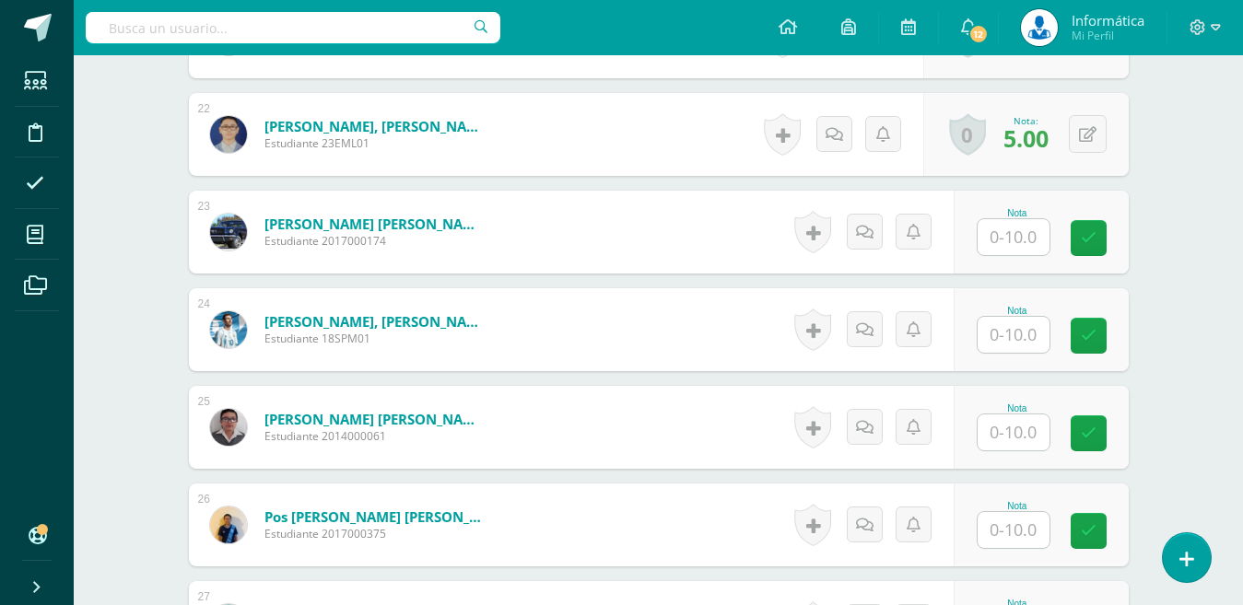
click at [1007, 228] on input "text" at bounding box center [1013, 237] width 72 height 36
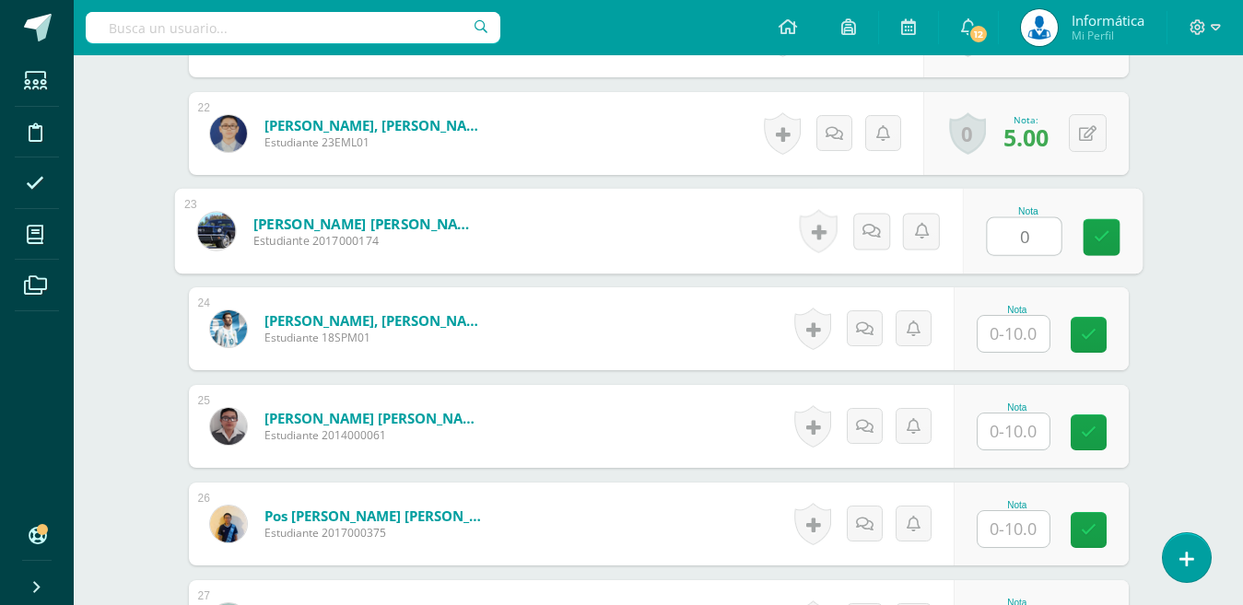
type input "0"
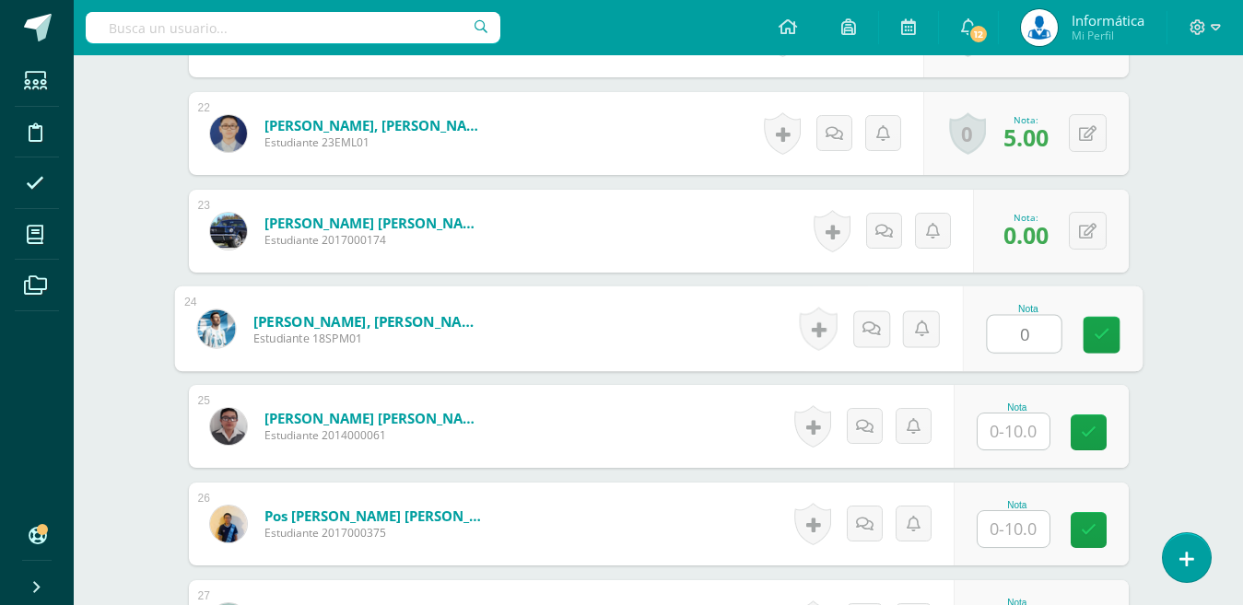
type input "0"
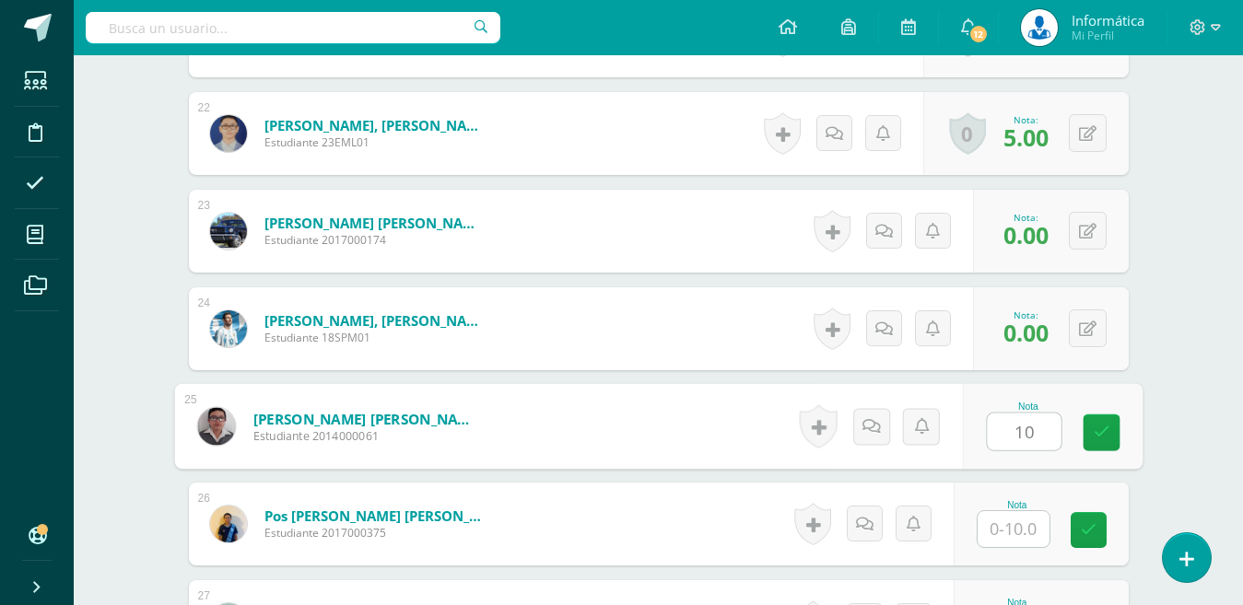
type input "10"
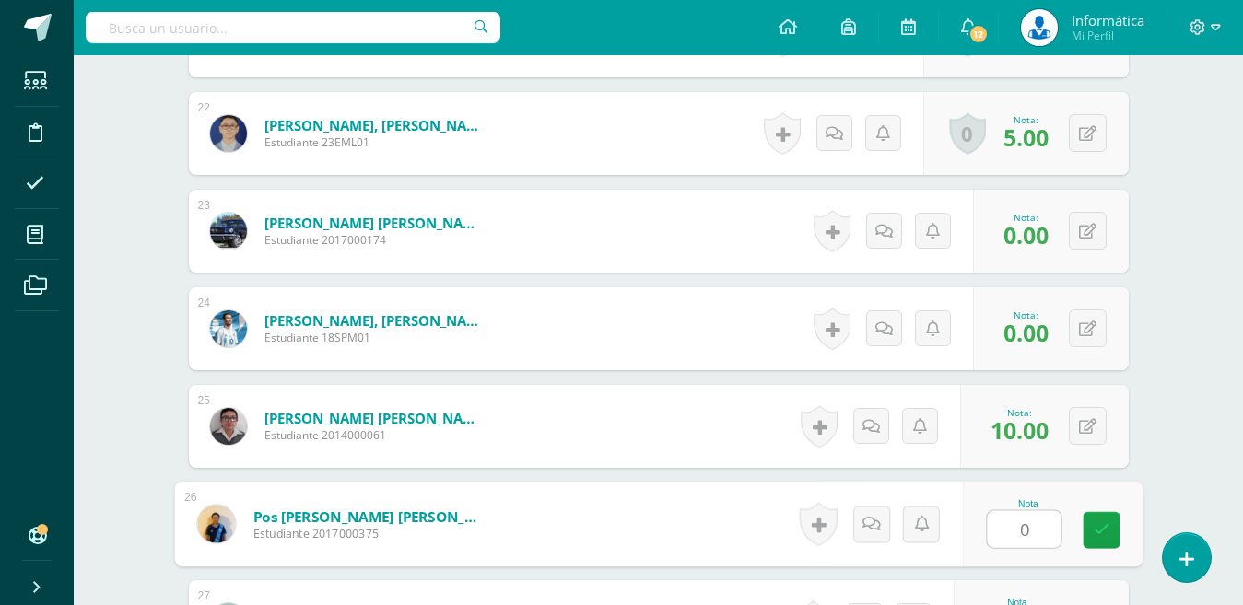
type input "0"
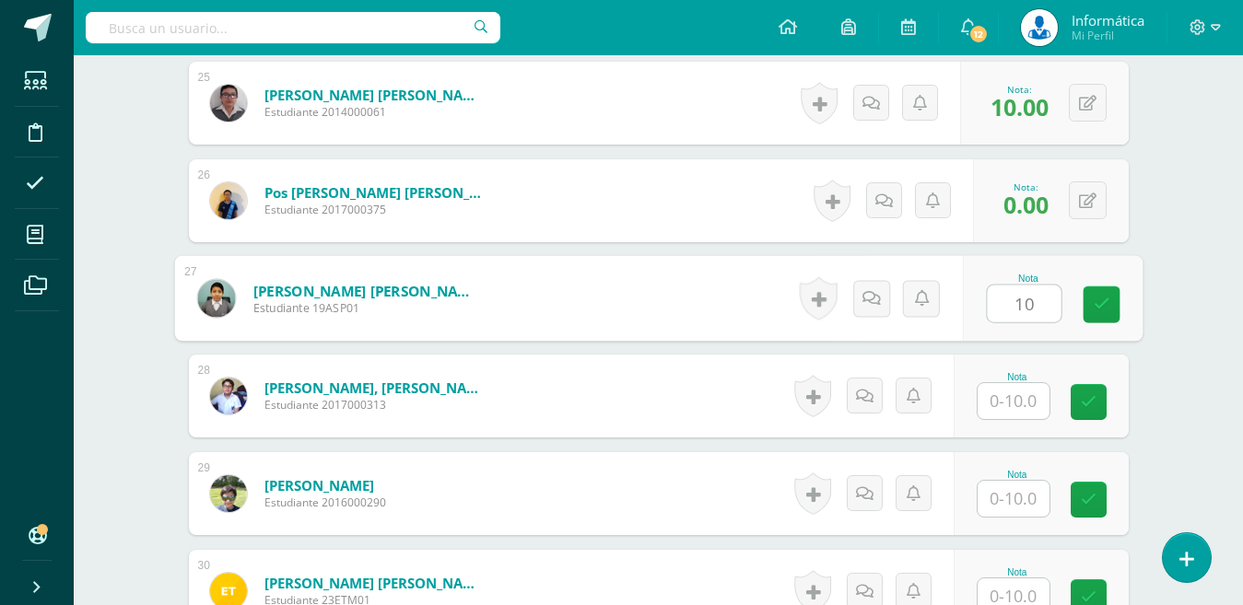
type input "10"
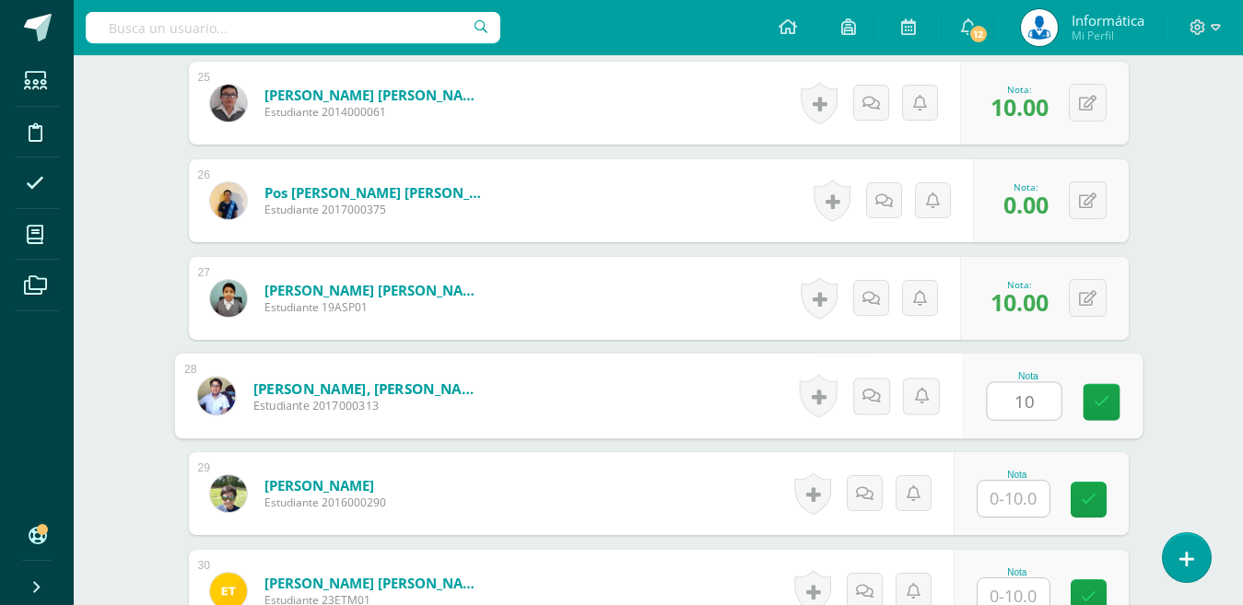
type input "10"
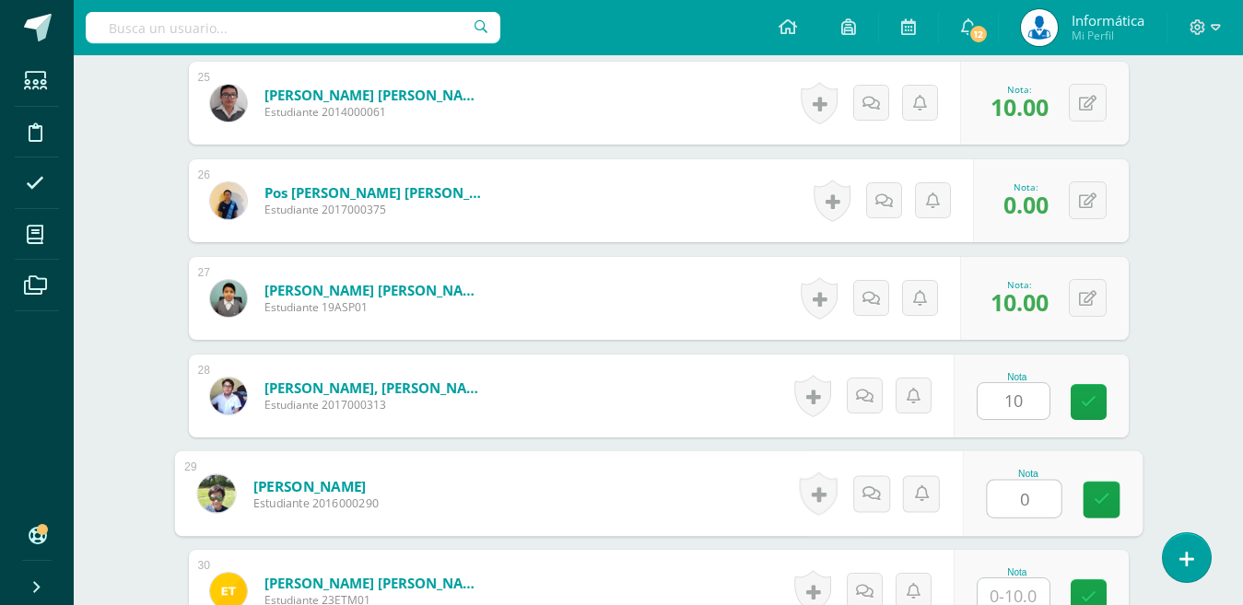
type input "0"
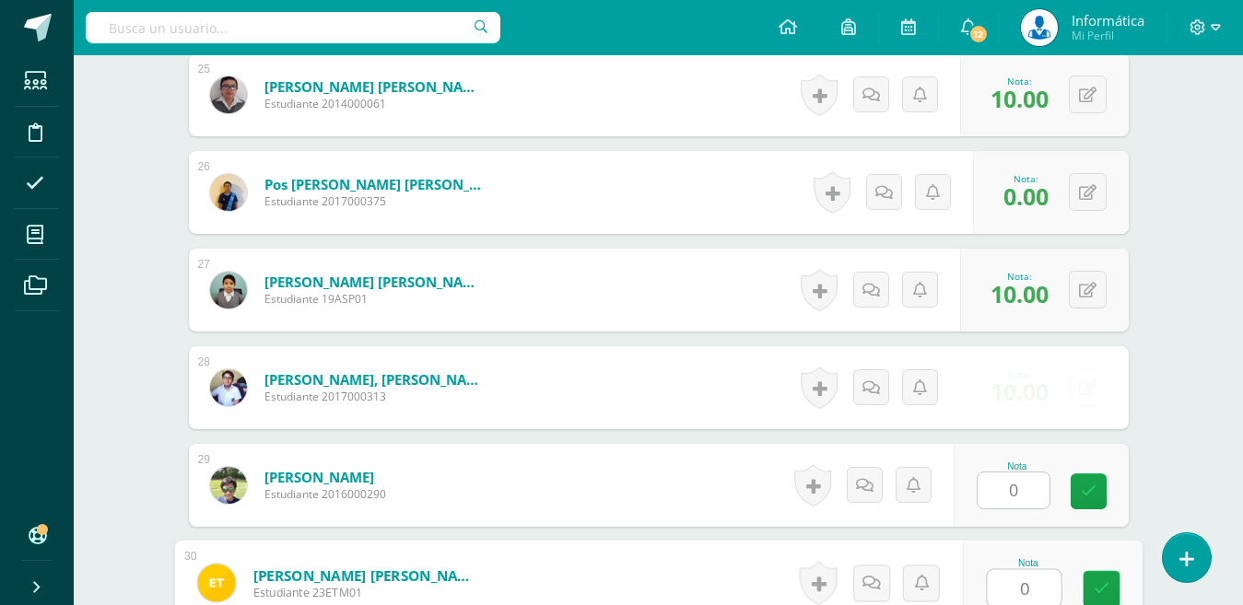
type input "0"
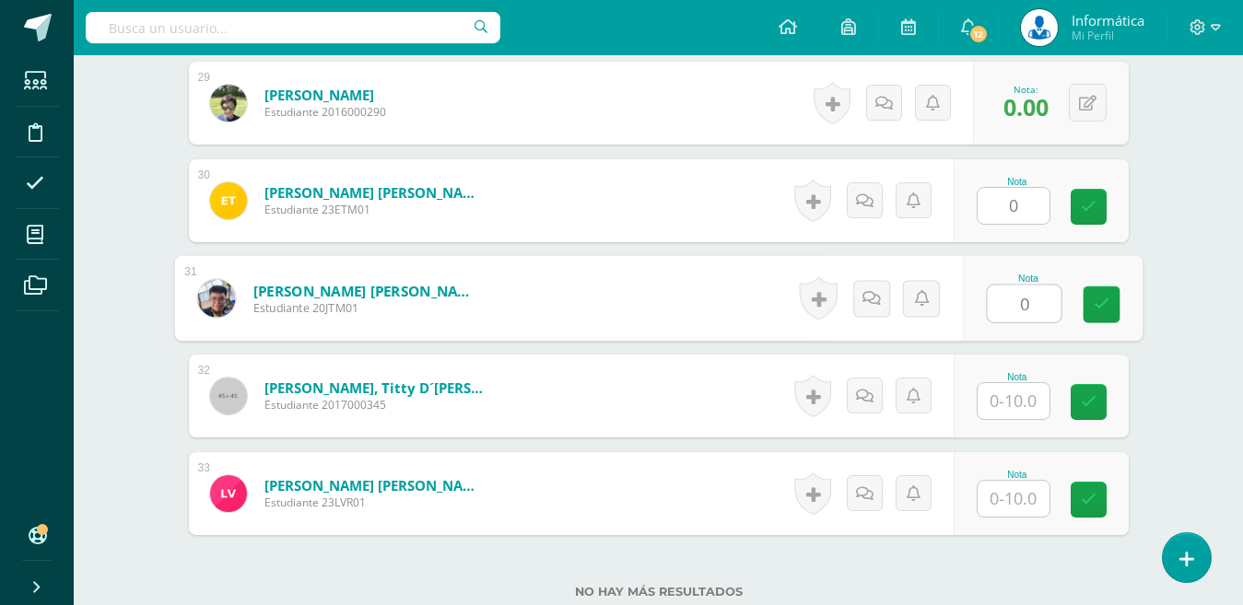
type input "0"
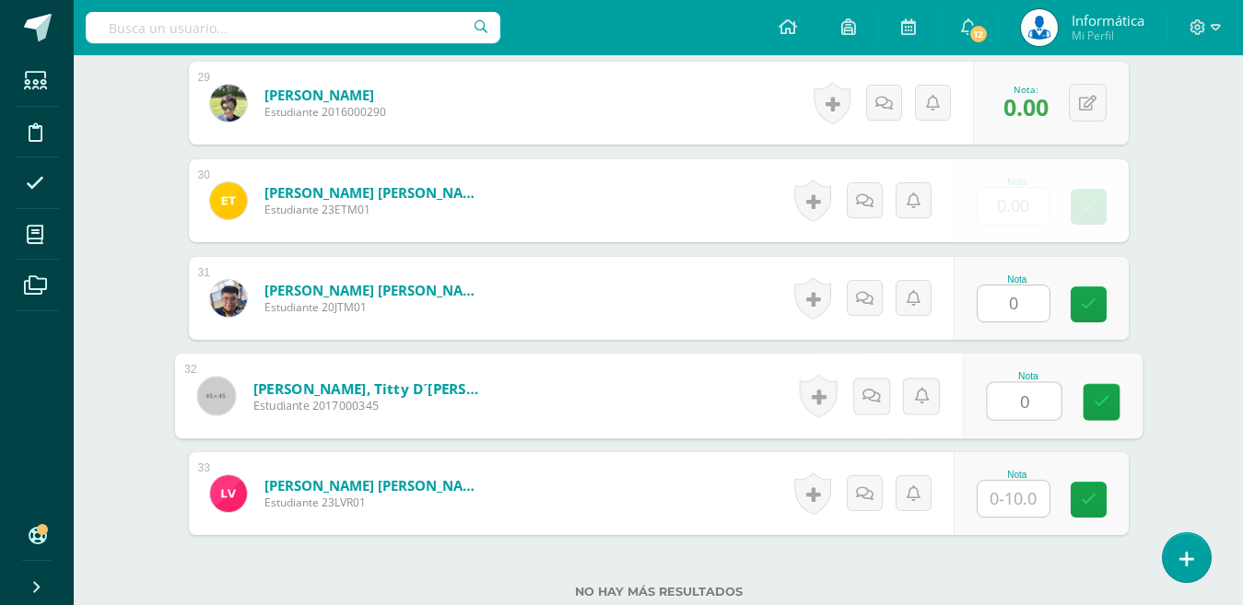
type input "0"
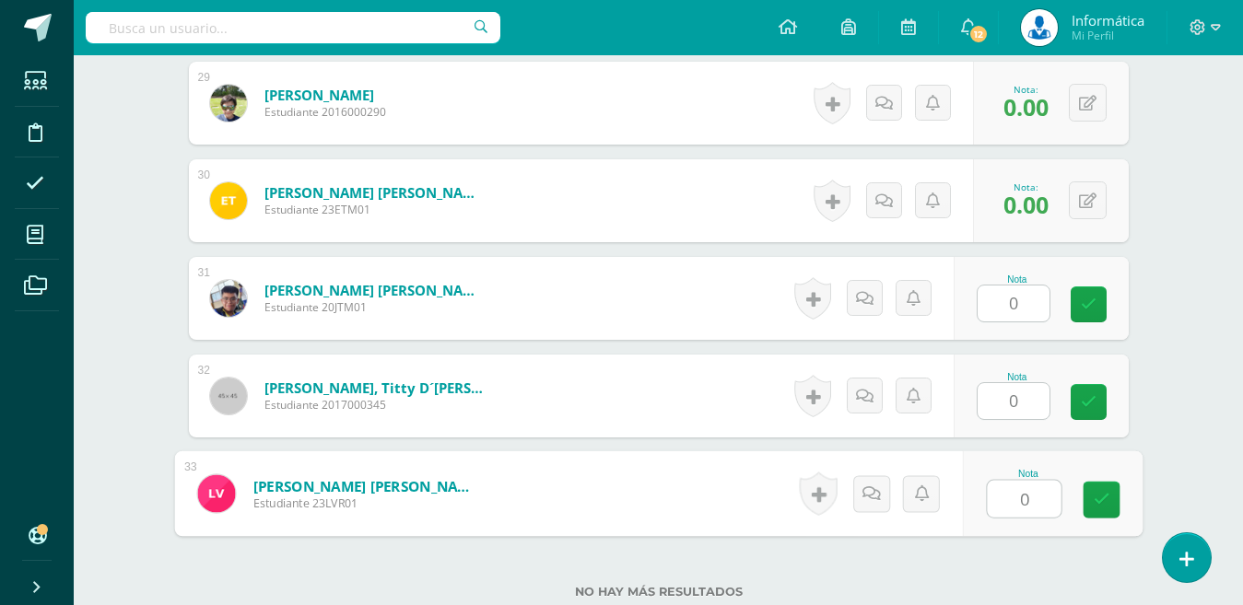
type input "0"
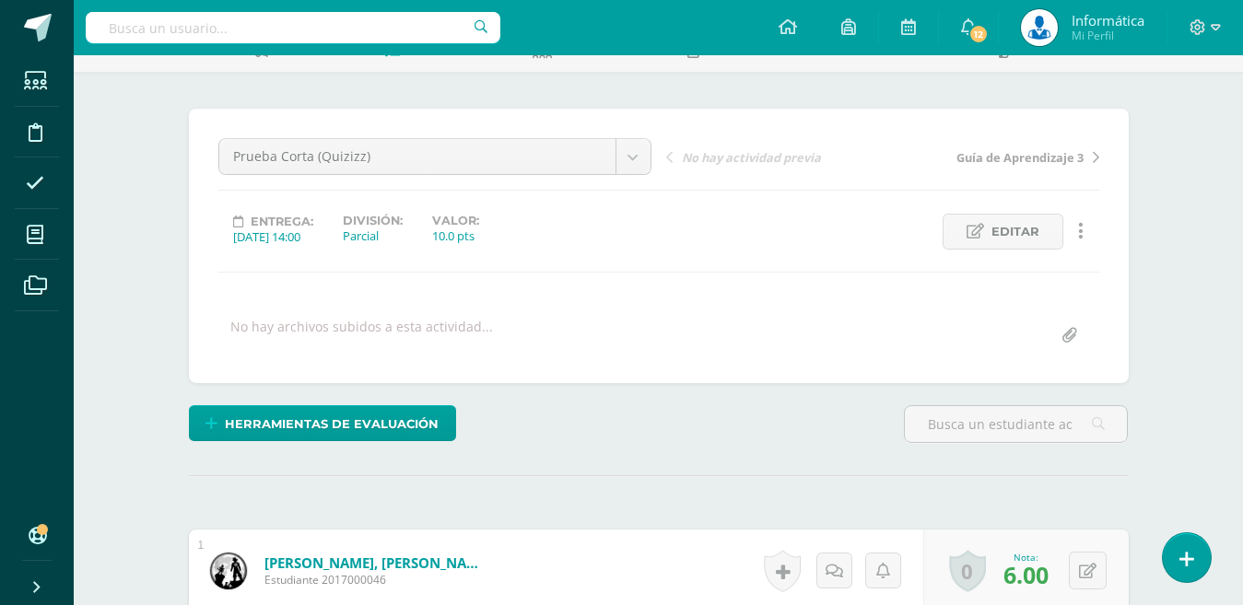
scroll to position [0, 0]
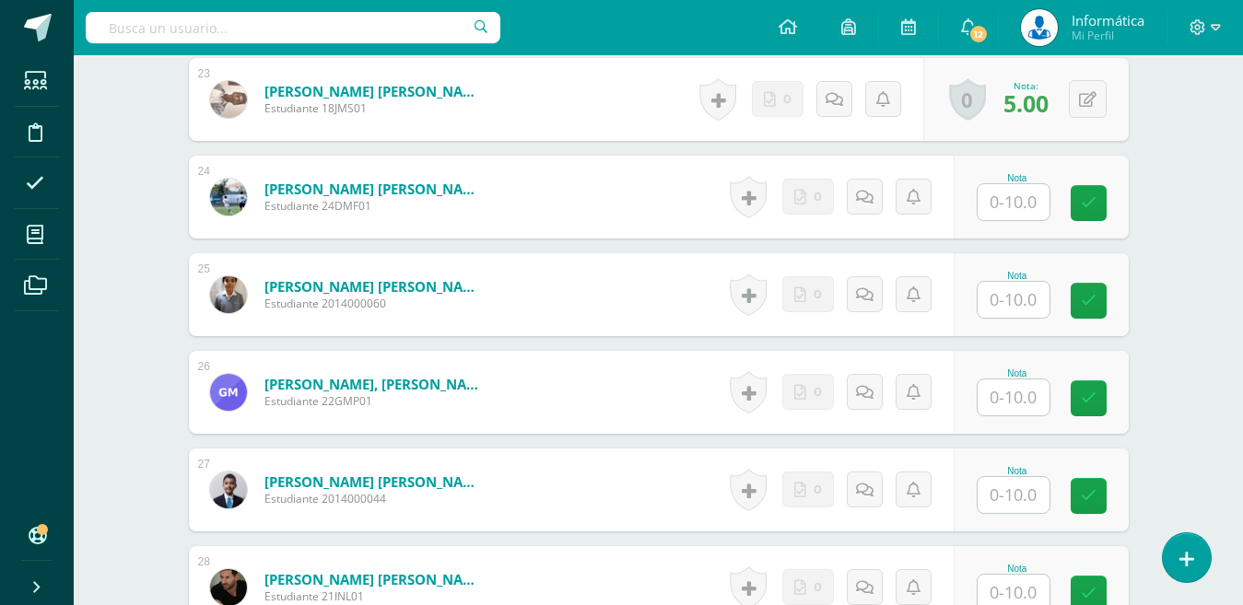
scroll to position [2749, 0]
click at [1018, 195] on input "text" at bounding box center [1013, 201] width 72 height 36
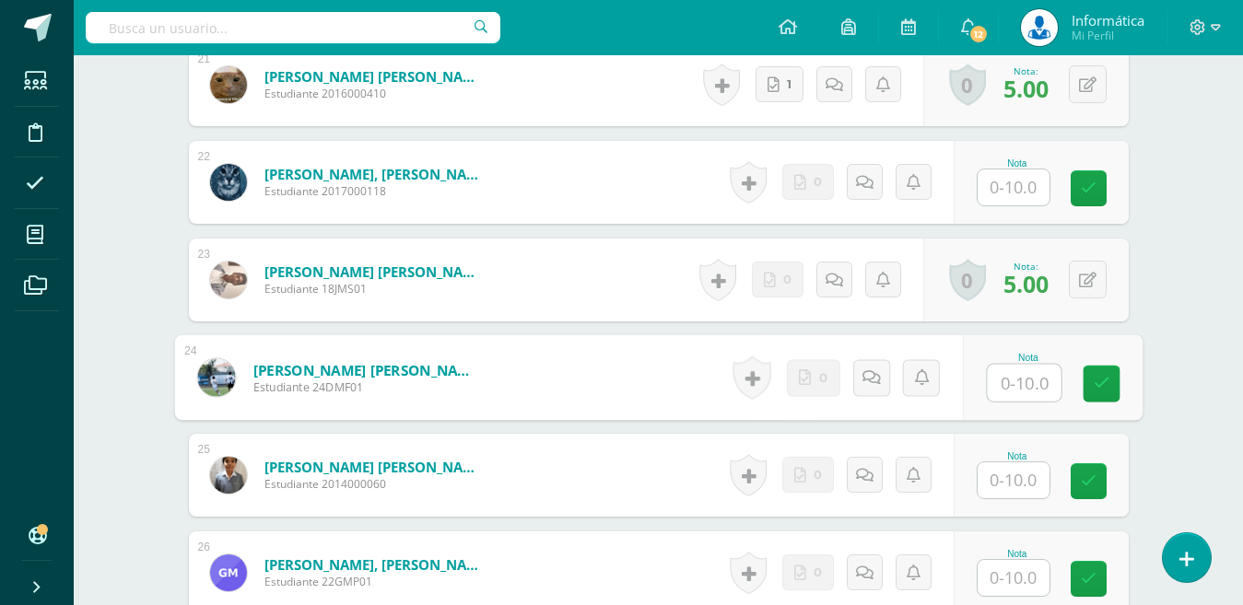
scroll to position [2565, 0]
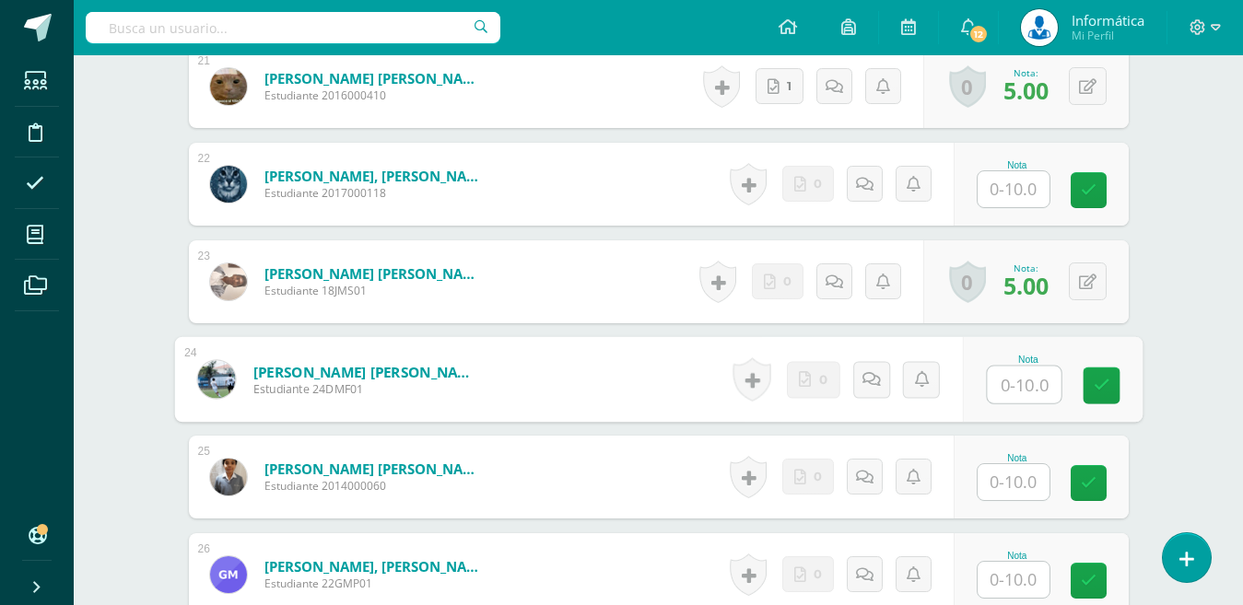
click at [1026, 193] on input "text" at bounding box center [1013, 189] width 72 height 36
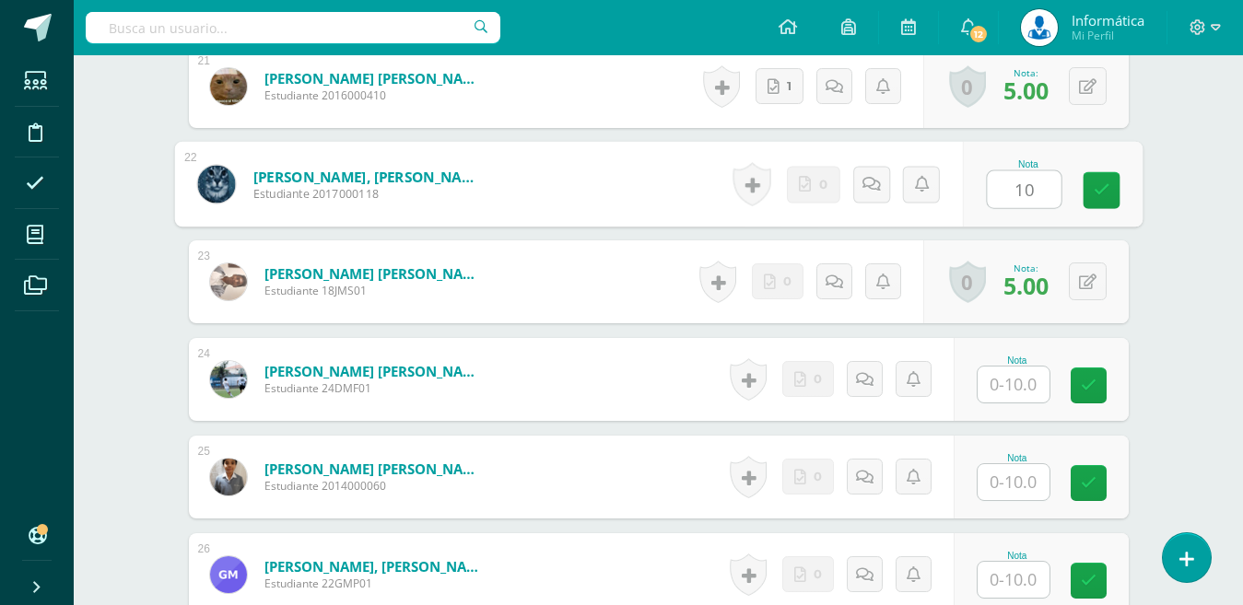
type input "10"
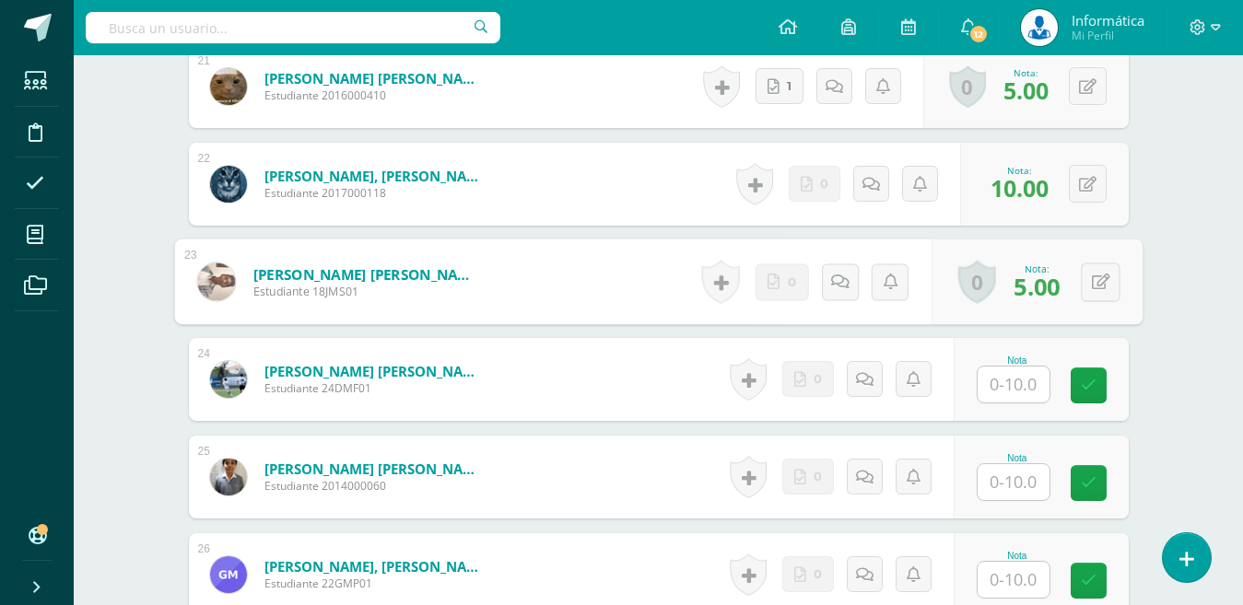
click at [994, 387] on input "text" at bounding box center [1013, 385] width 72 height 36
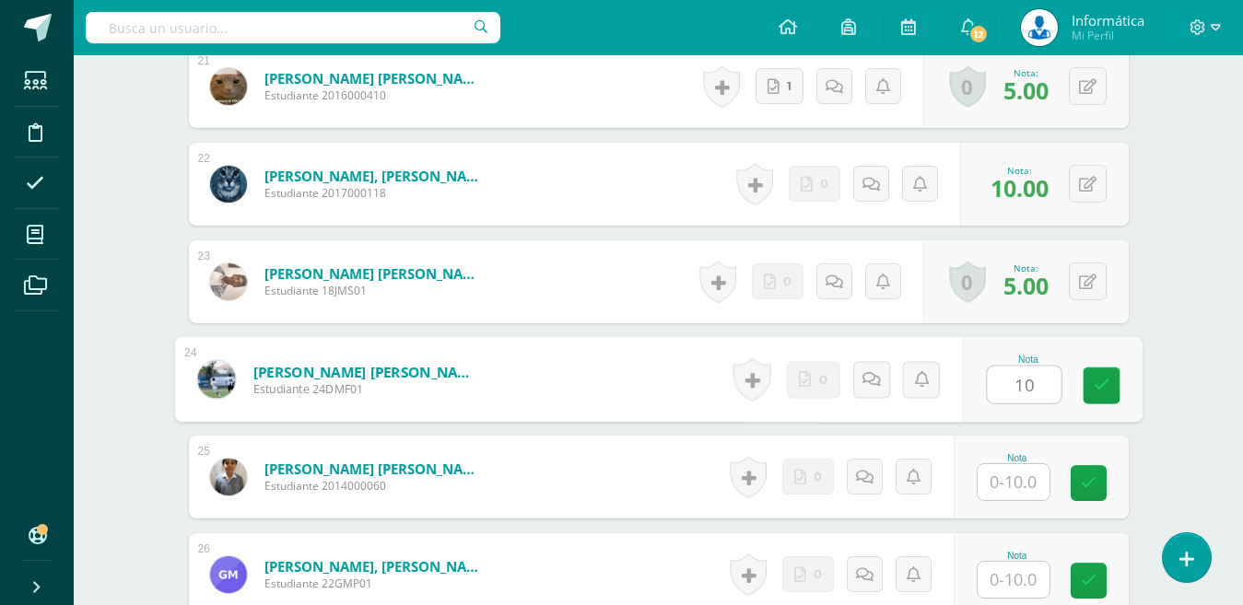
type input "10"
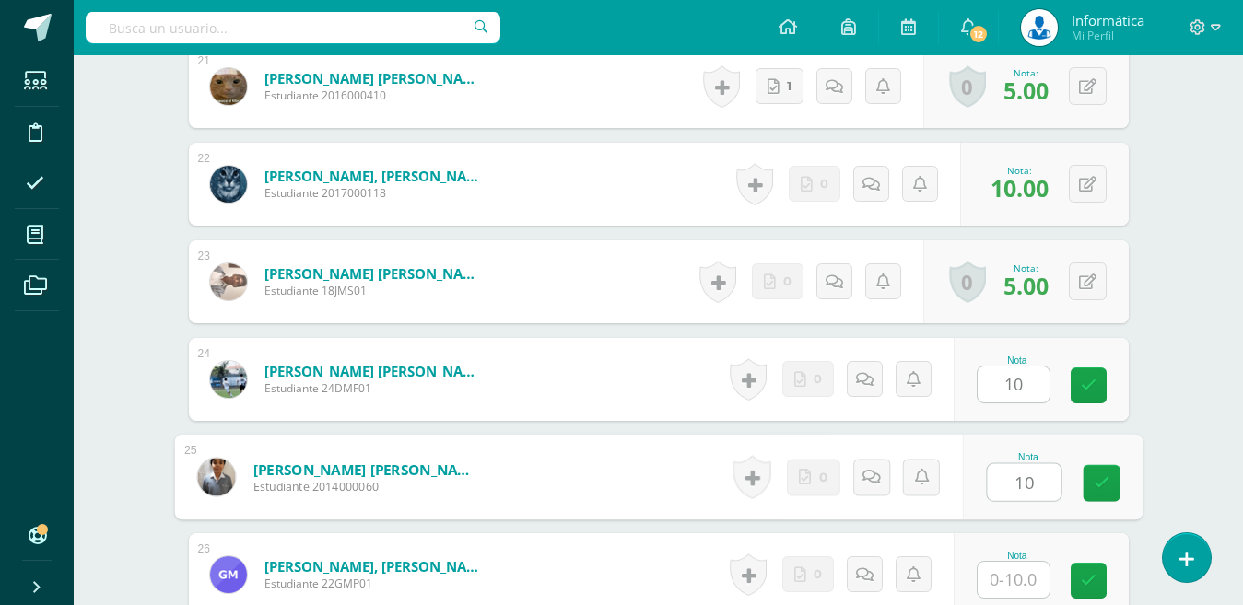
type input "10"
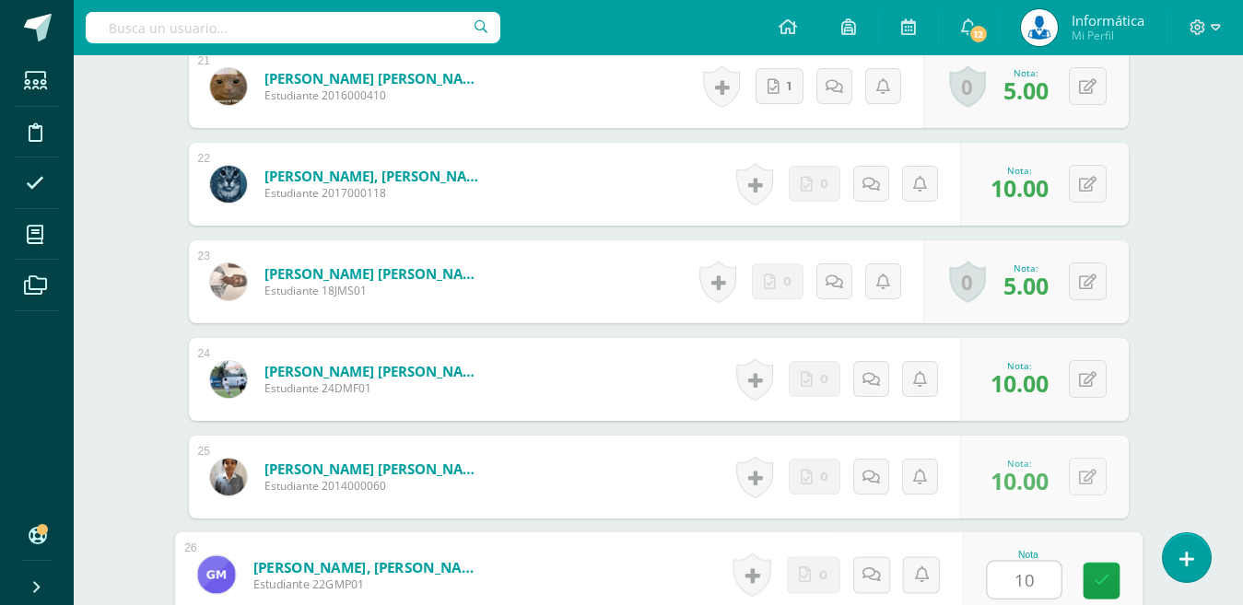
type input "10"
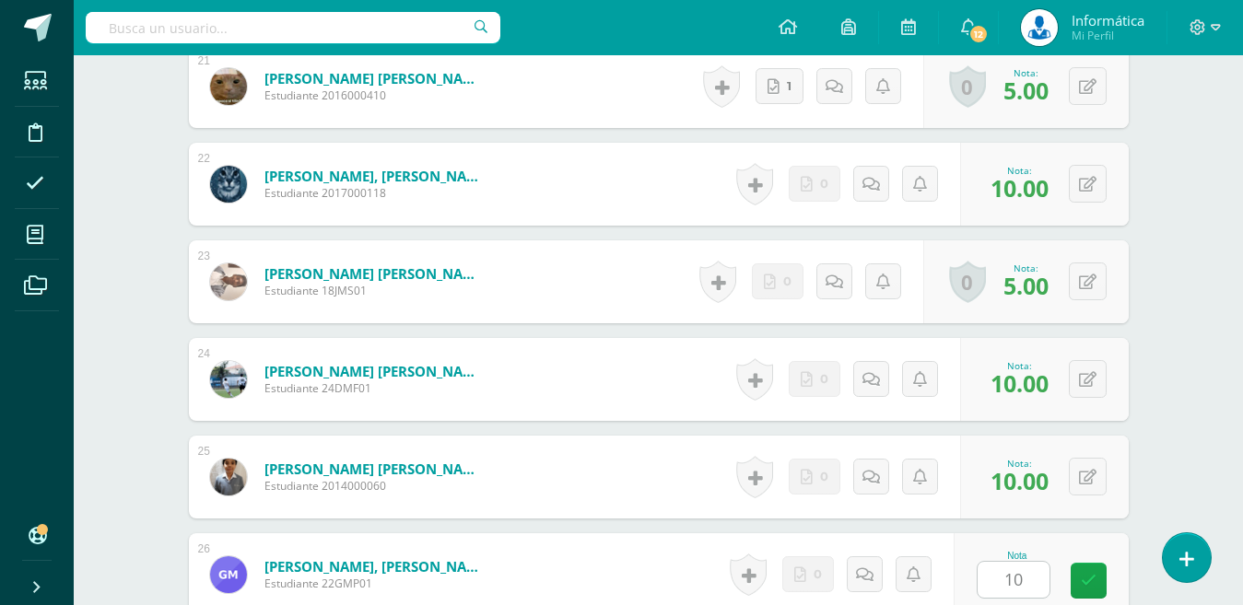
scroll to position [2939, 0]
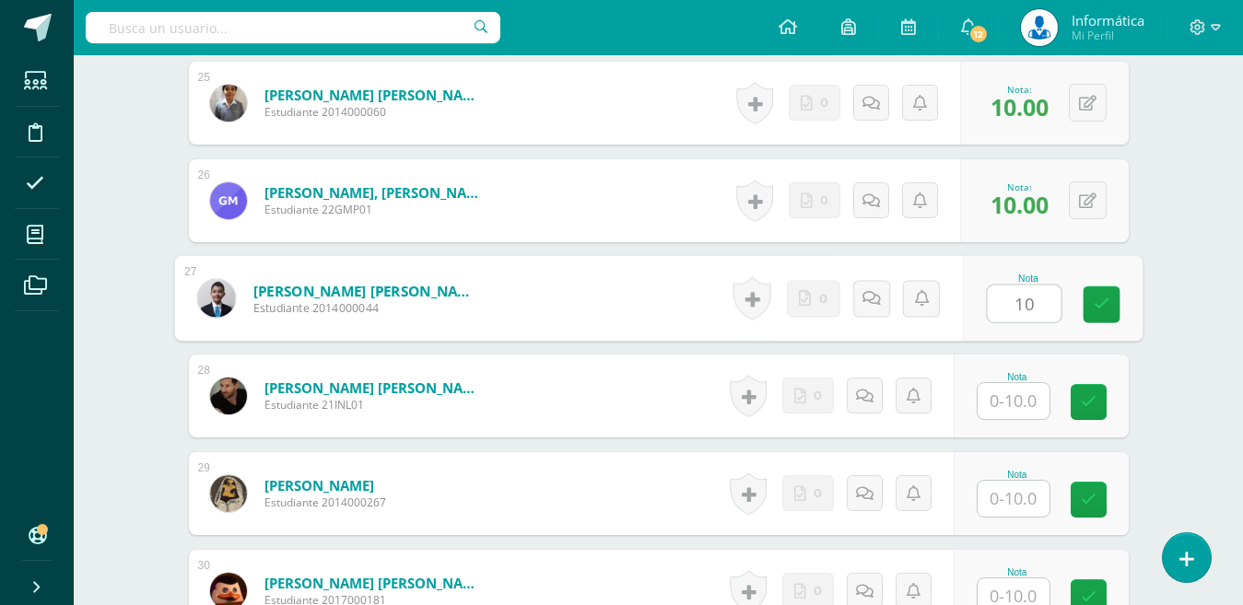
type input "10"
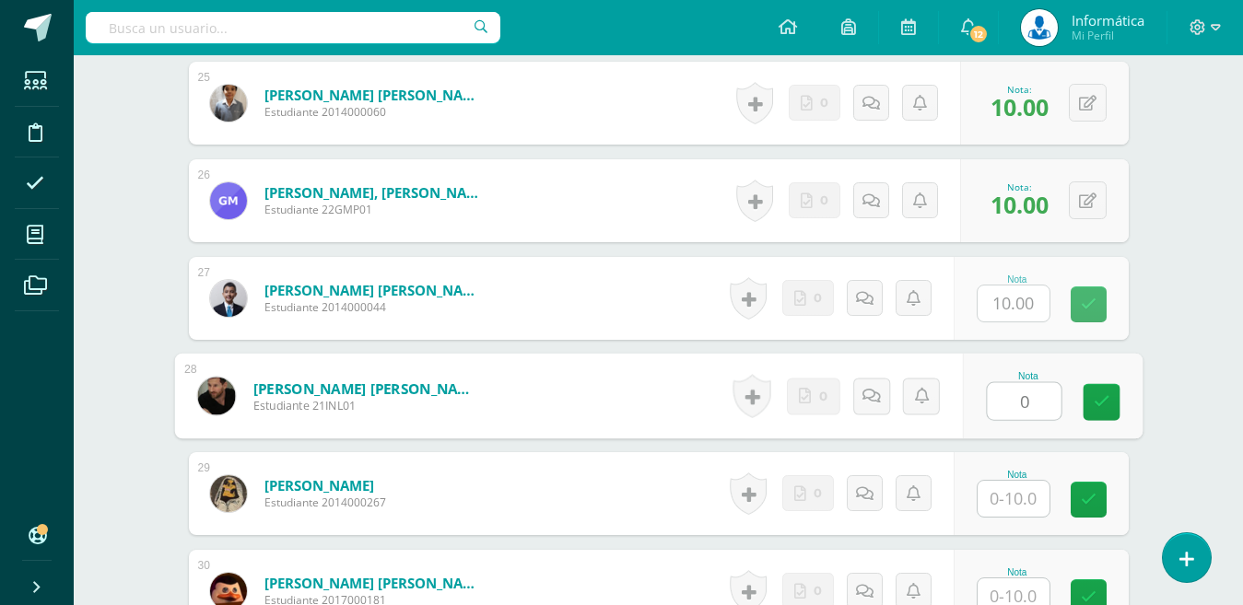
type input "0"
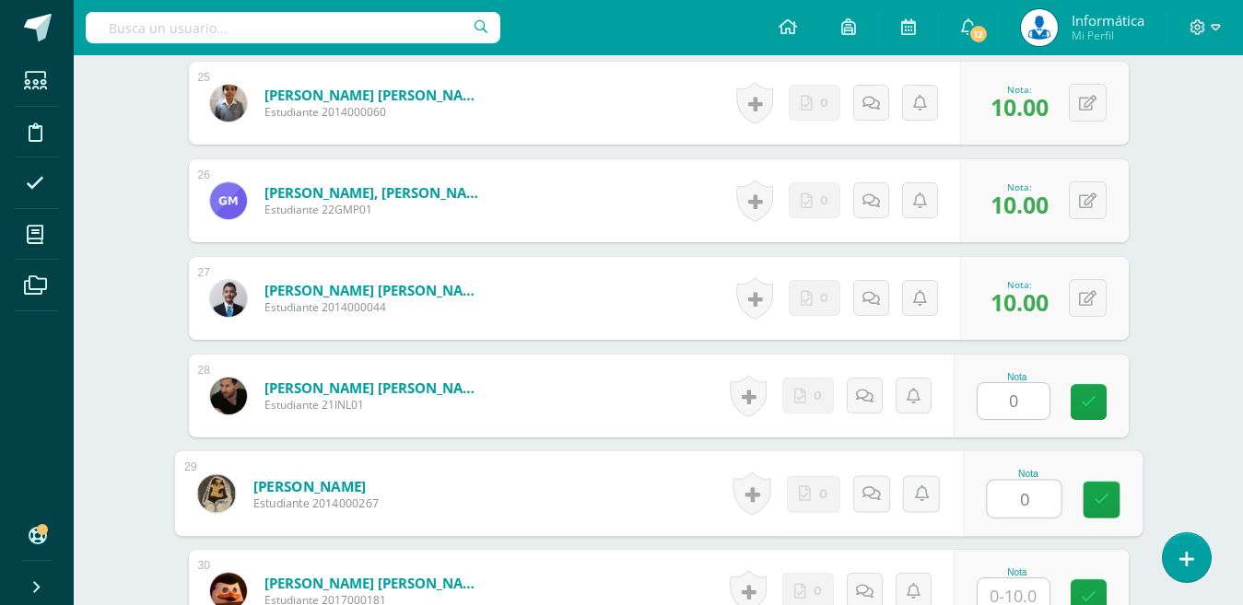
type input "0"
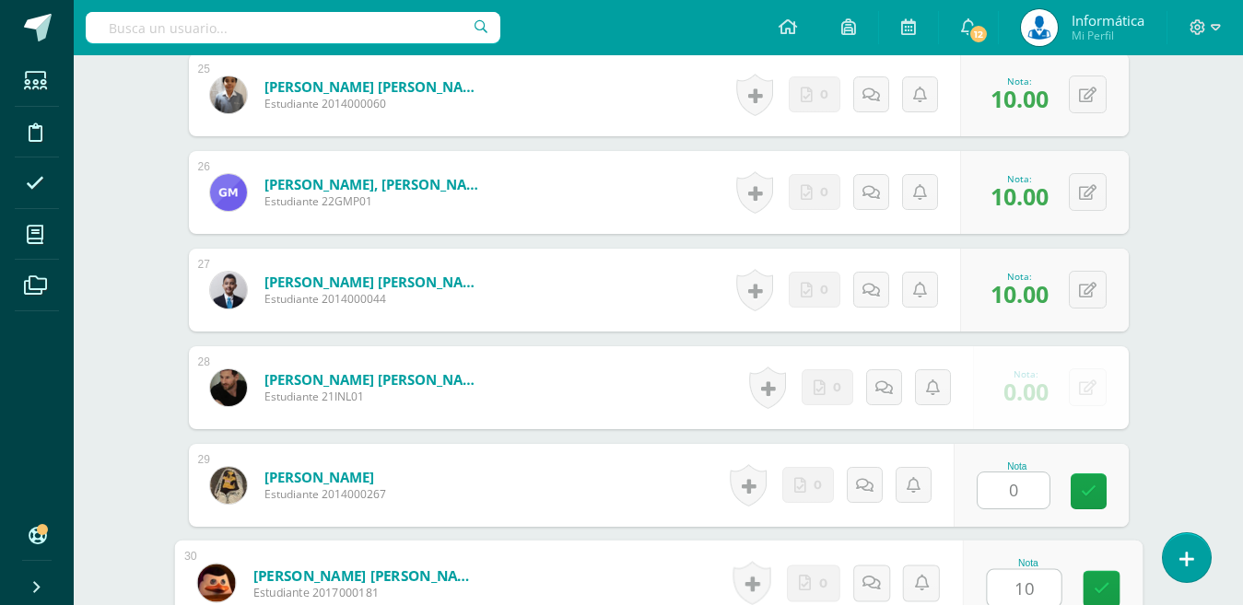
type input "10"
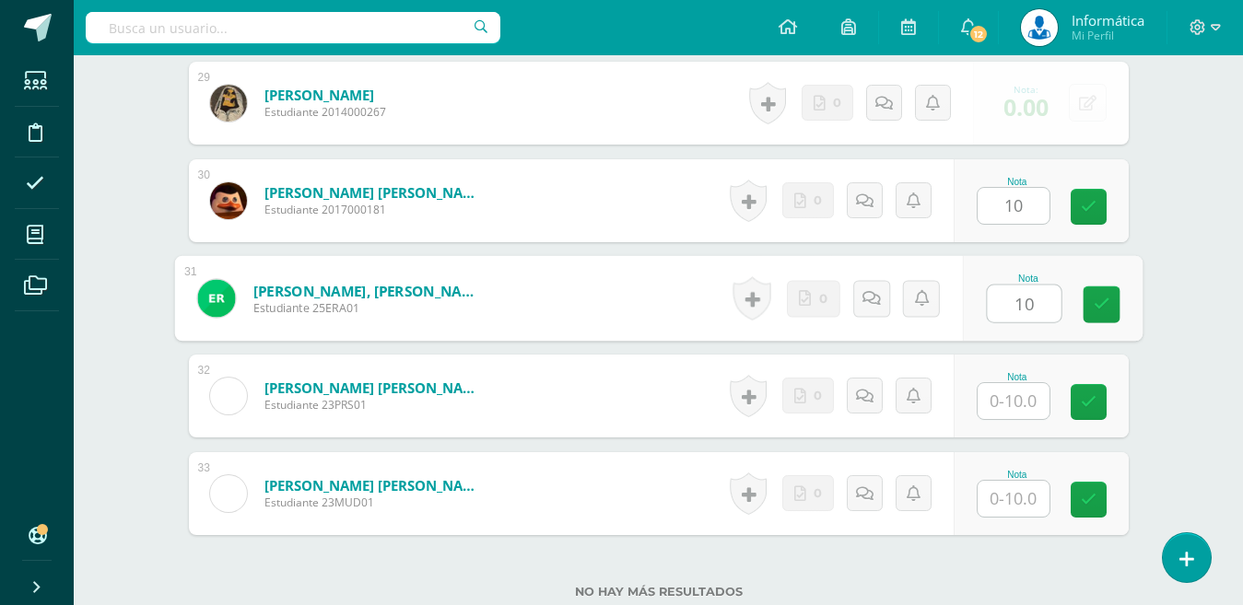
type input "10"
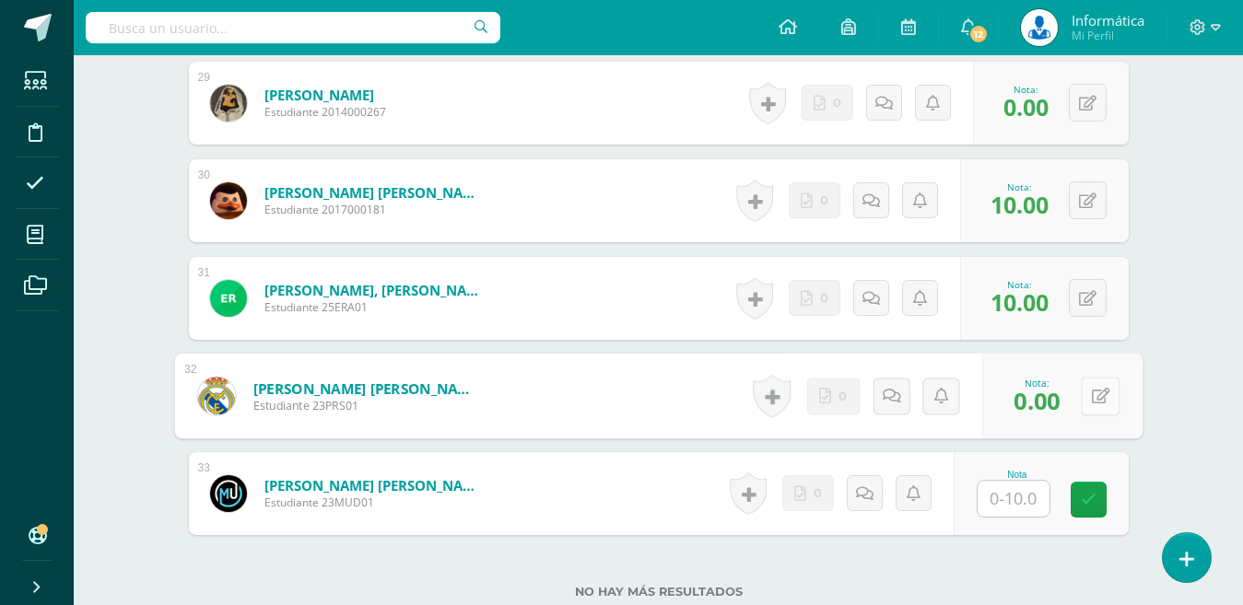
click at [1077, 384] on div "0 Logros Logros obtenidos Aún no hay logros agregados Nota: 0.00" at bounding box center [1062, 397] width 160 height 86
click at [1107, 395] on icon at bounding box center [1100, 396] width 18 height 16
click at [1094, 394] on icon at bounding box center [1100, 396] width 18 height 16
type input "10"
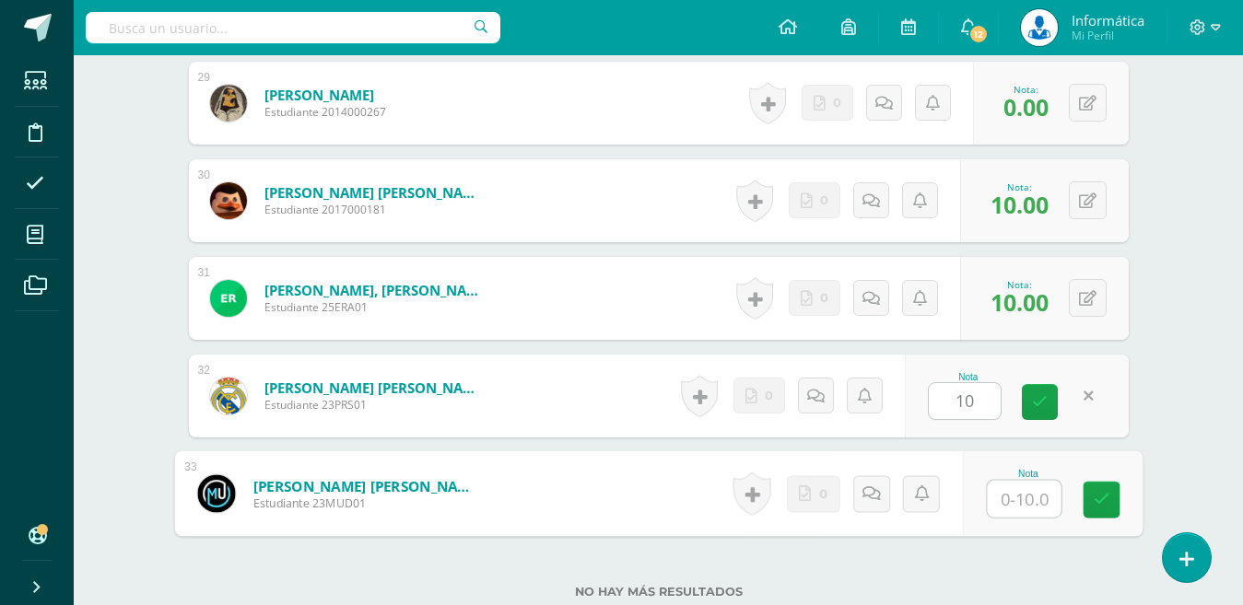
click at [1012, 512] on input "text" at bounding box center [1024, 499] width 74 height 37
type input "0"
click at [1091, 195] on icon at bounding box center [1088, 201] width 18 height 16
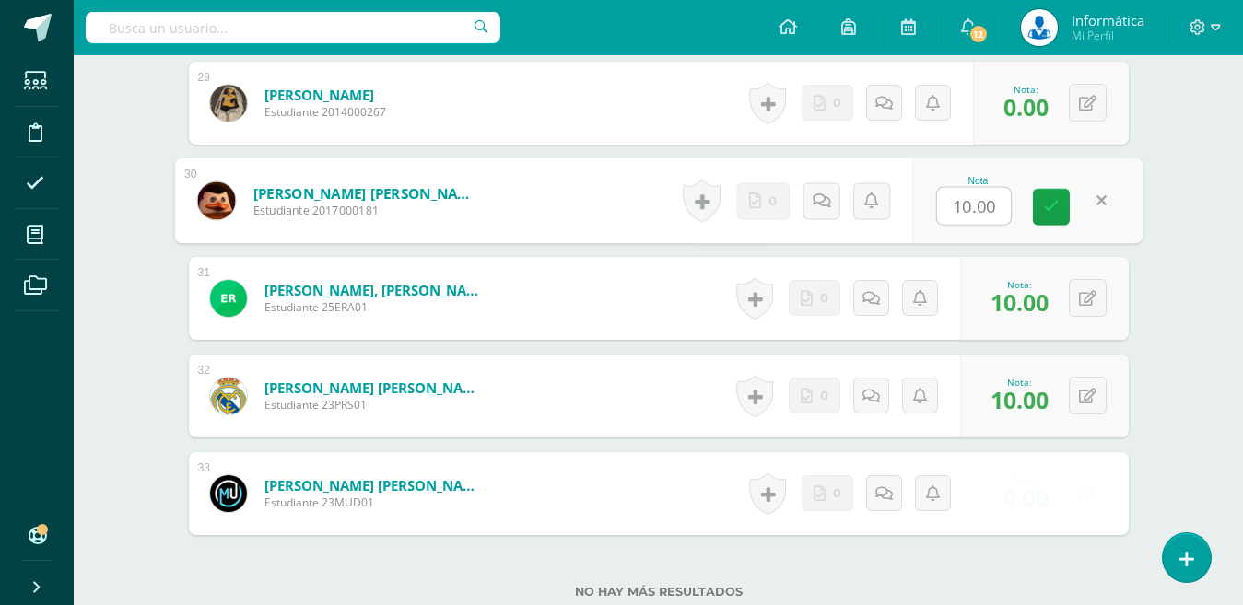
type input "0"
click at [1040, 210] on link at bounding box center [1051, 207] width 37 height 37
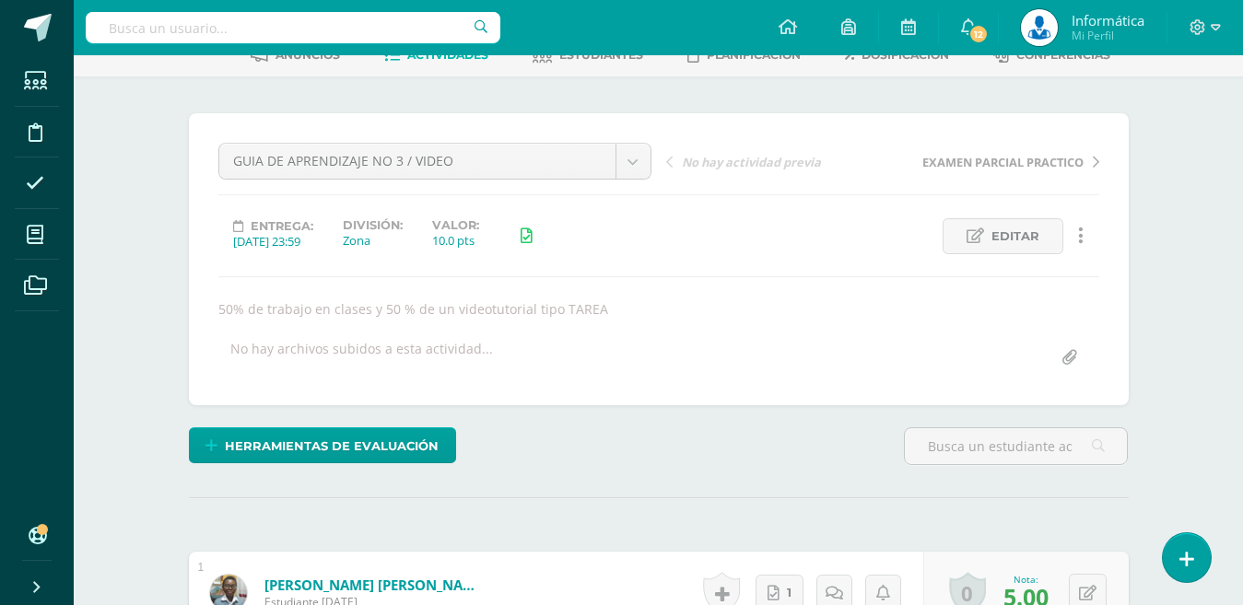
scroll to position [0, 0]
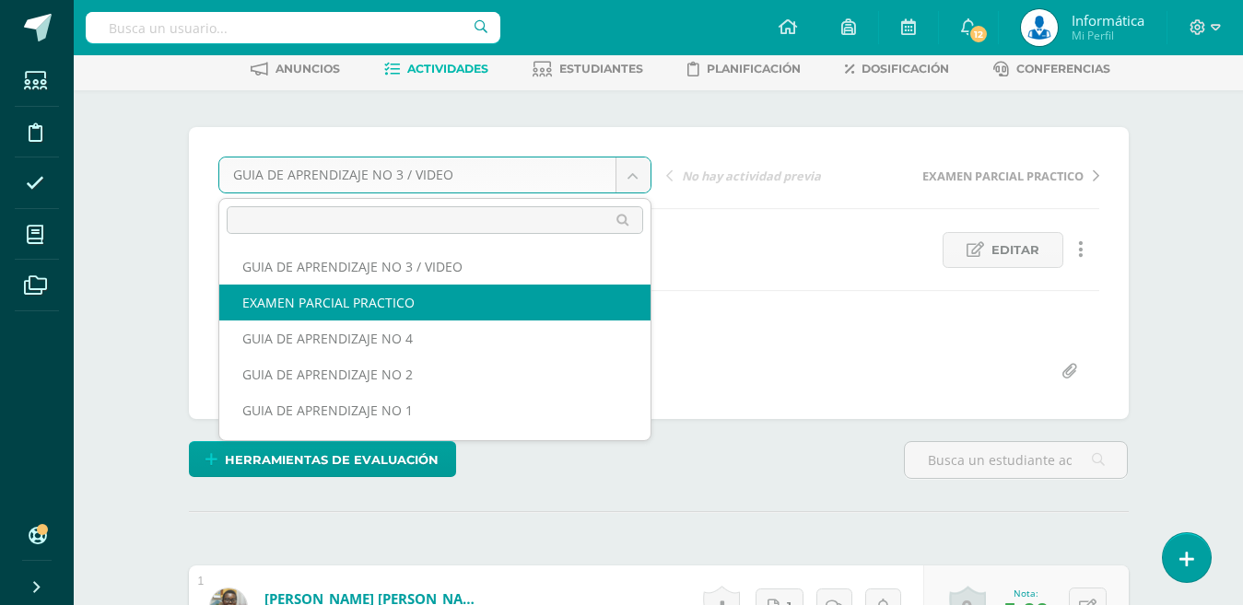
scroll to position [67, 0]
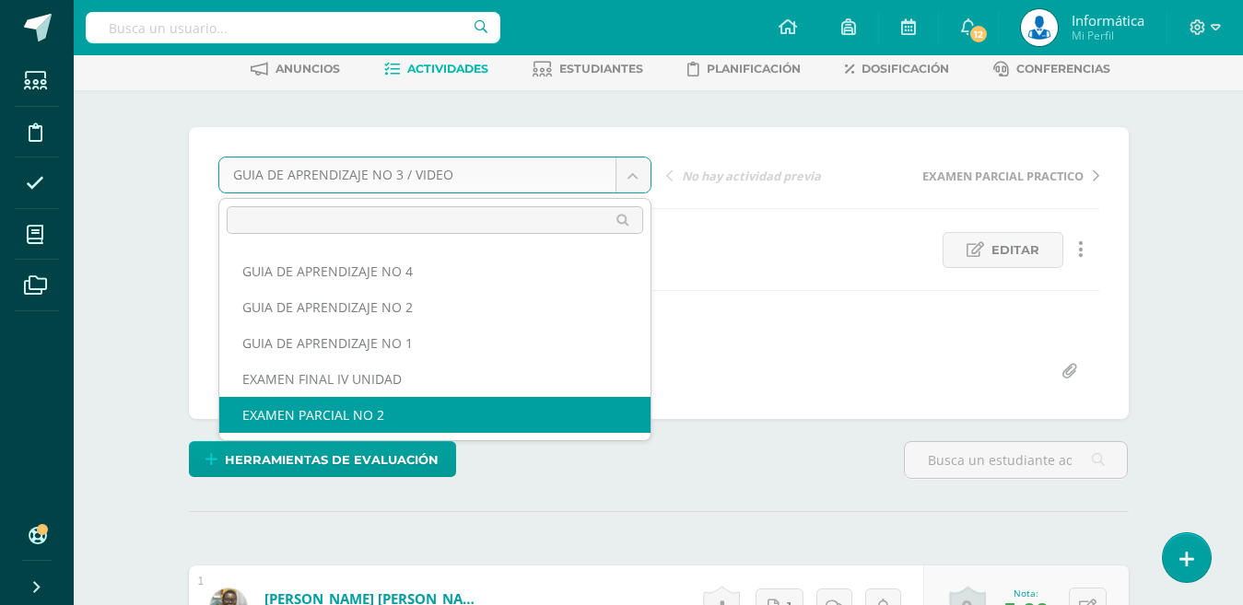
select select "/dashboard/teacher/grade-activity/179234/"
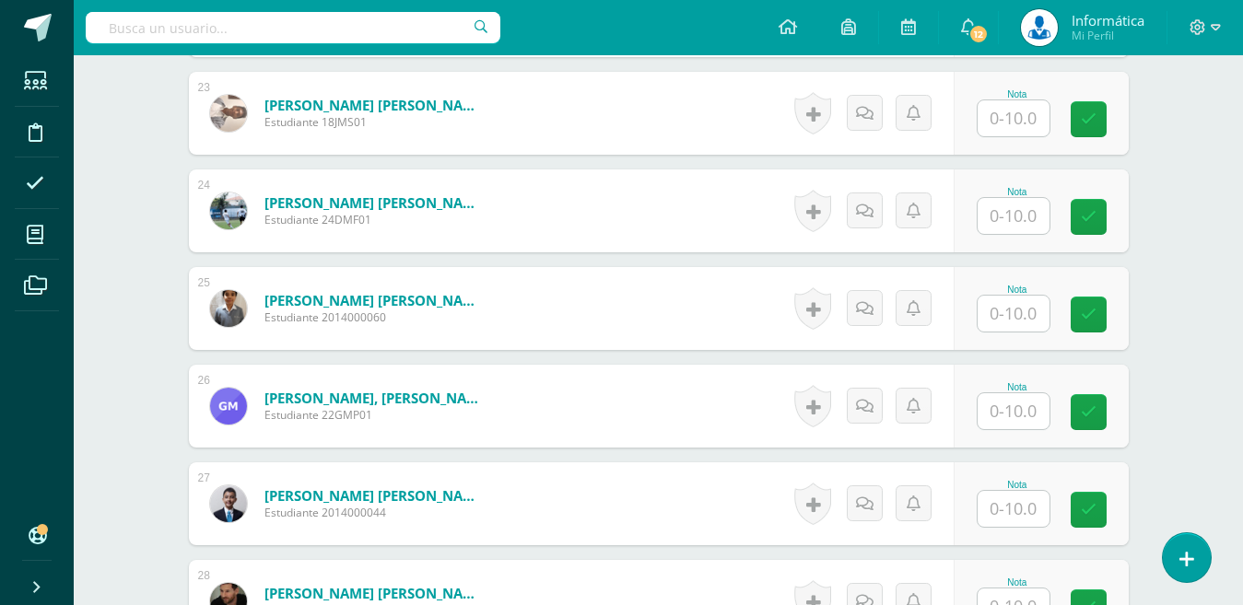
scroll to position [2624, 0]
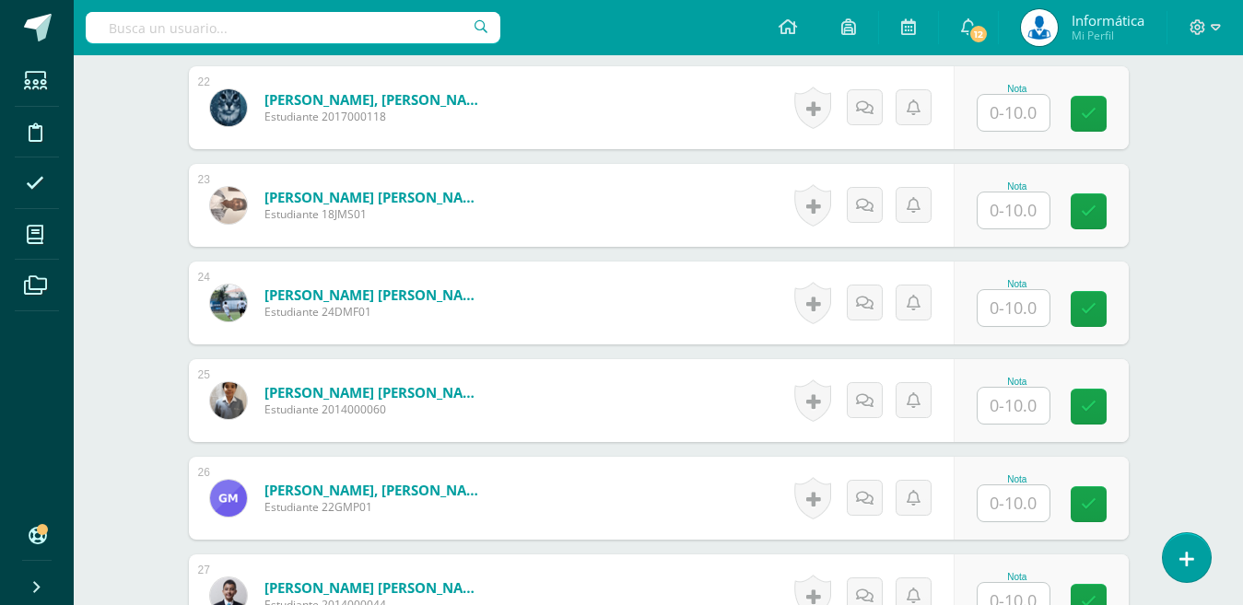
click at [1031, 109] on input "text" at bounding box center [1013, 113] width 72 height 36
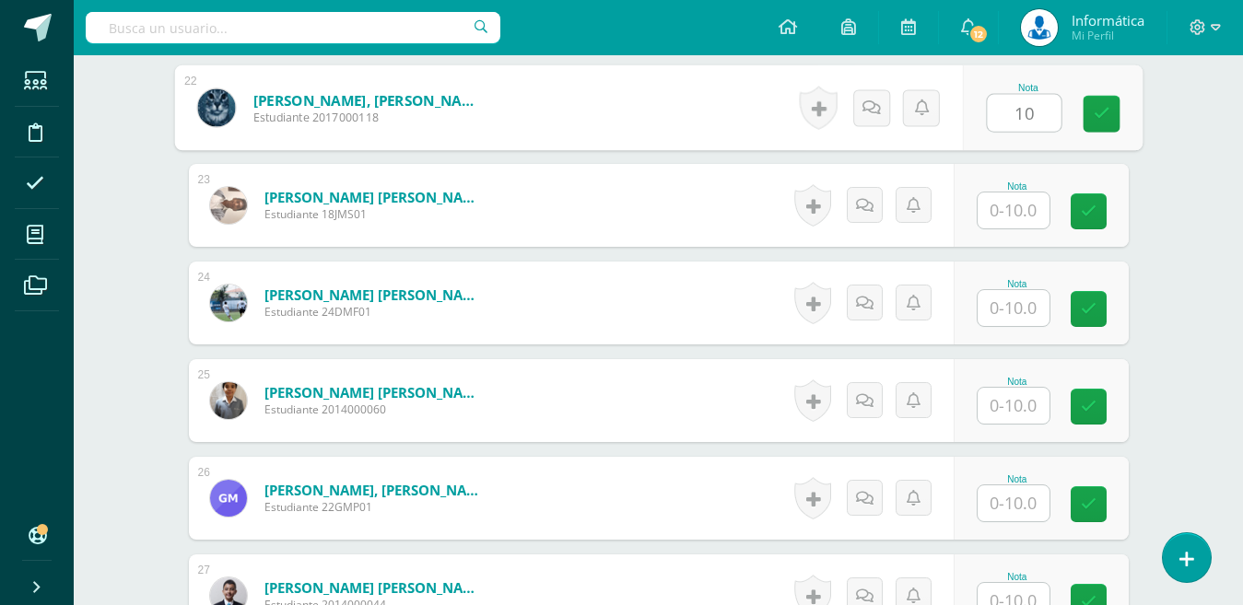
type input "10"
click at [1003, 415] on input "text" at bounding box center [1013, 406] width 72 height 36
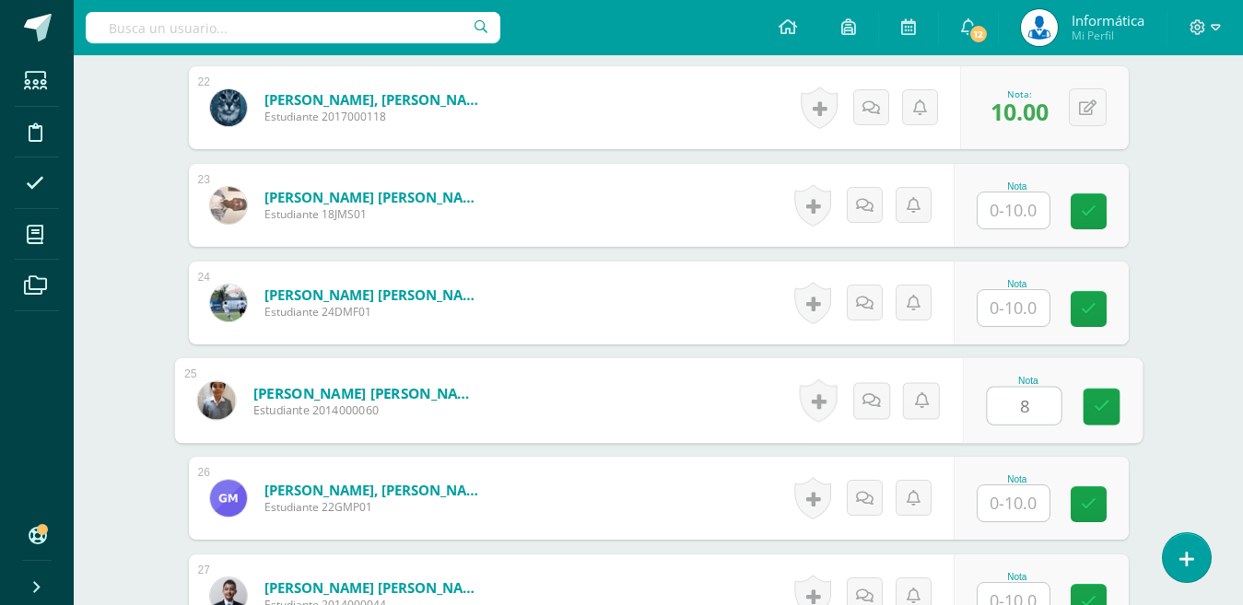
type input "8"
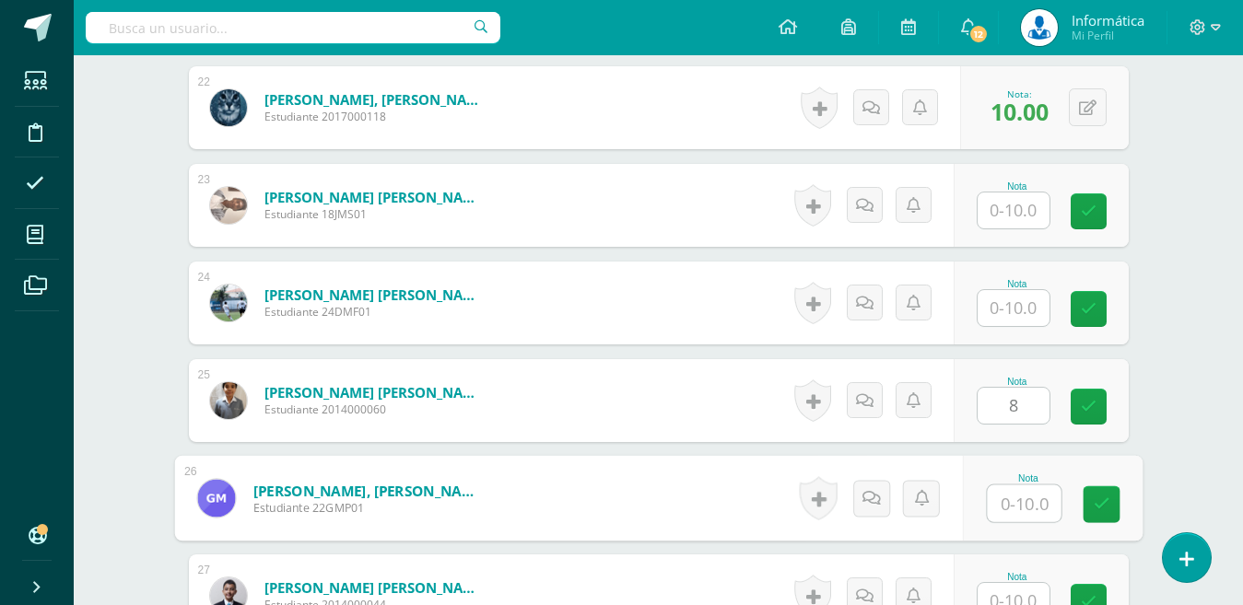
click at [1013, 497] on input "text" at bounding box center [1024, 503] width 74 height 37
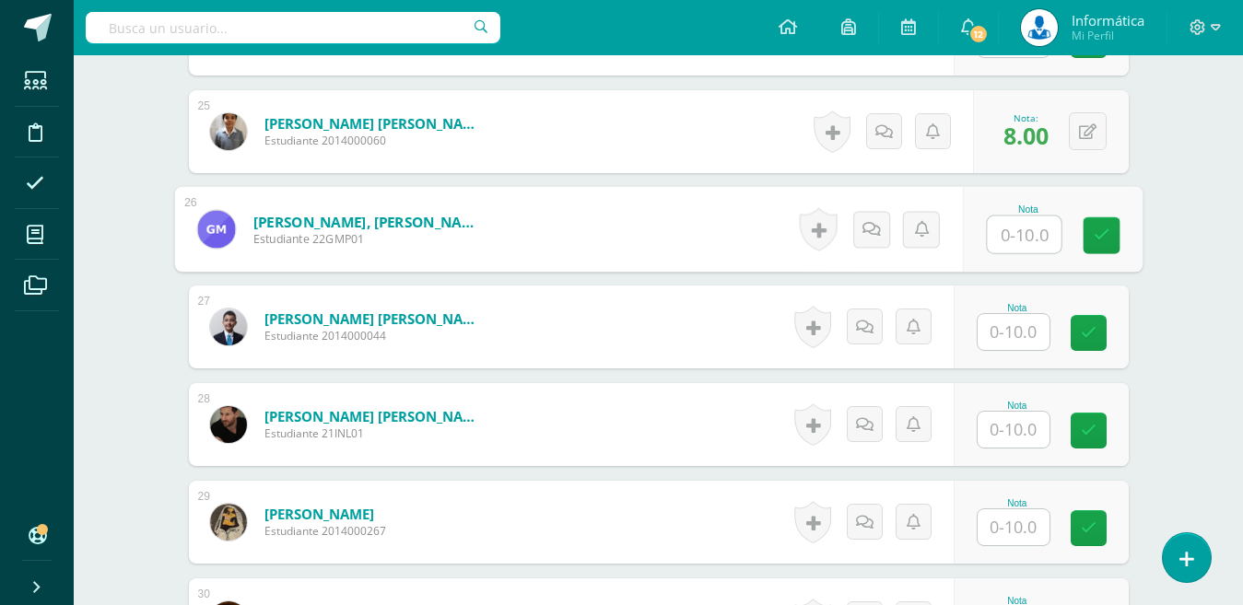
scroll to position [2901, 0]
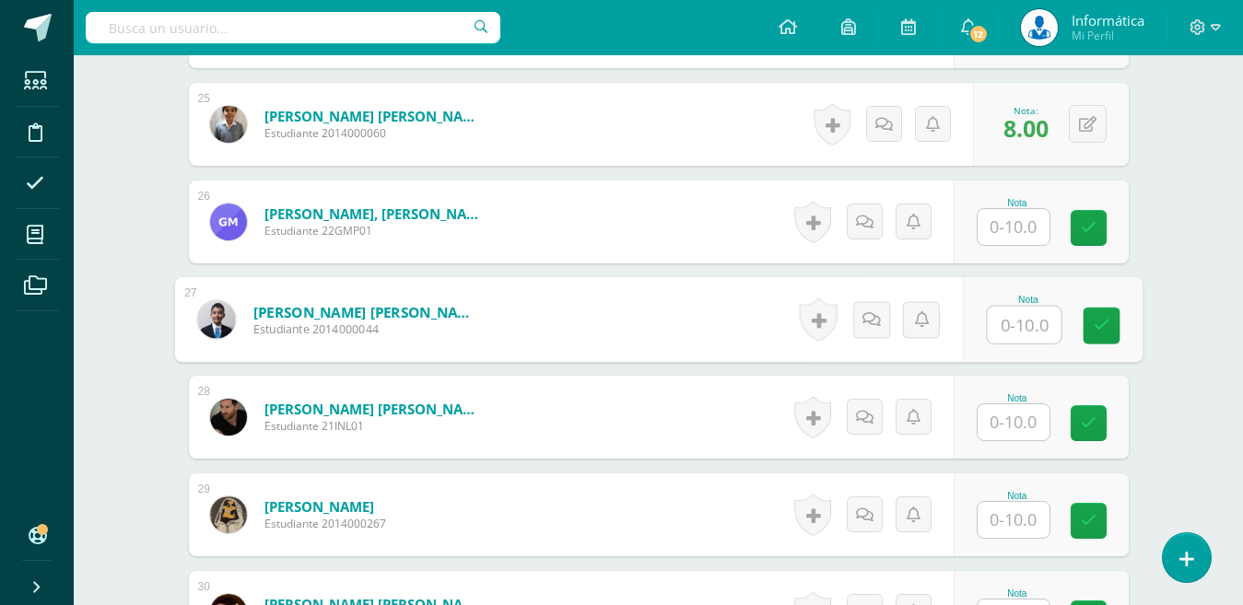
click at [1018, 328] on input "text" at bounding box center [1024, 325] width 74 height 37
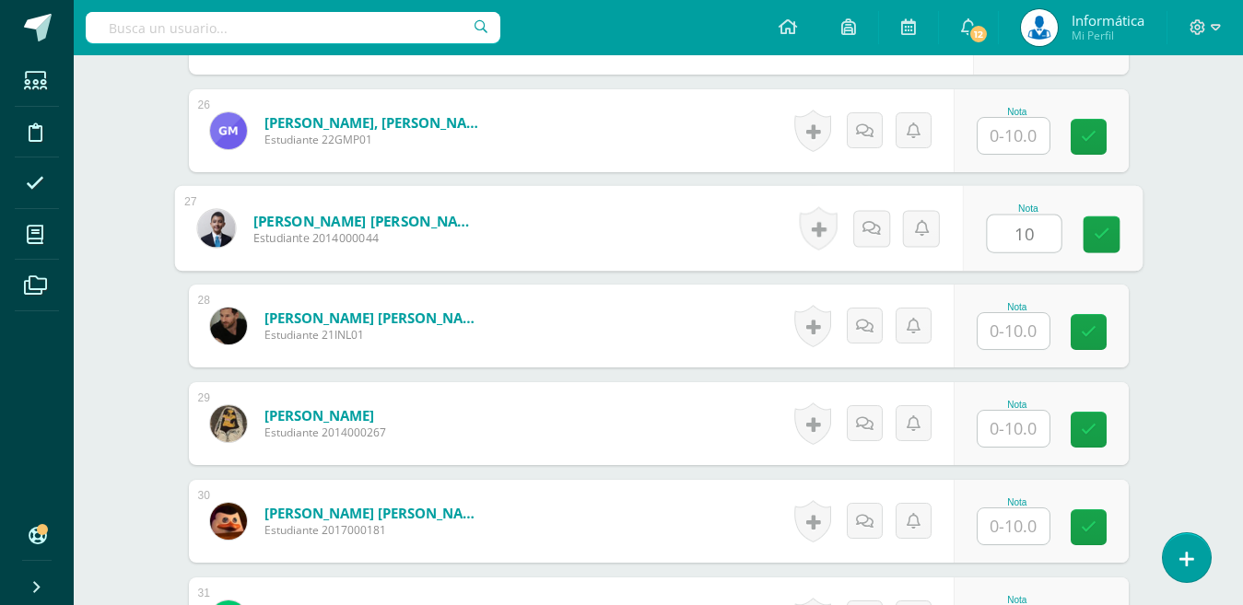
scroll to position [2993, 0]
type input "10"
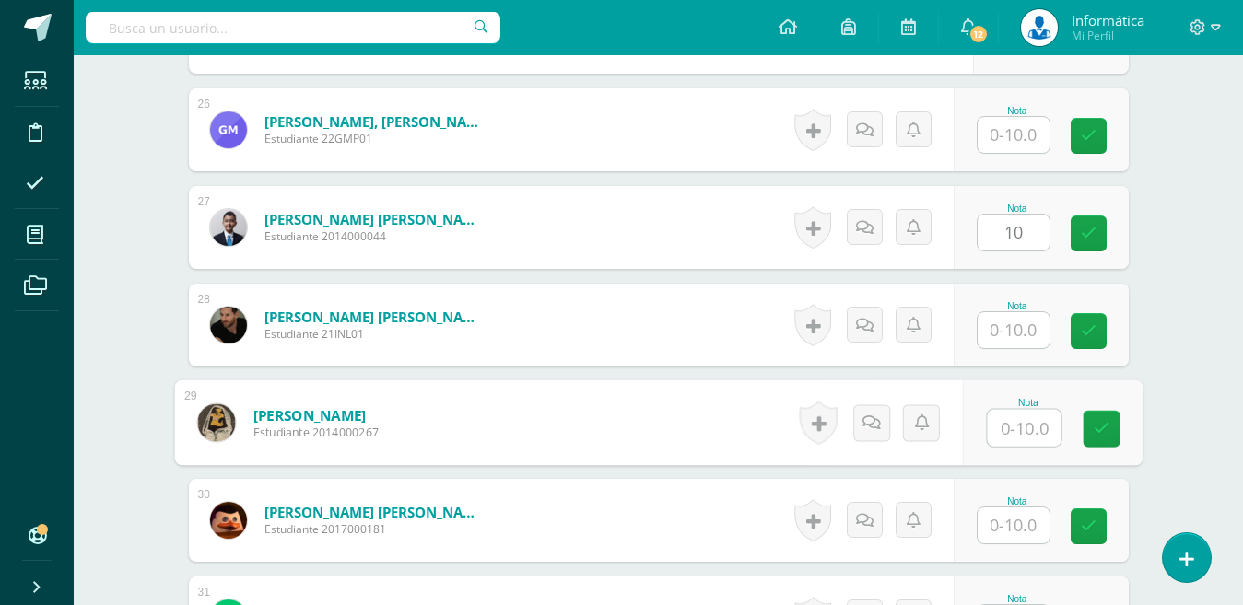
click at [1014, 427] on input "text" at bounding box center [1024, 428] width 74 height 37
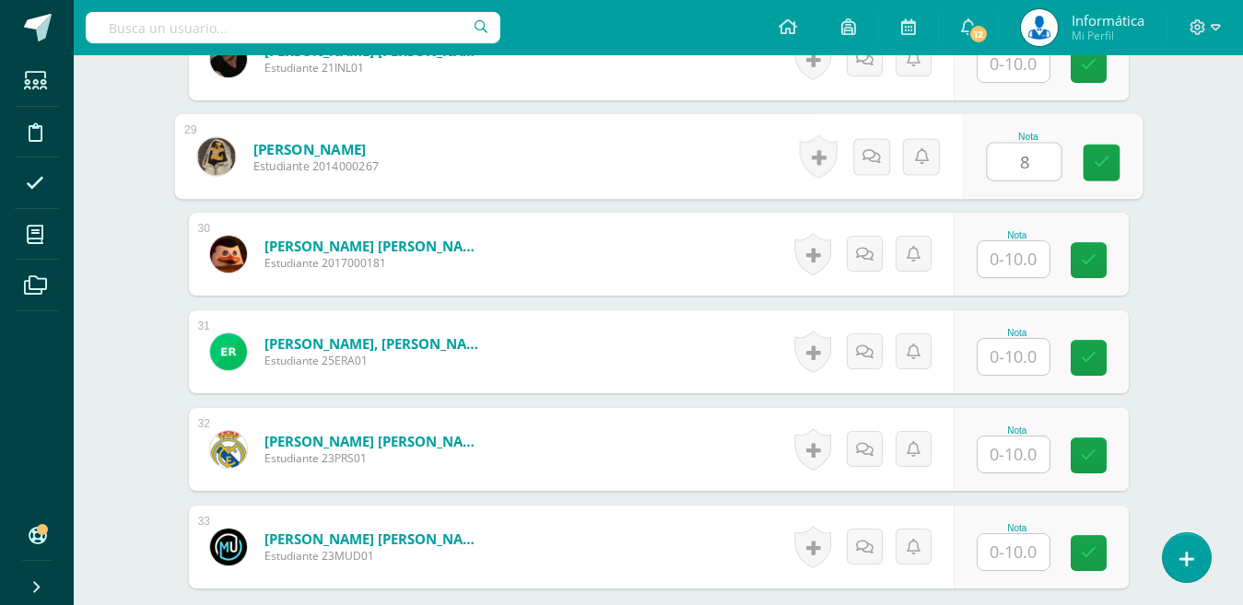
scroll to position [3269, 0]
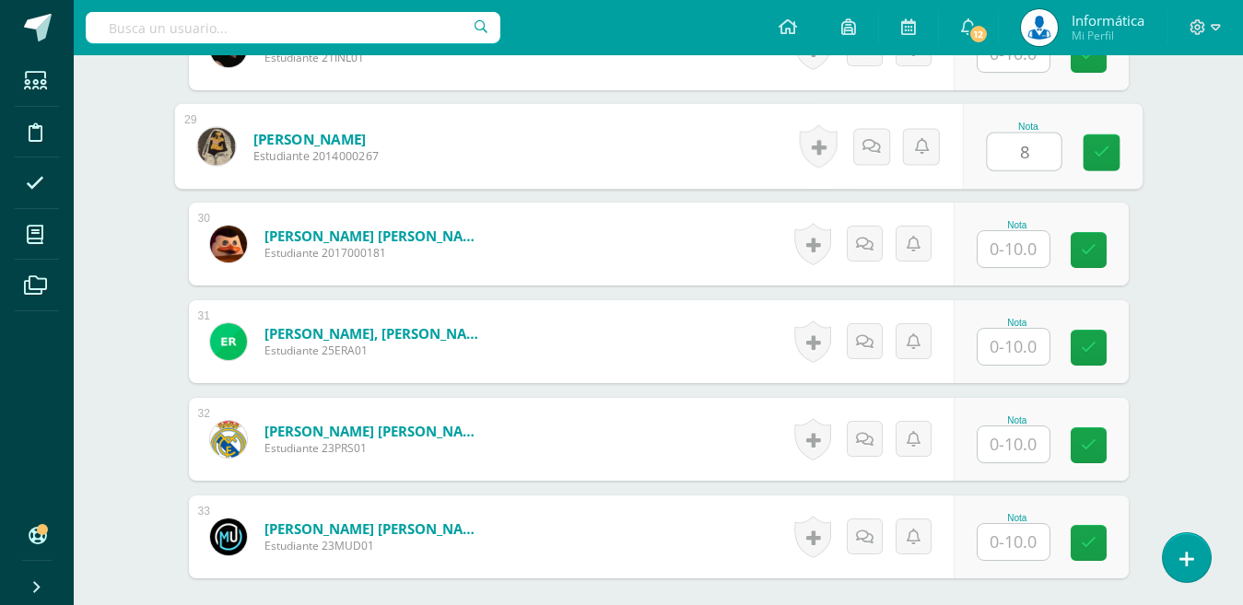
type input "8"
click at [1007, 345] on input "text" at bounding box center [1013, 347] width 72 height 36
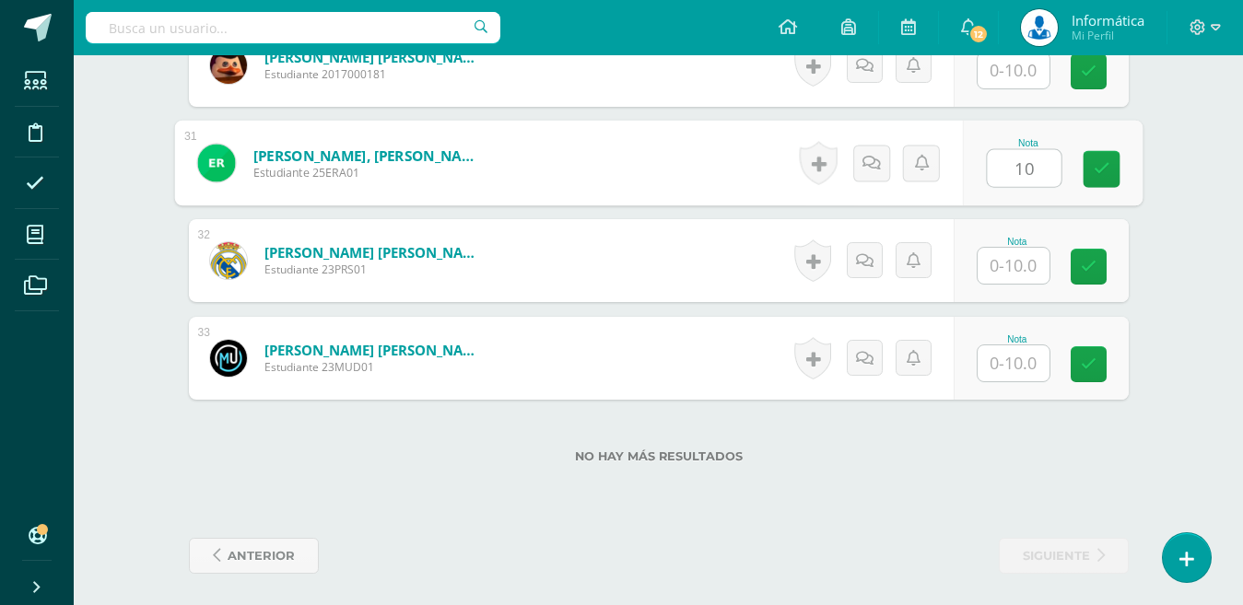
scroll to position [3454, 0]
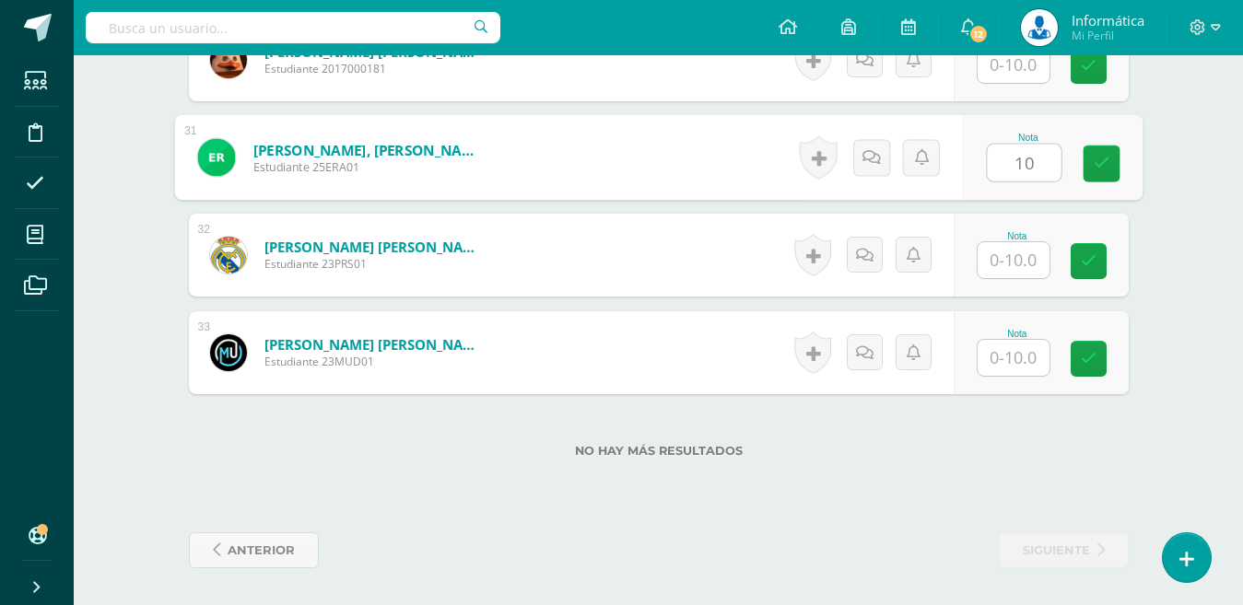
type input "10"
click at [1021, 356] on input "text" at bounding box center [1013, 358] width 72 height 36
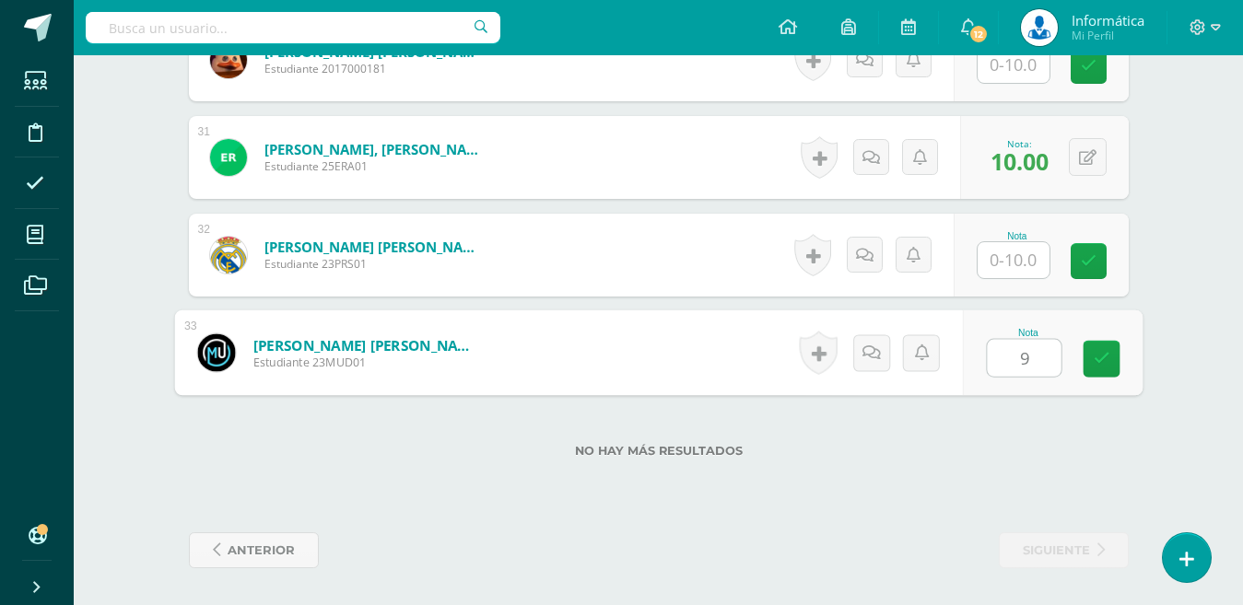
type input "9"
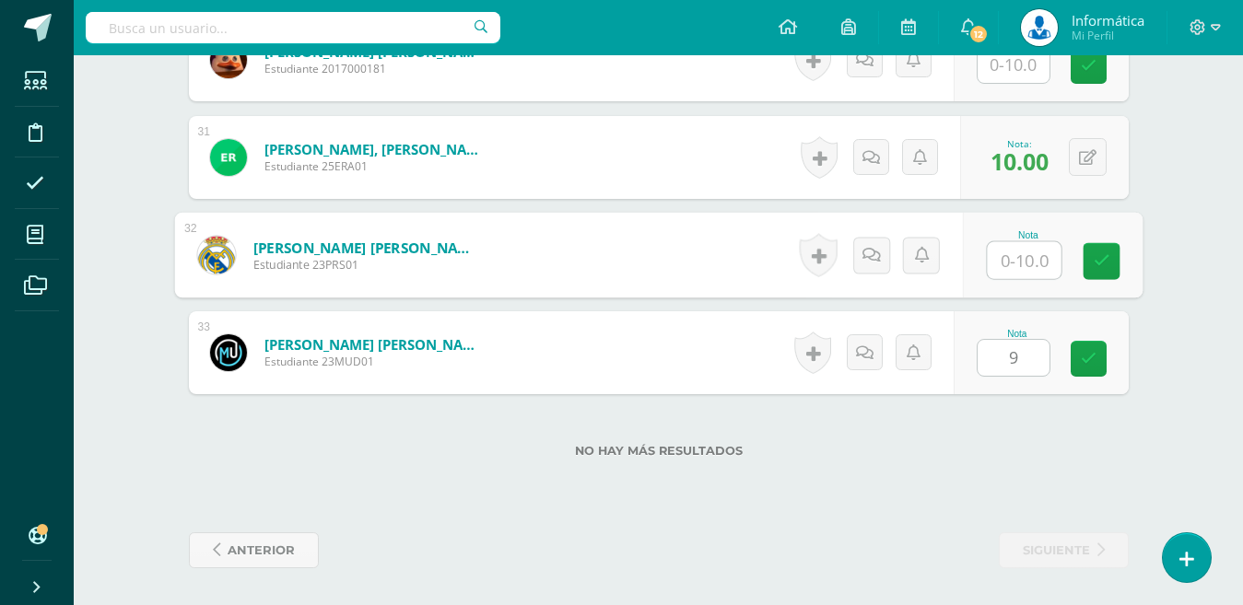
click at [1007, 264] on input "text" at bounding box center [1024, 260] width 74 height 37
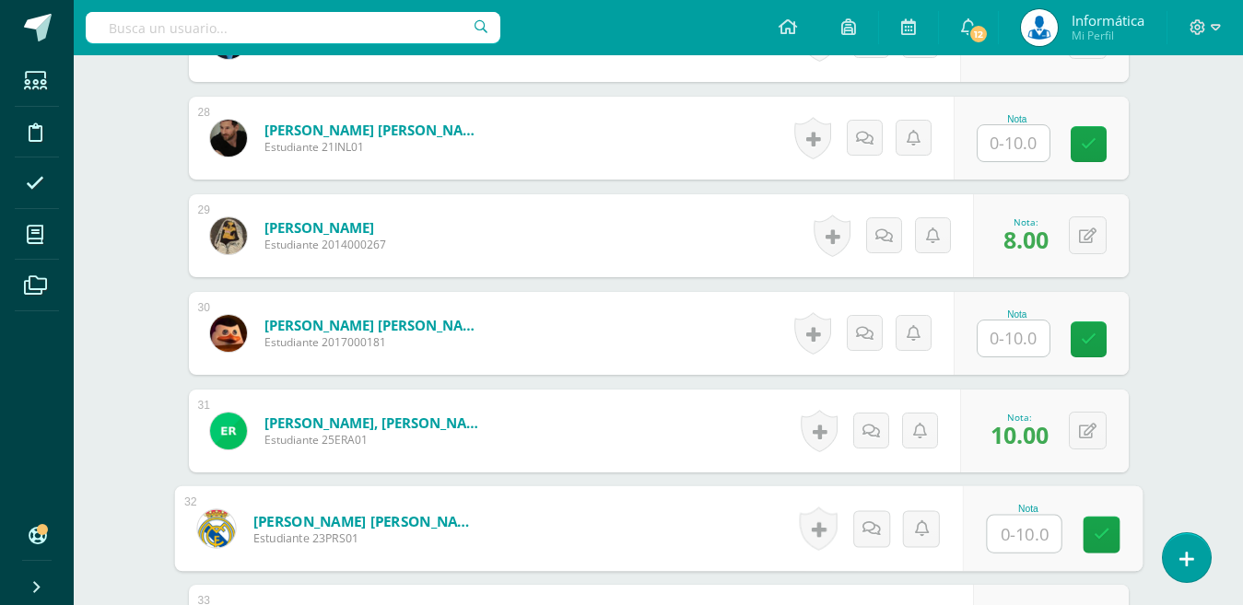
scroll to position [3269, 0]
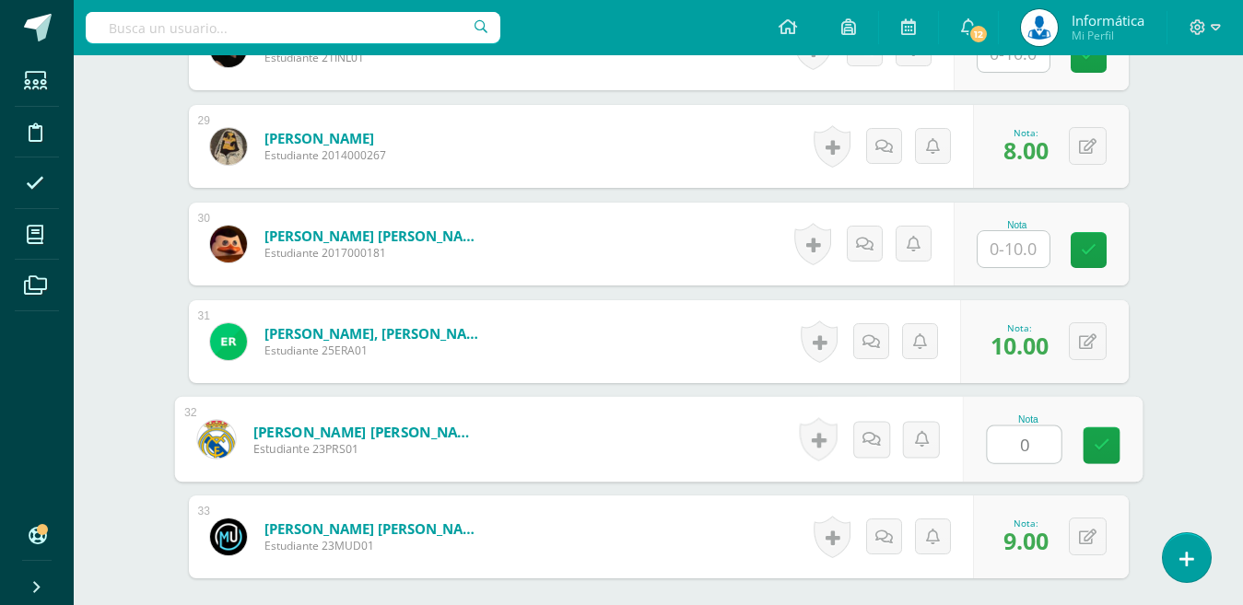
type input "0"
click at [1023, 256] on input "text" at bounding box center [1013, 249] width 72 height 36
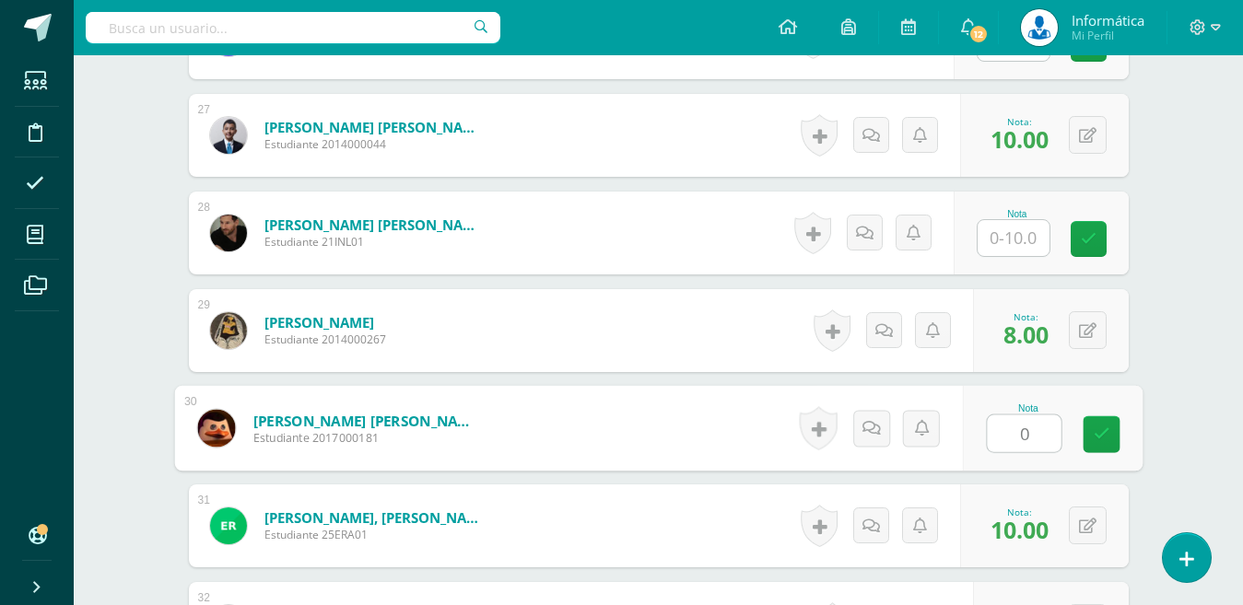
type input "0"
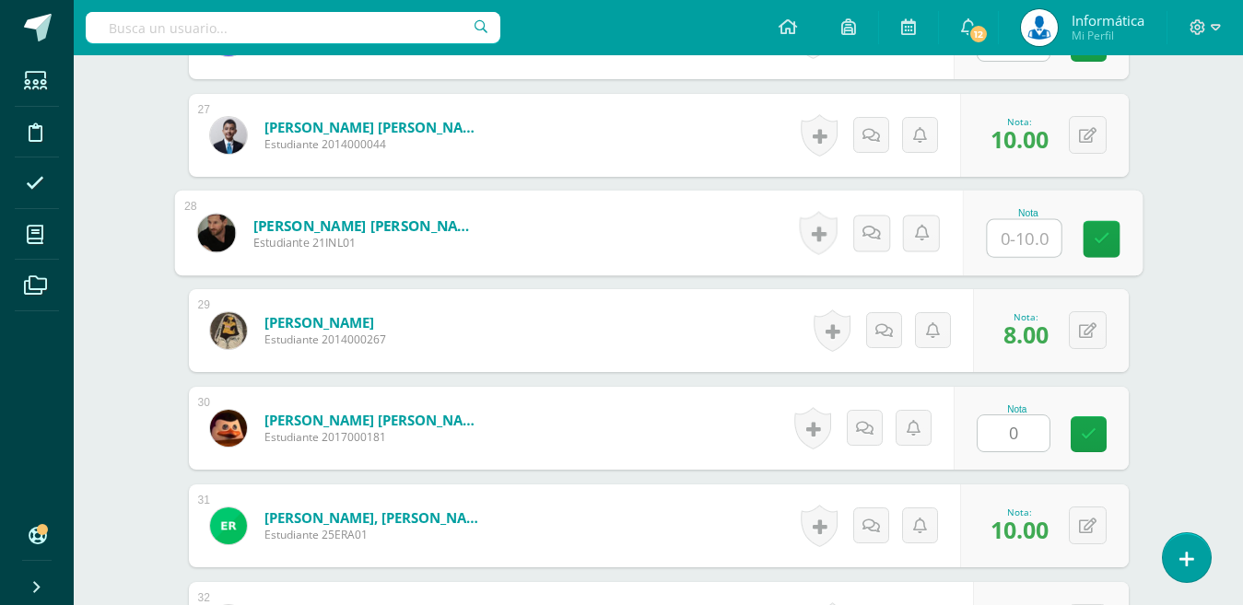
click at [1018, 236] on input "text" at bounding box center [1024, 238] width 74 height 37
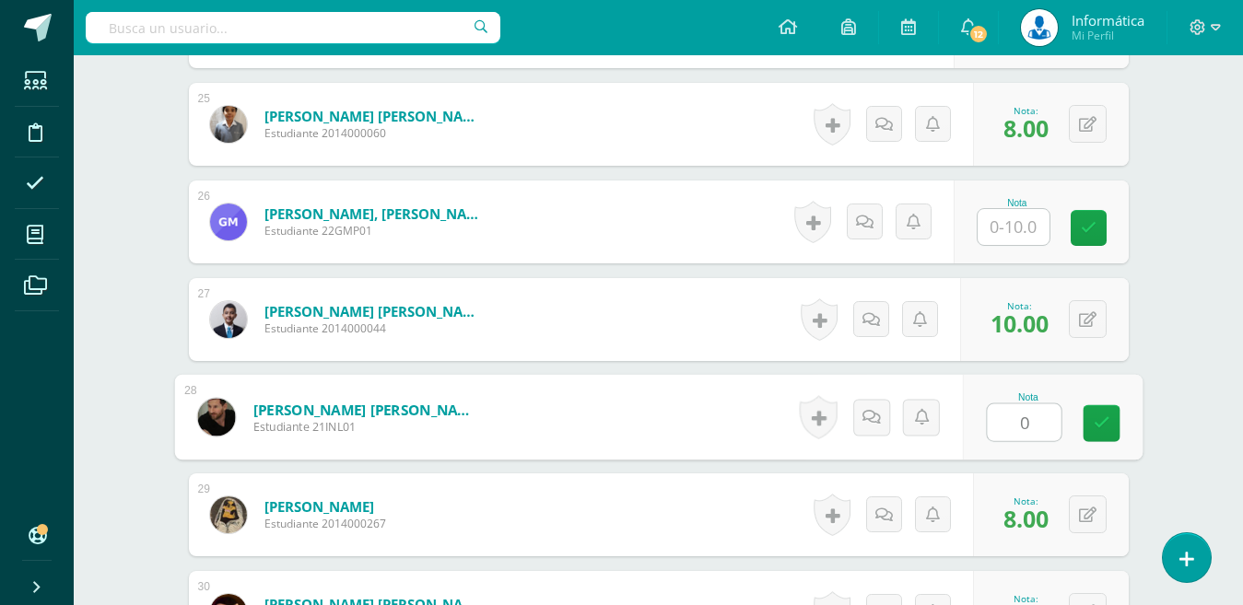
type input "0"
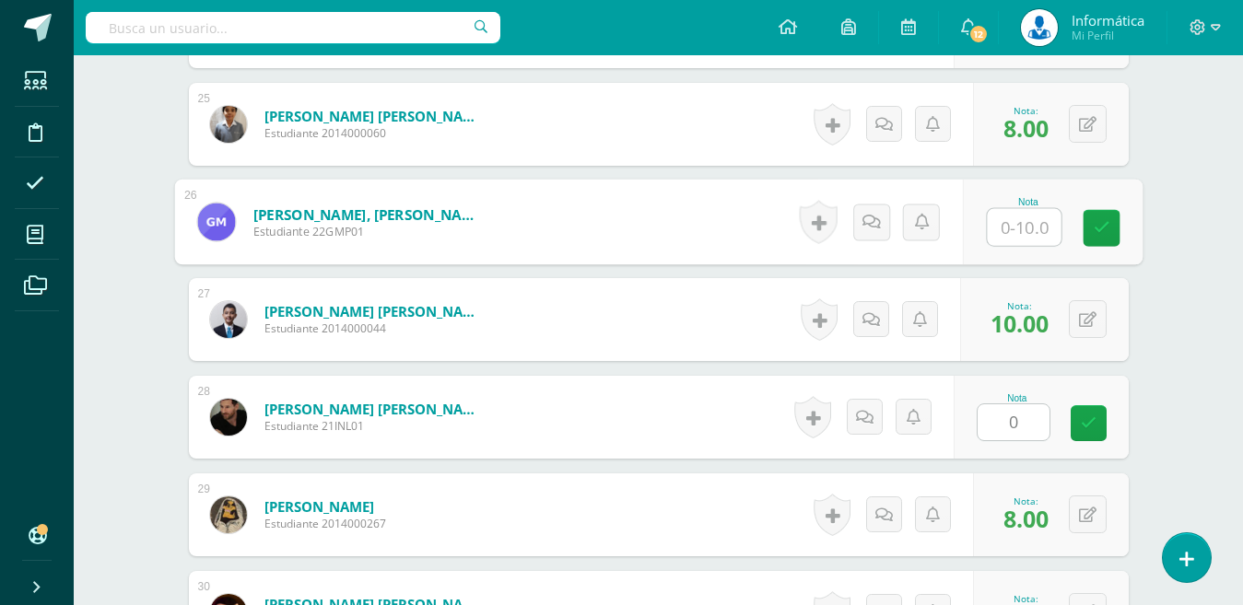
click at [1034, 232] on input "text" at bounding box center [1024, 227] width 74 height 37
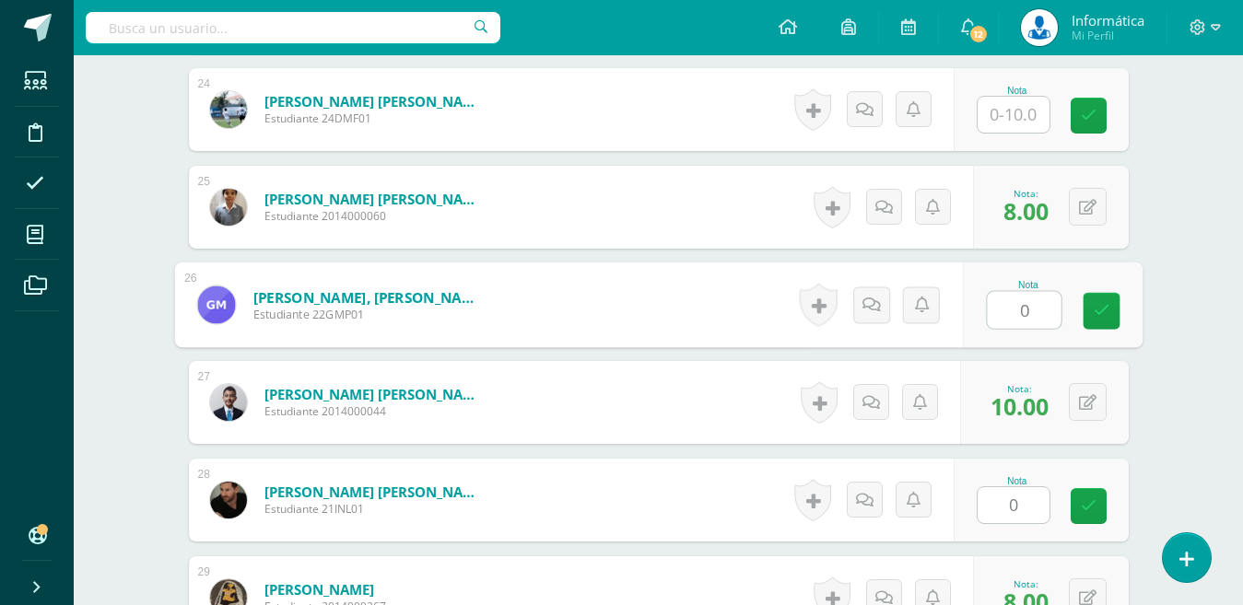
scroll to position [2717, 0]
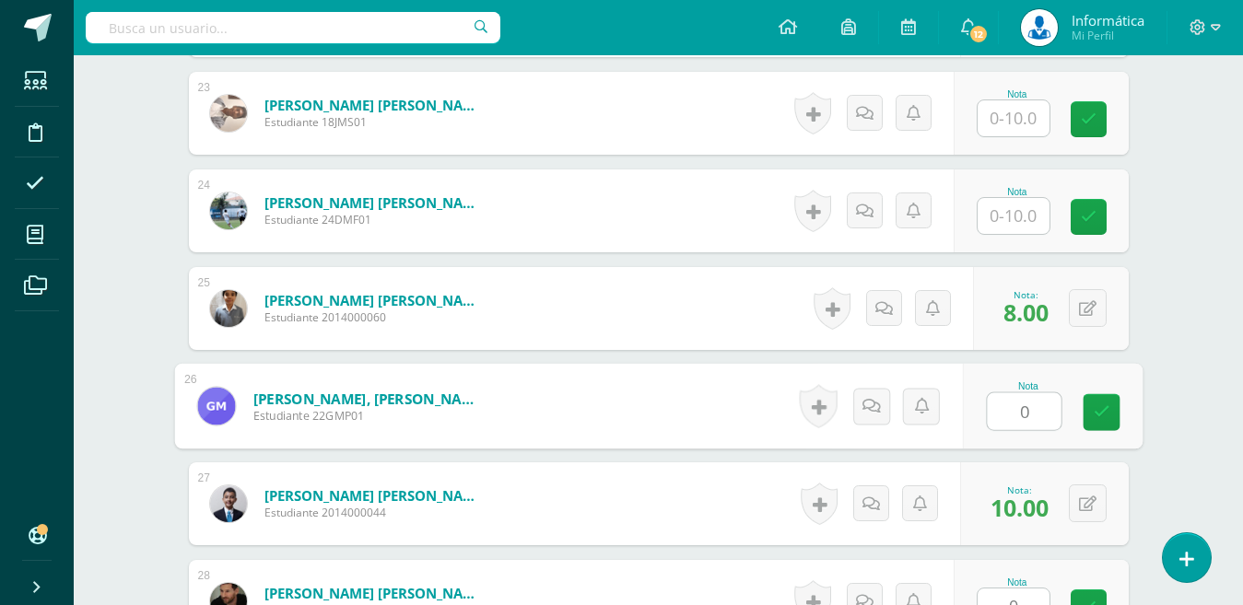
type input "0"
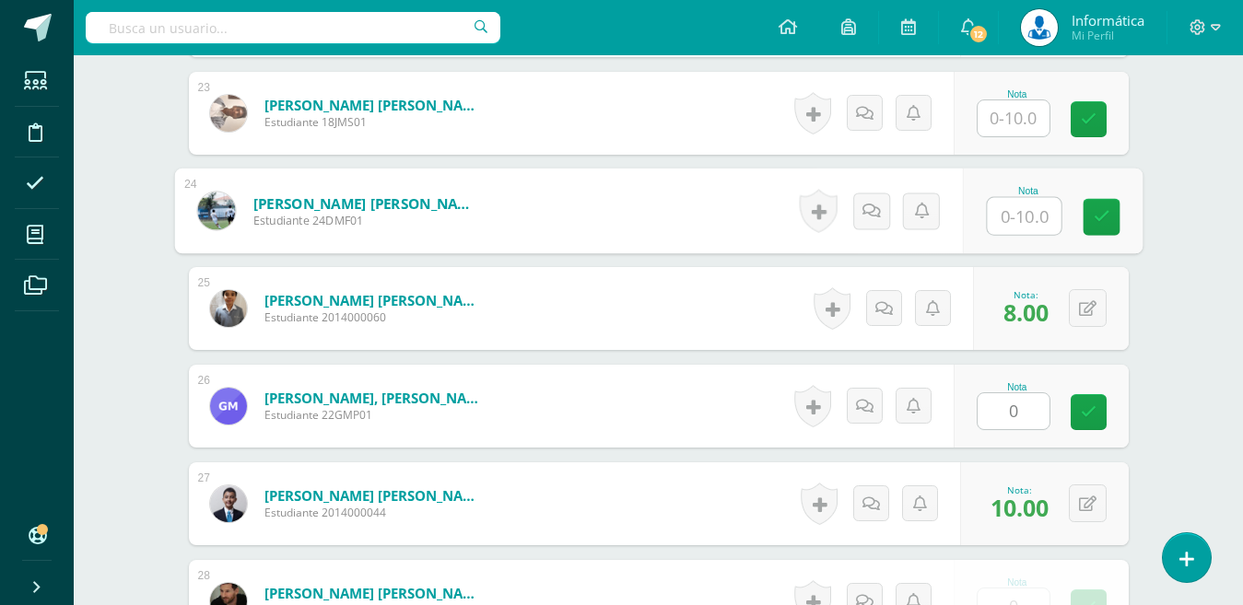
click at [1026, 217] on input "text" at bounding box center [1024, 216] width 74 height 37
type input "0"
click at [1008, 103] on input "text" at bounding box center [1013, 118] width 72 height 36
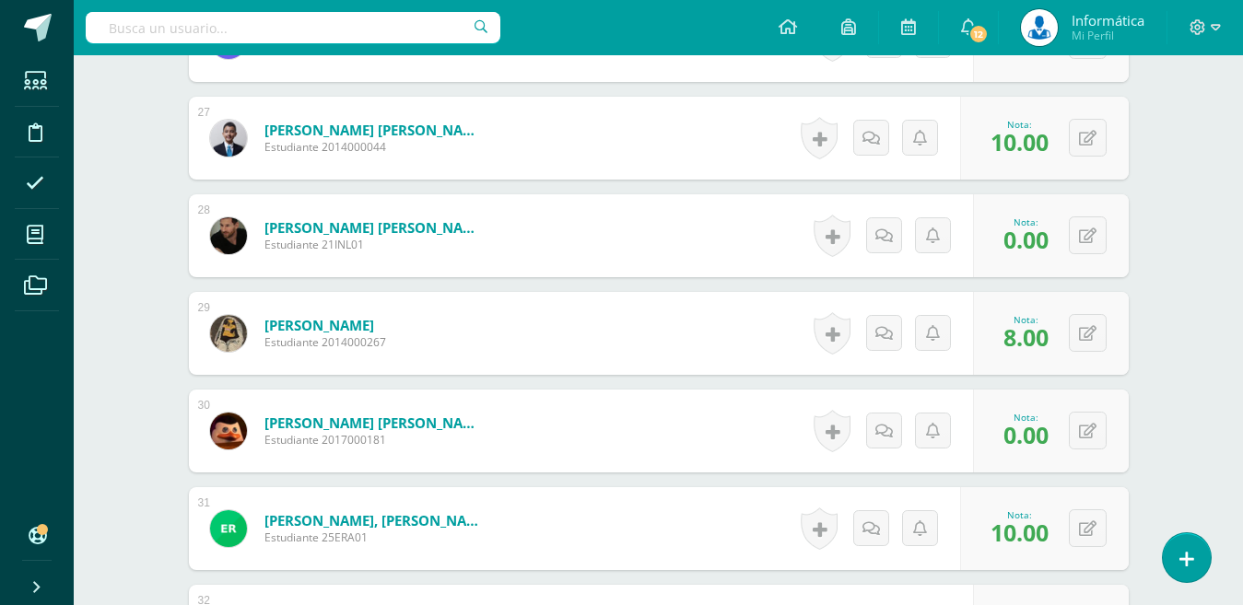
scroll to position [3454, 0]
